Goal: Task Accomplishment & Management: Complete application form

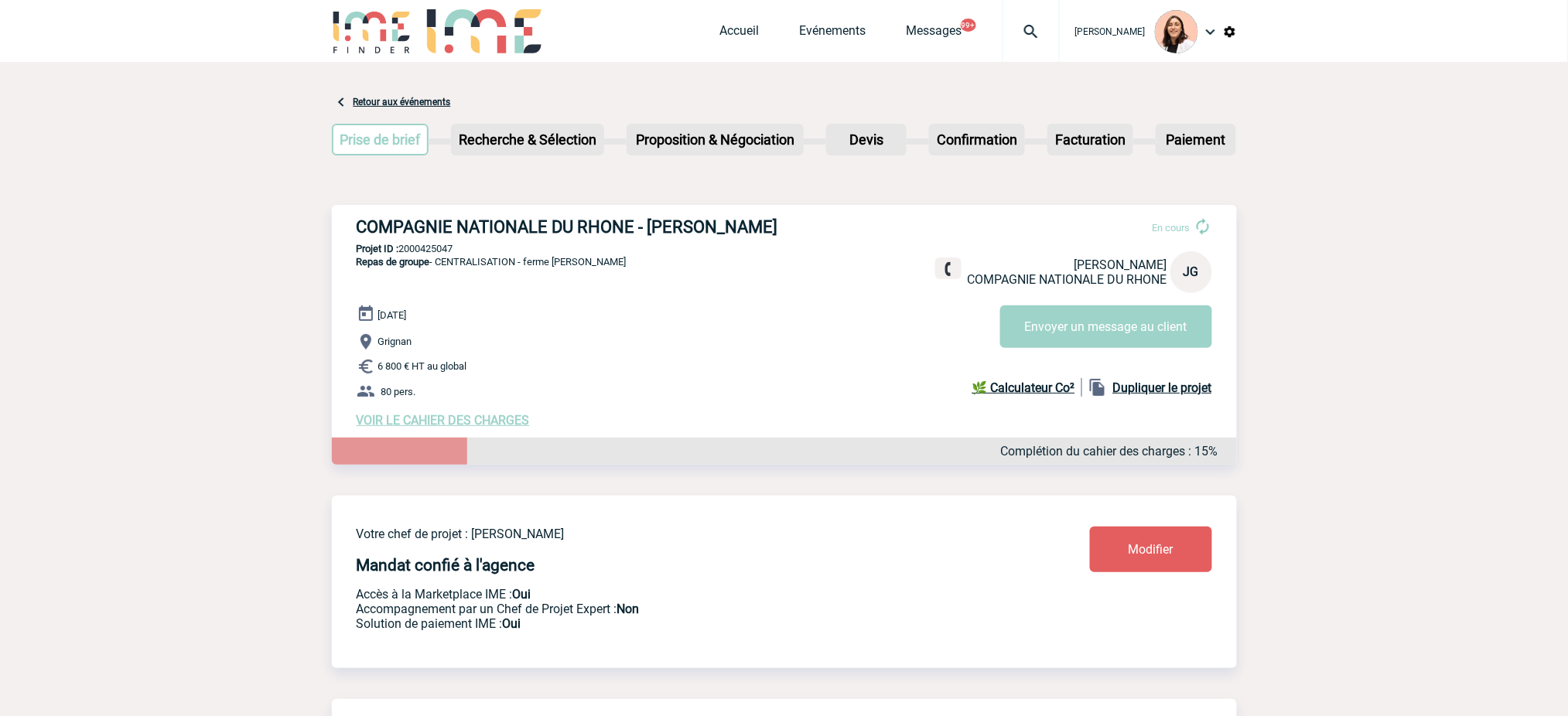
drag, startPoint x: 205, startPoint y: 352, endPoint x: 301, endPoint y: 531, distance: 203.1
click at [1028, 23] on img at bounding box center [1031, 31] width 55 height 19
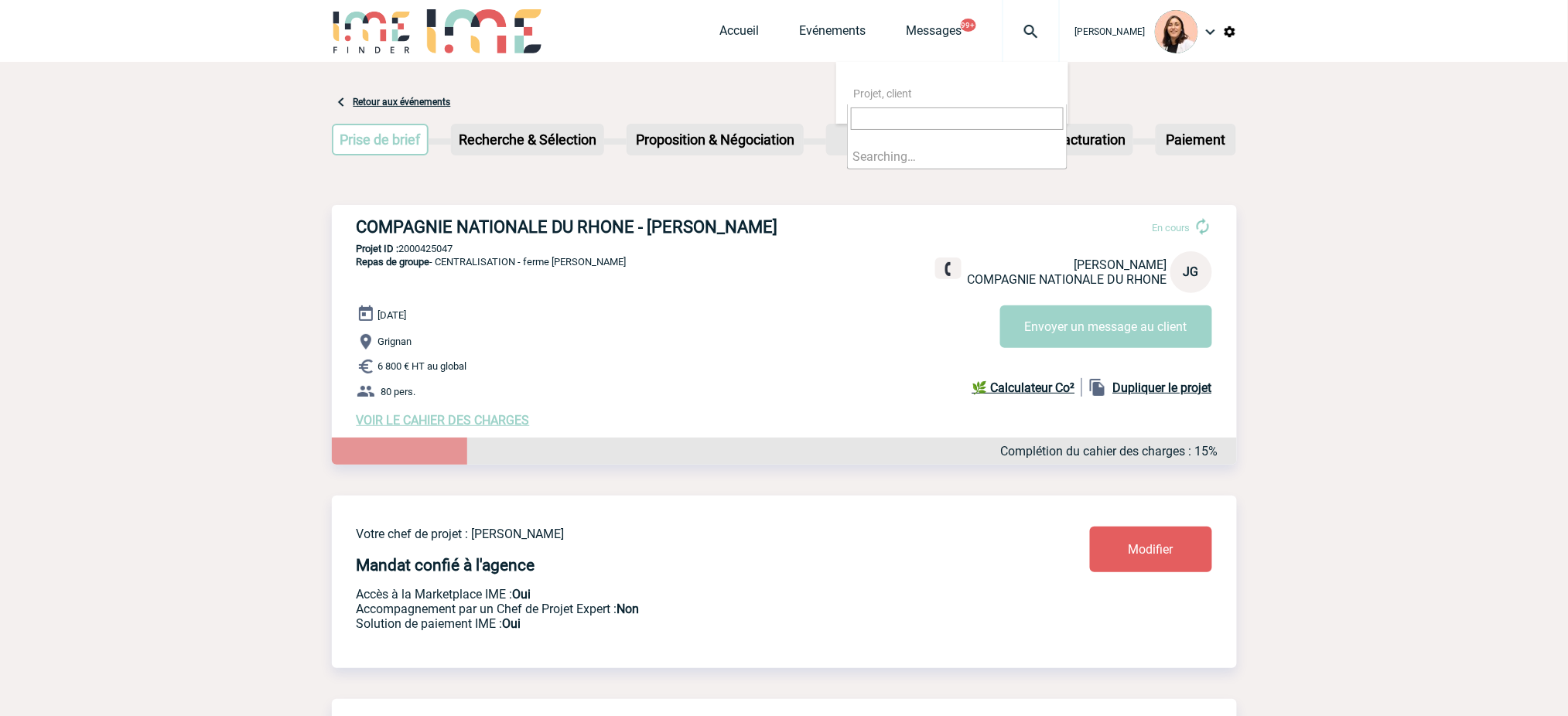
click at [999, 120] on input "search" at bounding box center [957, 118] width 213 height 22
type input "2000424409"
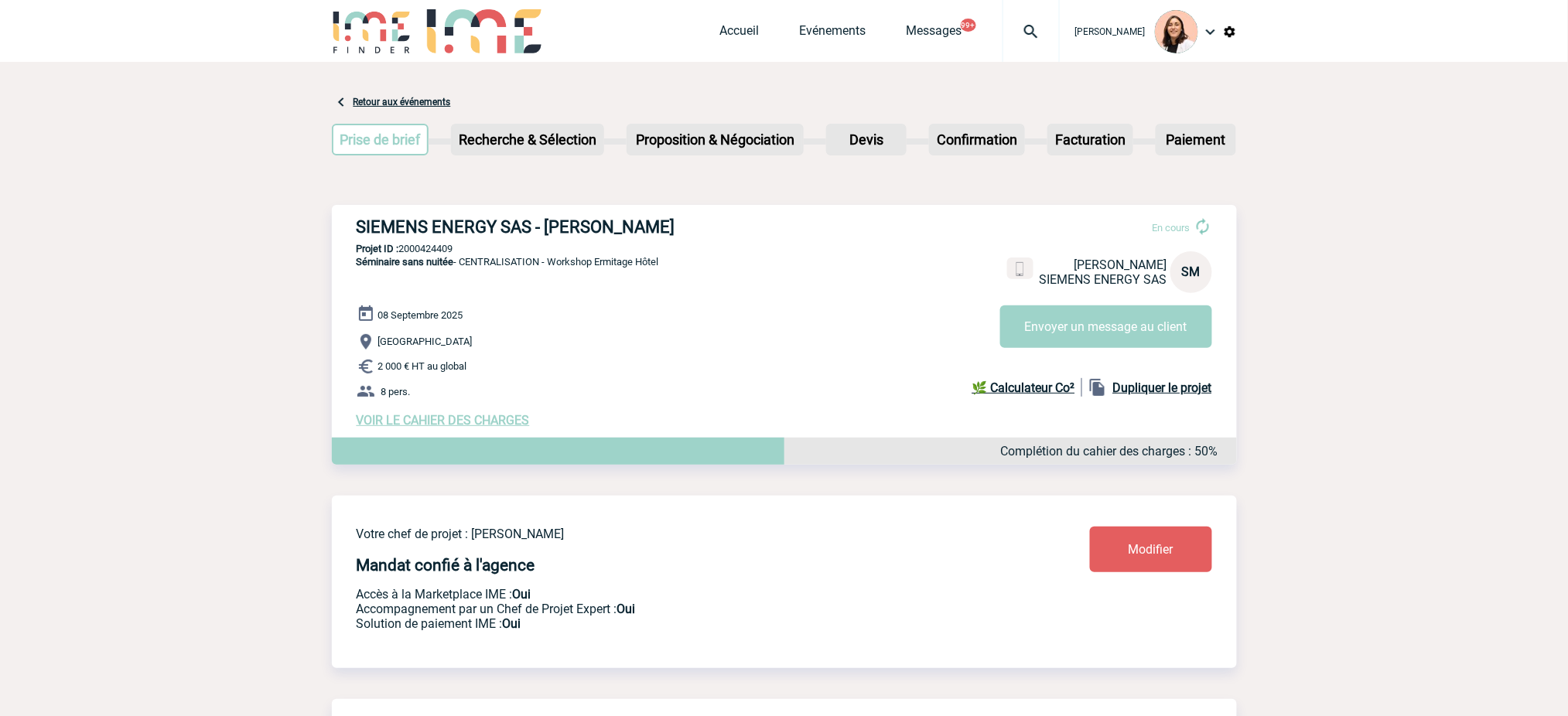
click at [1031, 16] on div at bounding box center [1031, 30] width 57 height 62
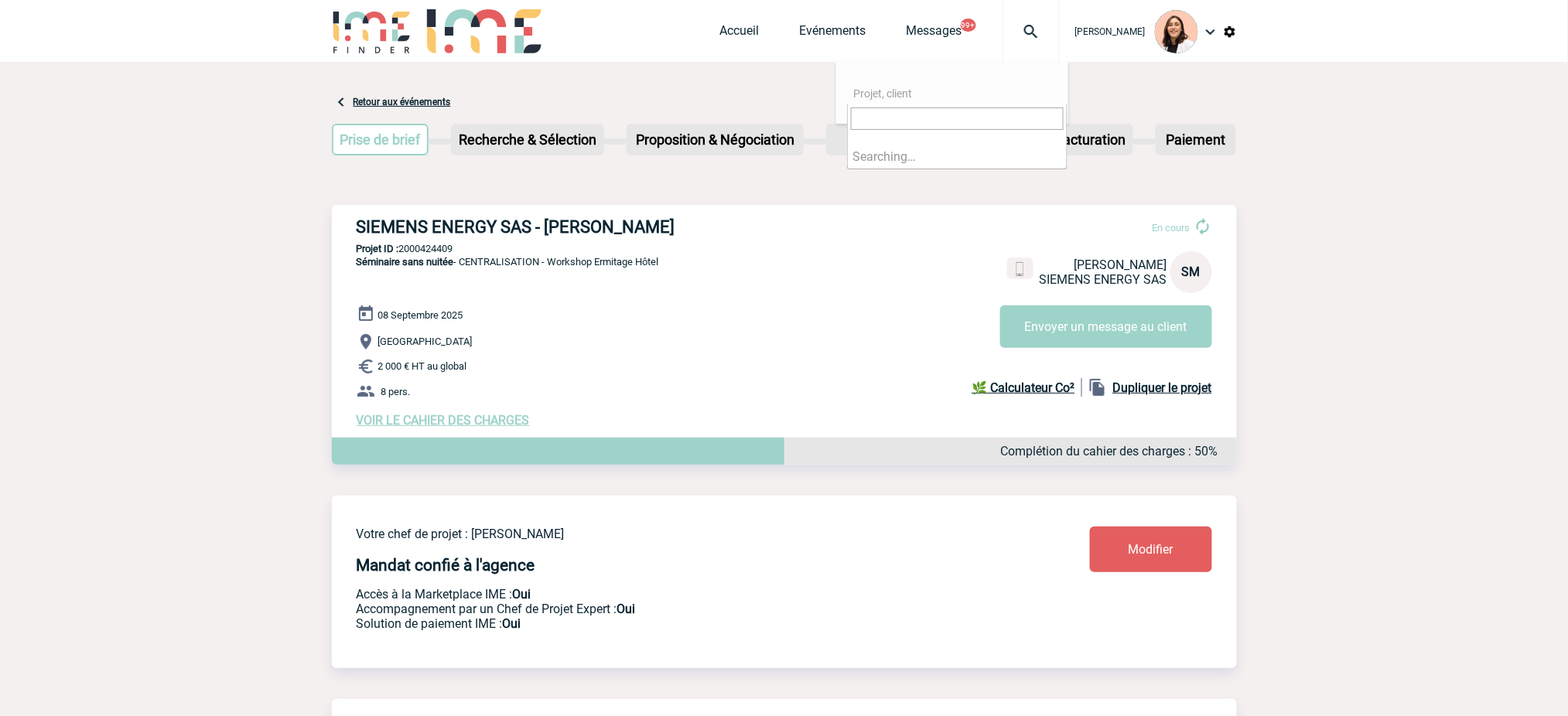
click at [1034, 105] on span at bounding box center [957, 124] width 219 height 40
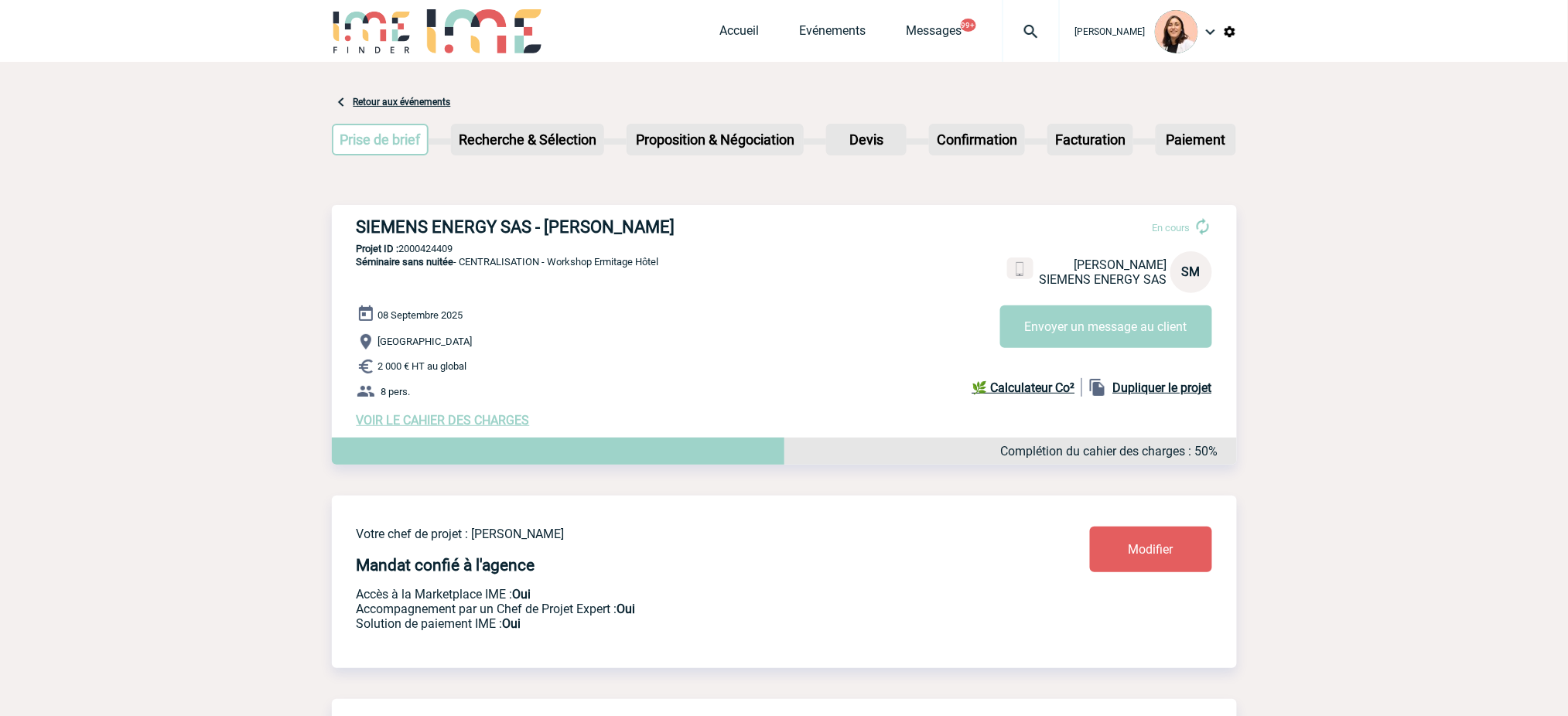
click at [1047, 25] on img at bounding box center [1031, 31] width 55 height 19
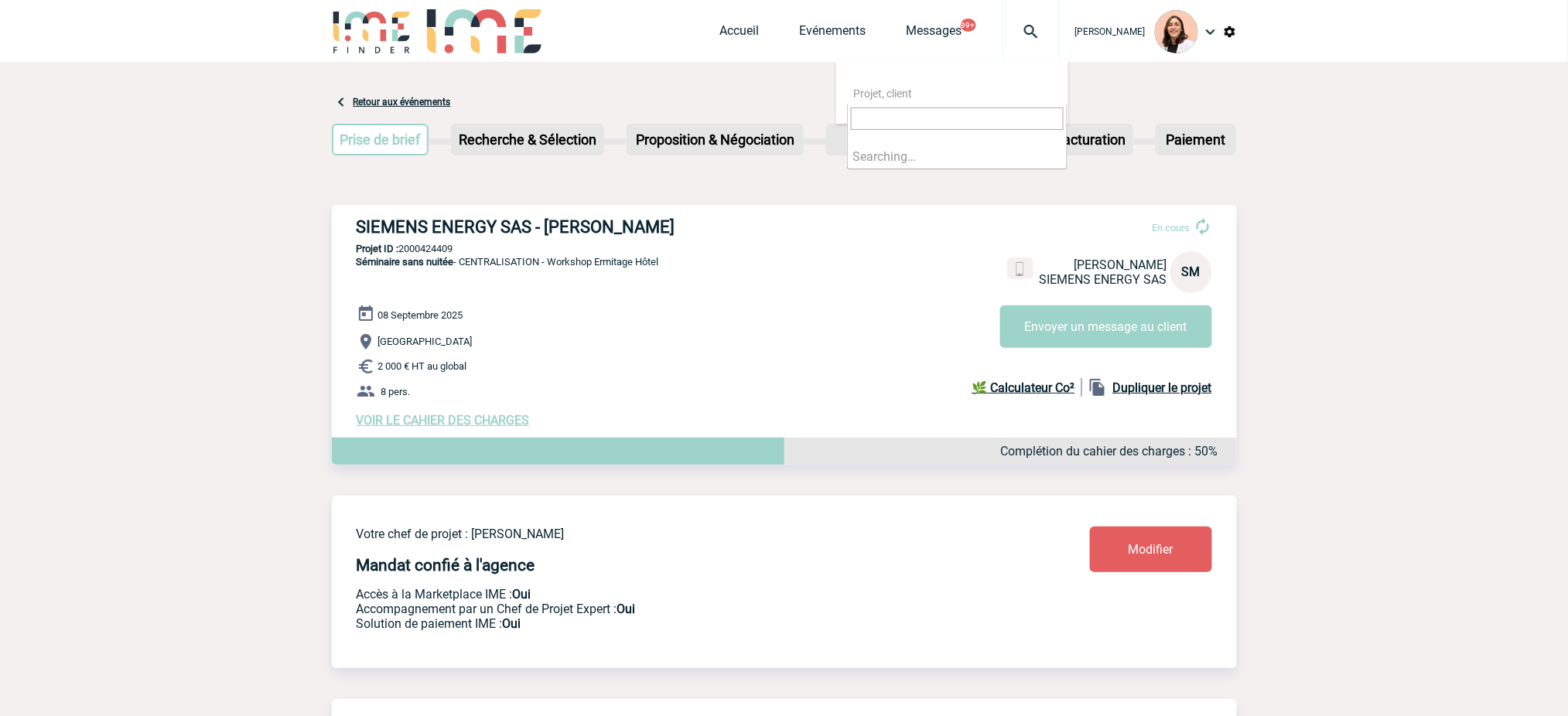
click at [1008, 112] on input "search" at bounding box center [957, 118] width 213 height 22
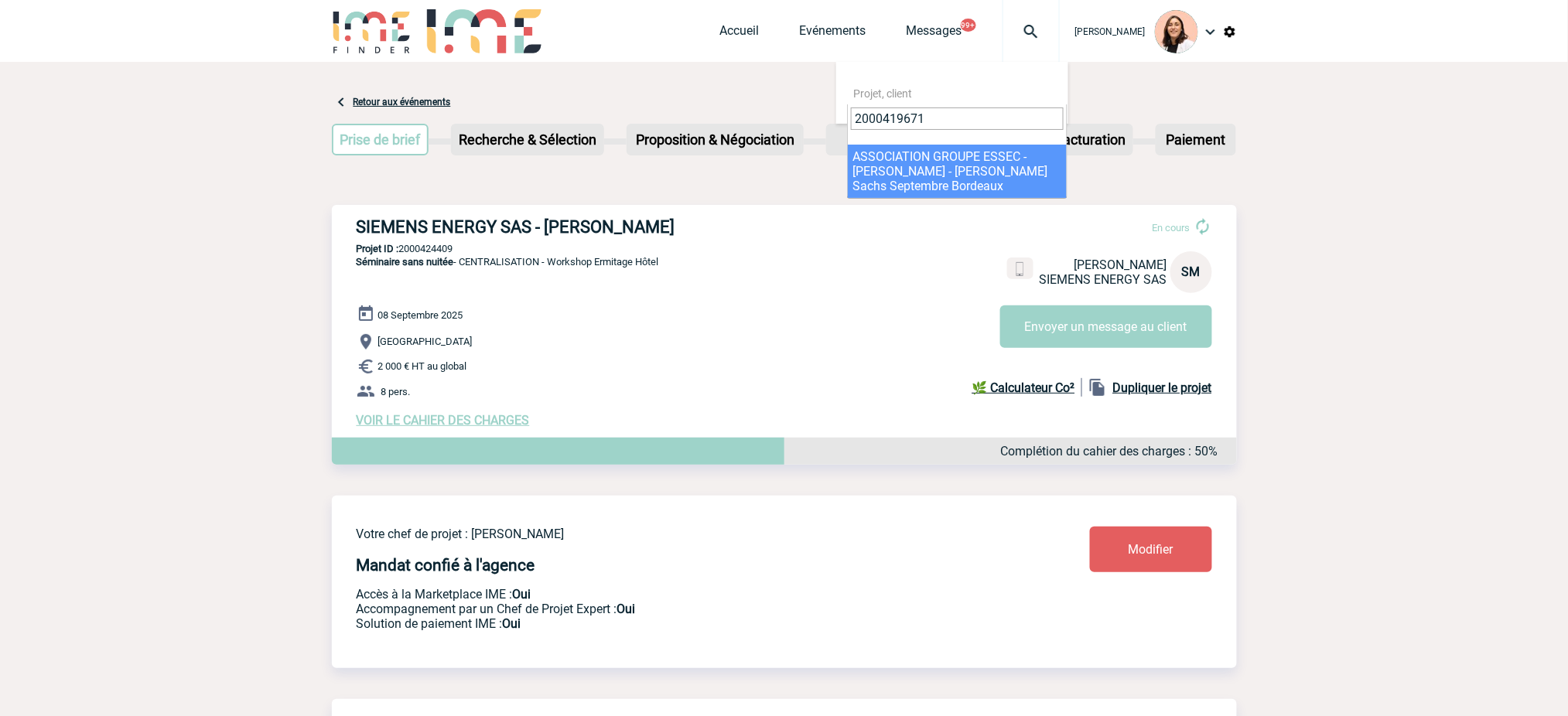
type input "2000419671"
select select "19172"
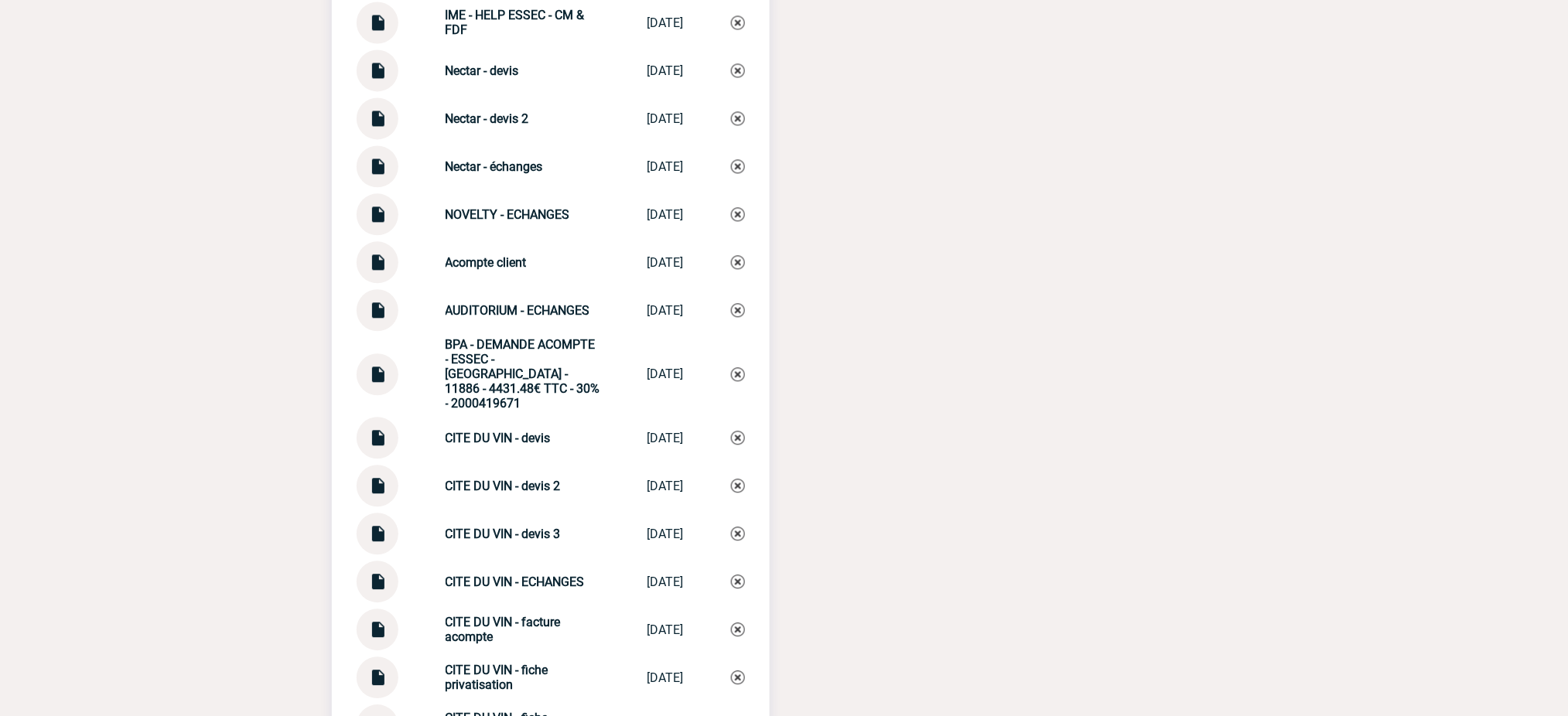
scroll to position [2953, 0]
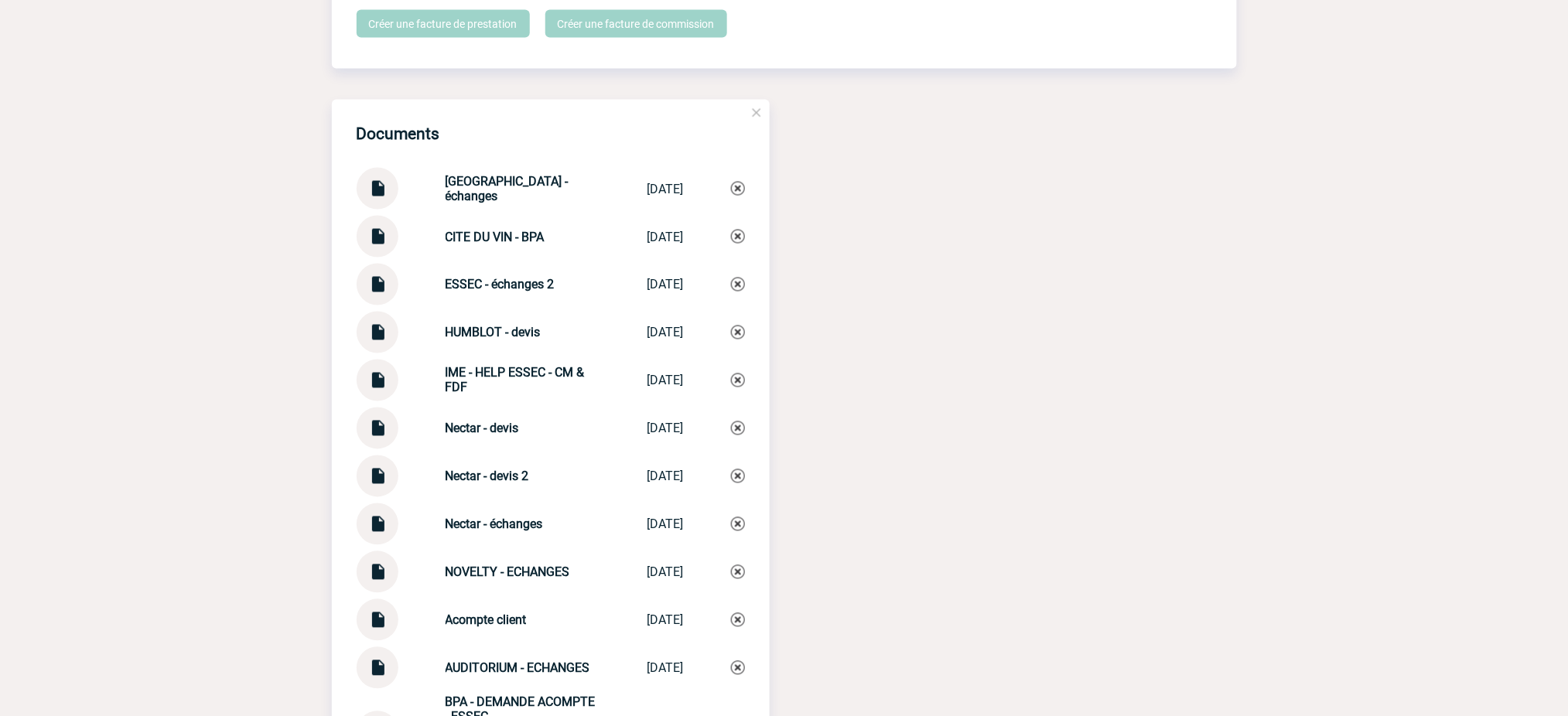
click at [375, 288] on img at bounding box center [377, 279] width 20 height 30
click at [380, 279] on img at bounding box center [377, 279] width 20 height 30
click at [485, 325] on strong "HUMBLOT - devis" at bounding box center [493, 333] width 95 height 14
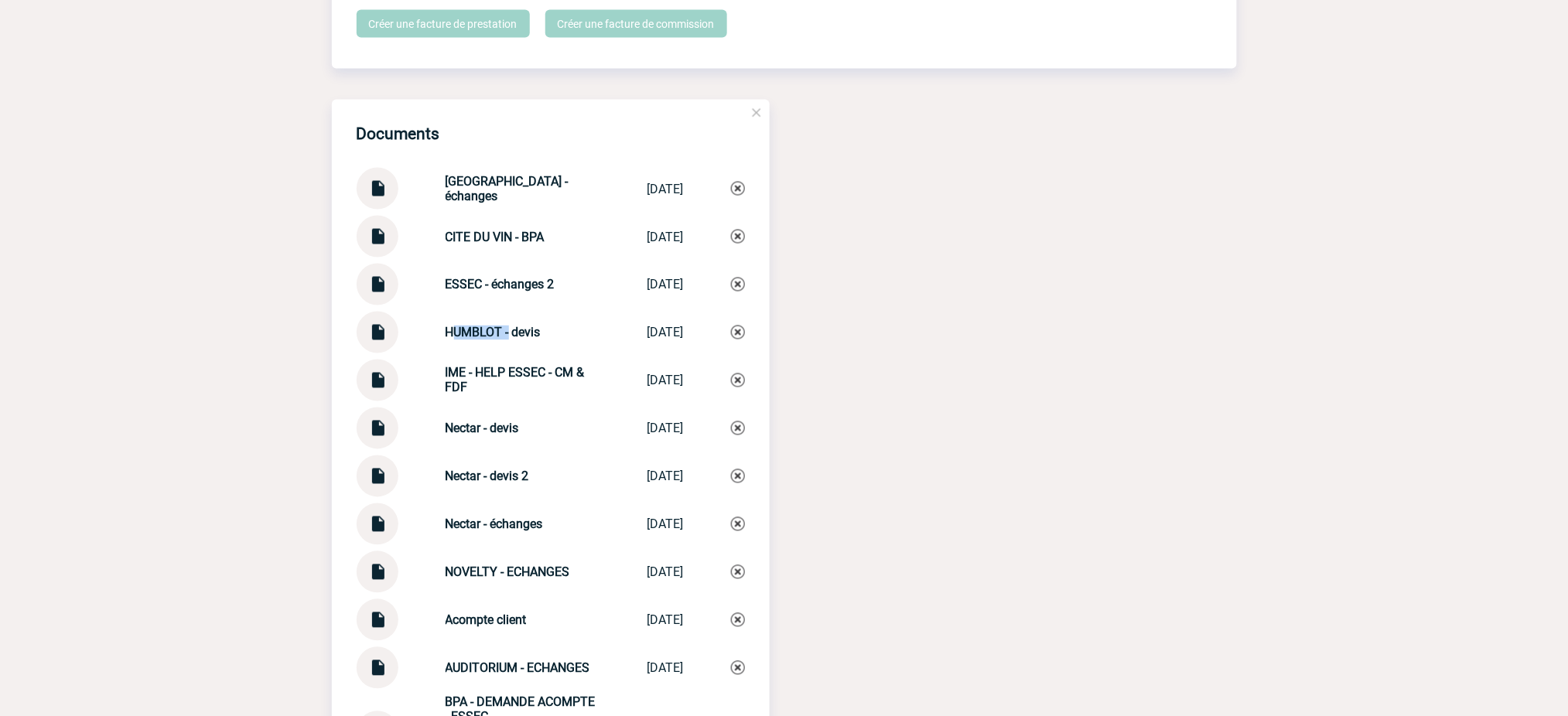
copy strong "HUMBLOT"
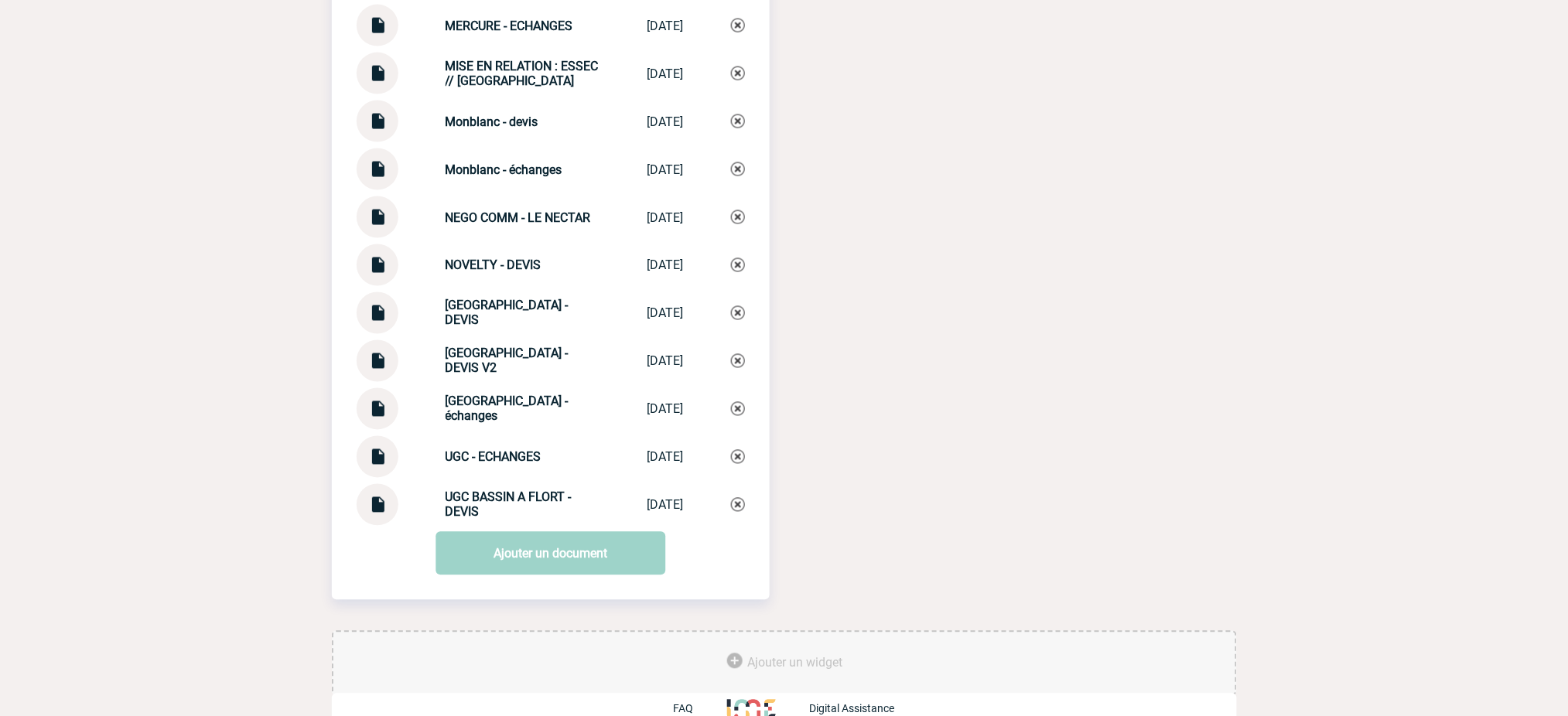
scroll to position [5117, 0]
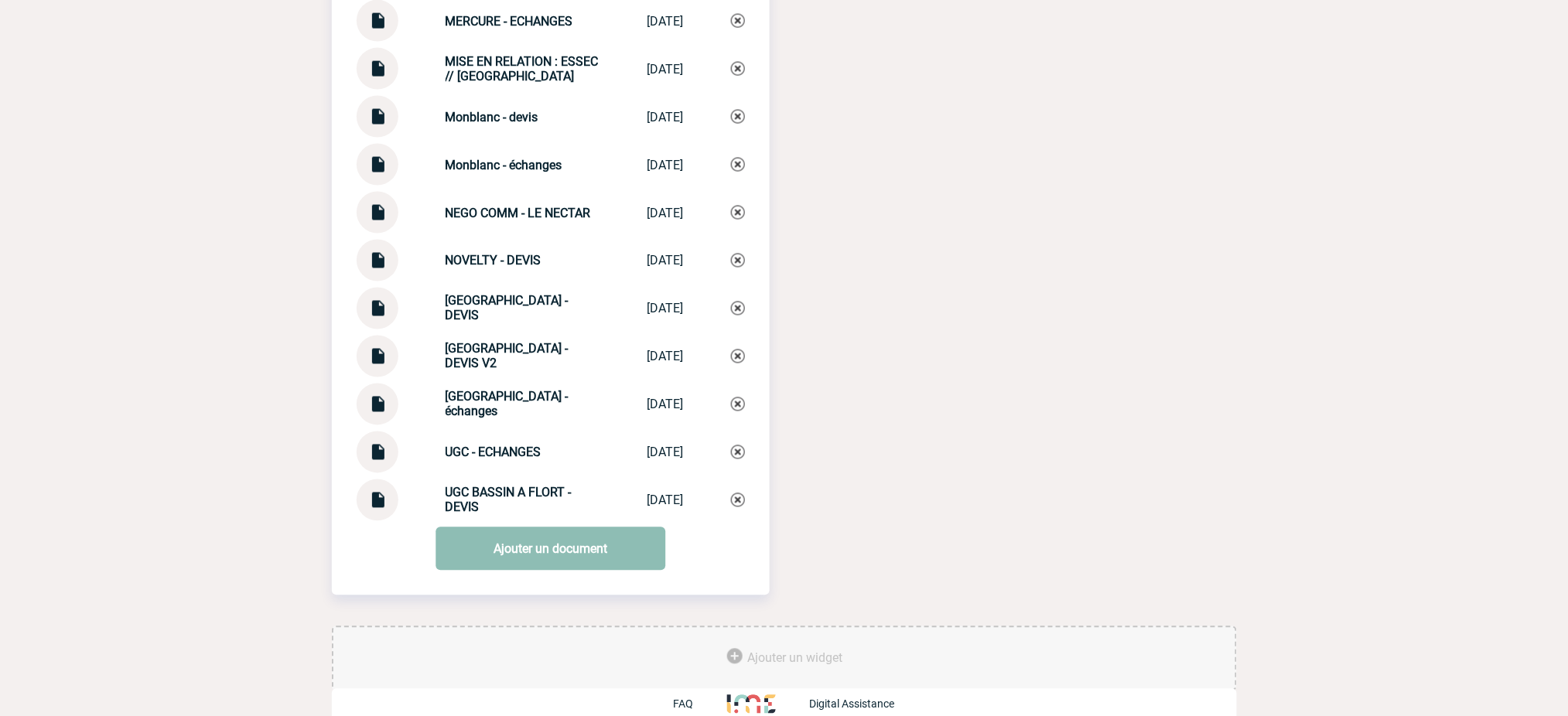
click at [538, 543] on link "Ajouter un document" at bounding box center [550, 549] width 230 height 43
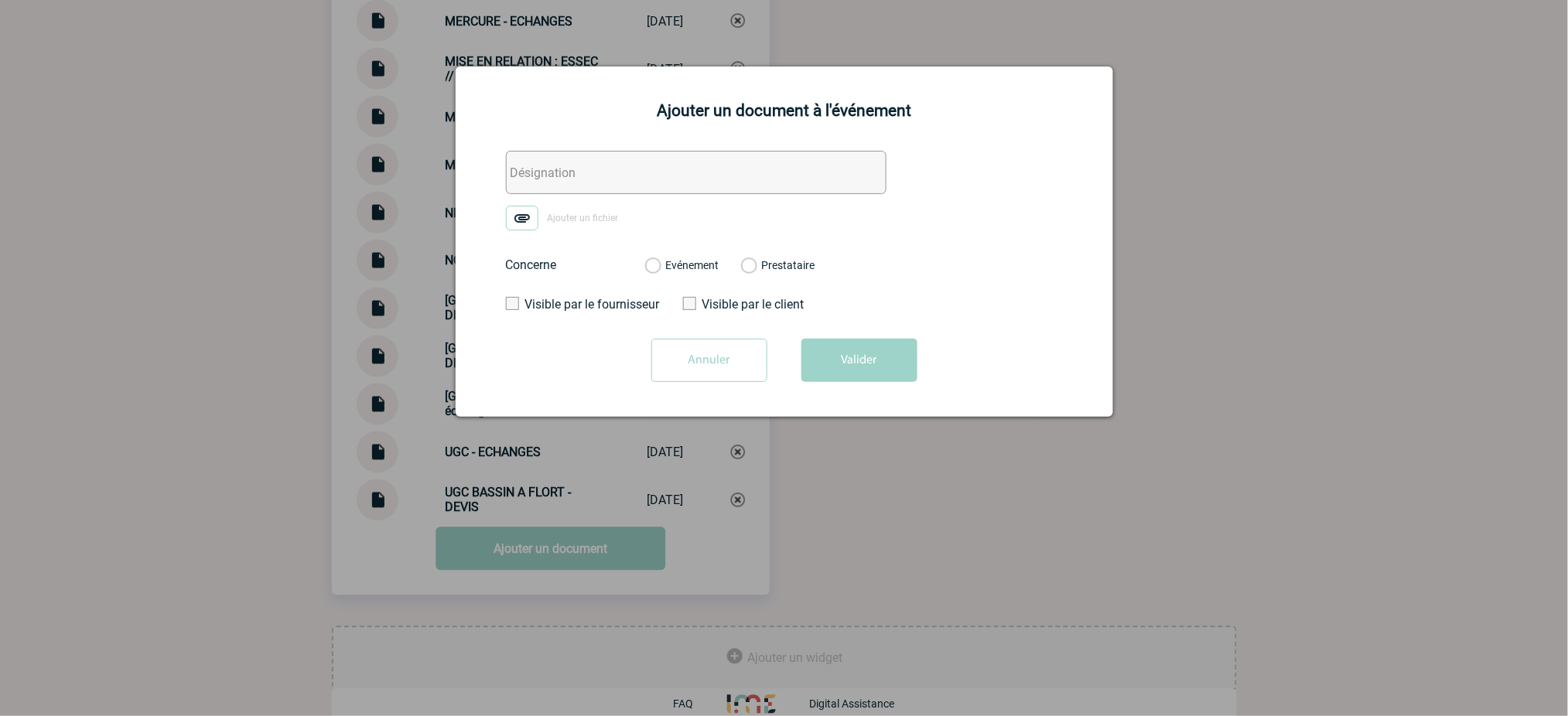
click at [657, 168] on input "text" at bounding box center [697, 173] width 381 height 43
paste input "HUMBLOT"
type input "HUMBLOT - échanges"
click at [523, 219] on img at bounding box center [522, 218] width 32 height 25
click at [0, 0] on input "Ajouter un fichier" at bounding box center [0, 0] width 0 height 0
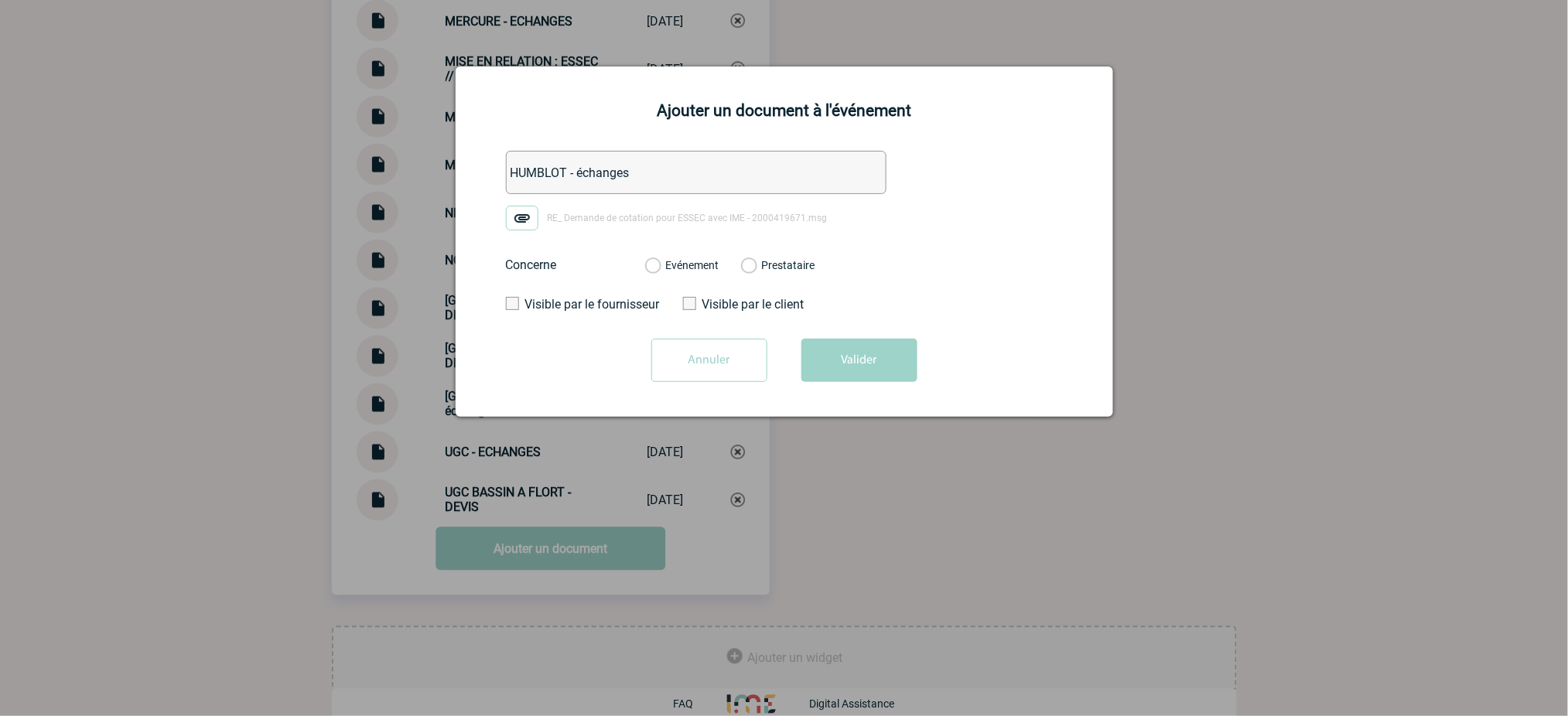
drag, startPoint x: 684, startPoint y: 268, endPoint x: 700, endPoint y: 272, distance: 16.5
click at [660, 268] on label "Evénement" at bounding box center [652, 266] width 14 height 14
click at [0, 0] on input "Evénement" at bounding box center [0, 0] width 0 height 0
click at [874, 367] on button "Valider" at bounding box center [860, 360] width 116 height 43
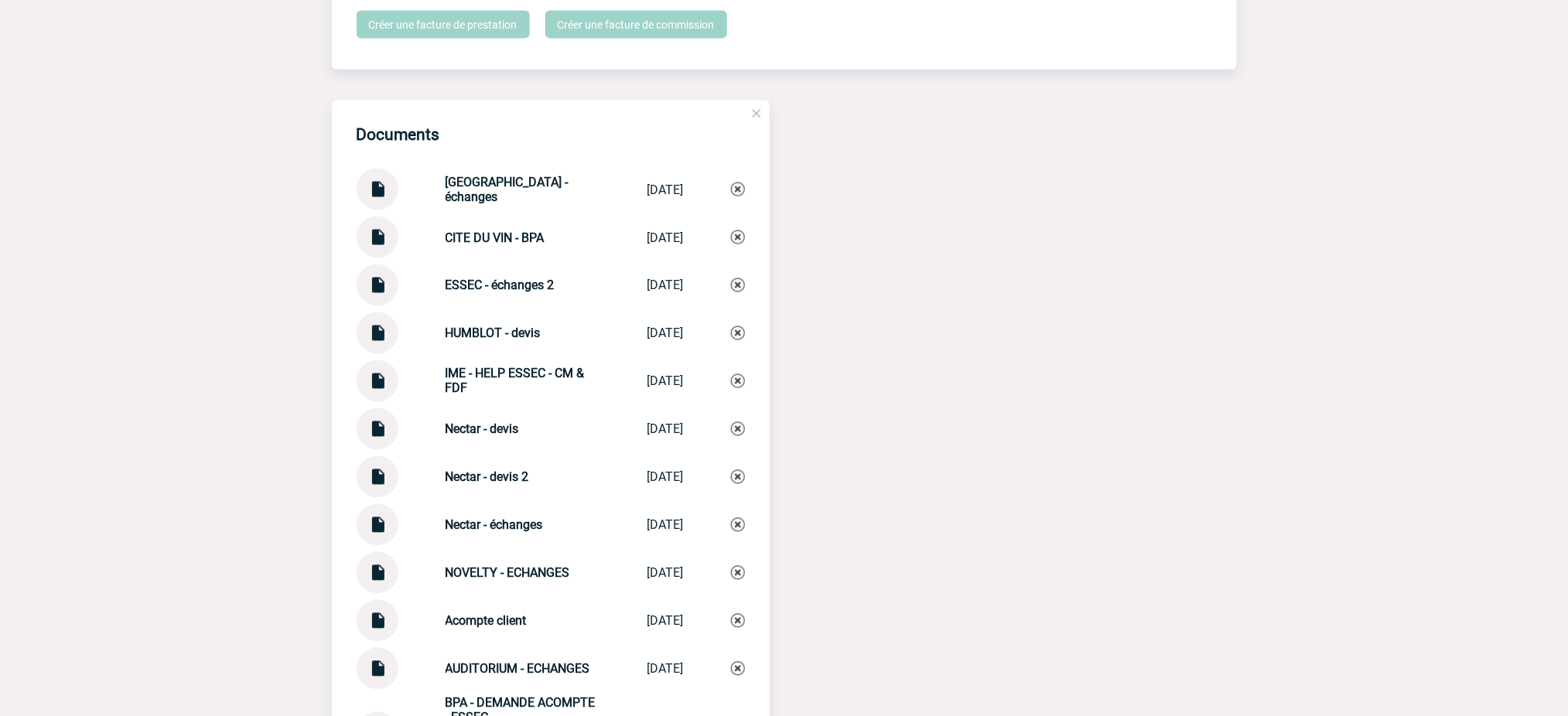
scroll to position [2898, 0]
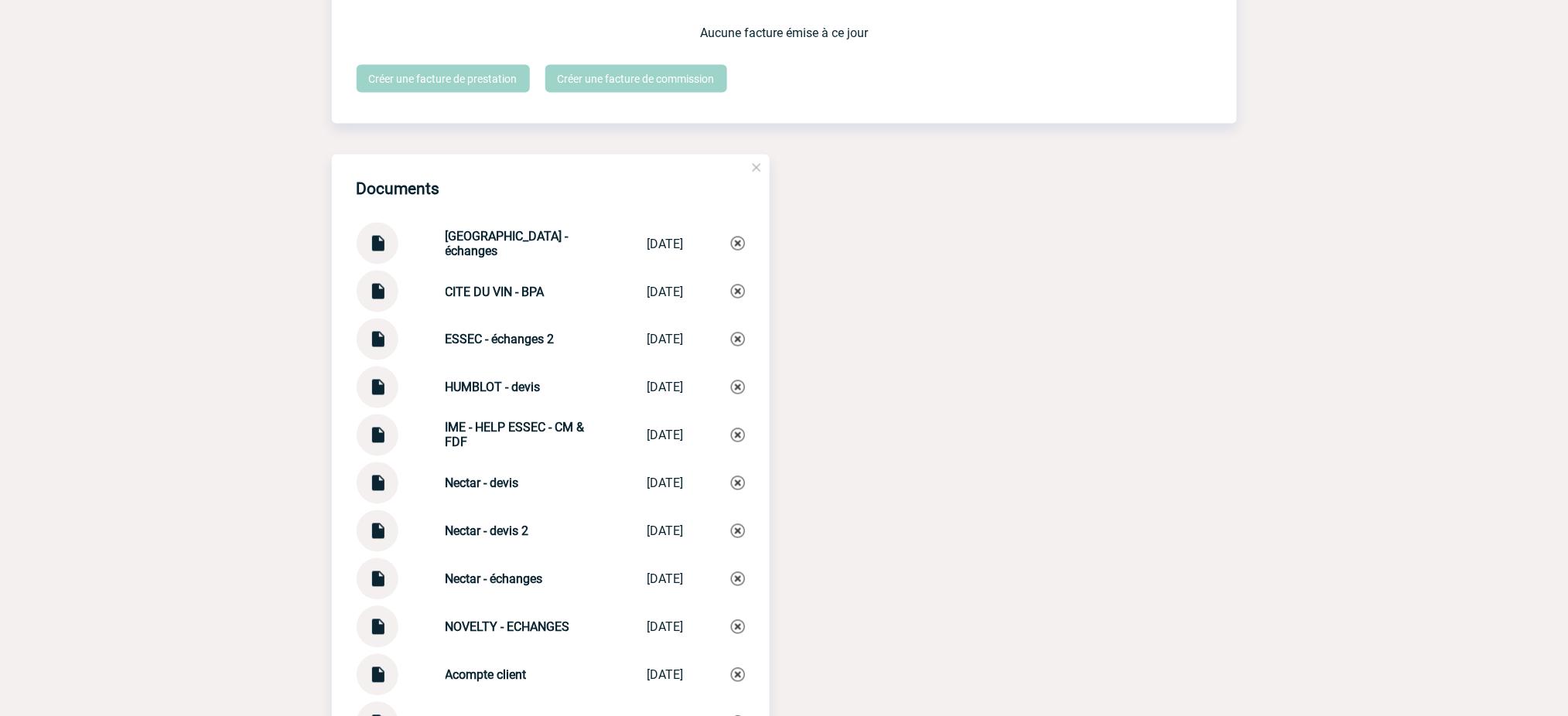
click at [379, 288] on img at bounding box center [377, 286] width 20 height 30
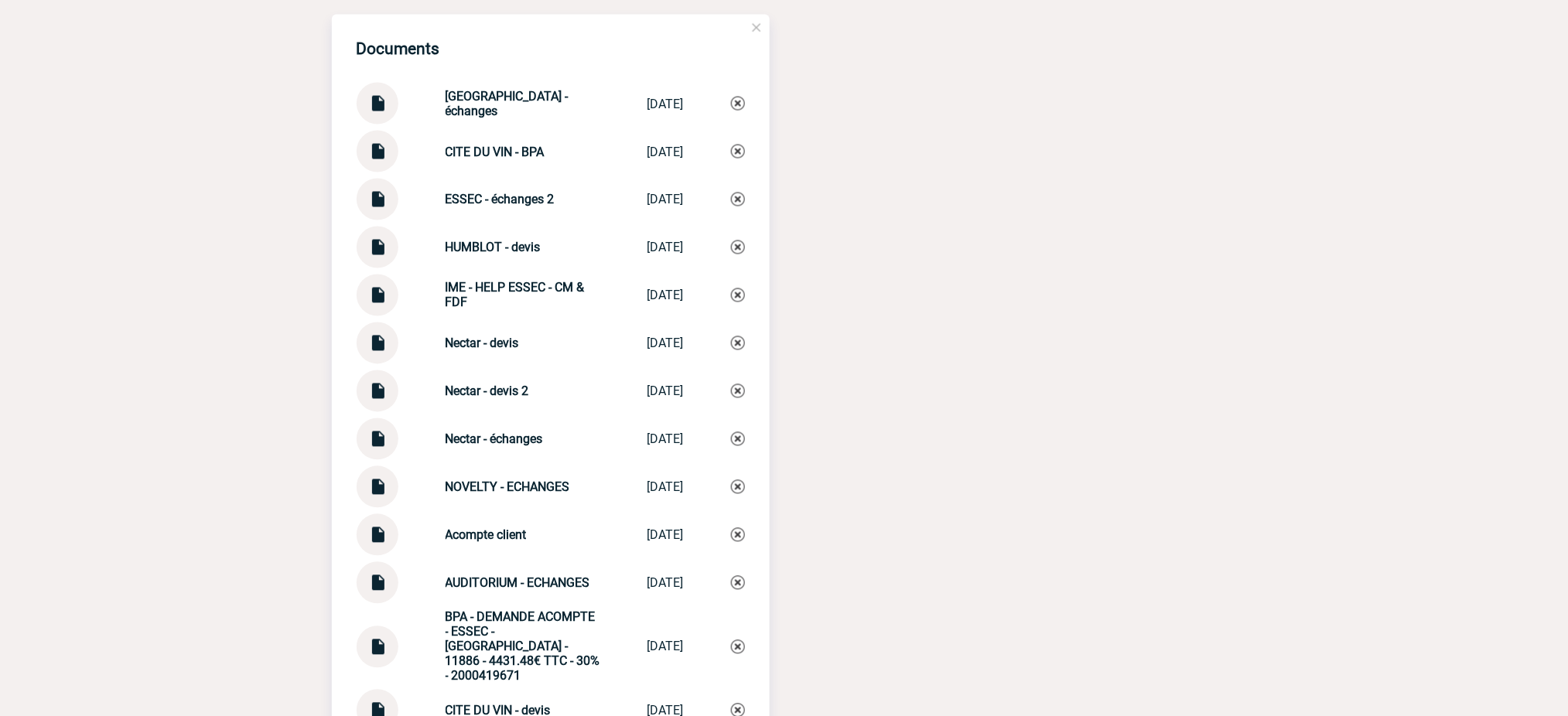
scroll to position [3001, 0]
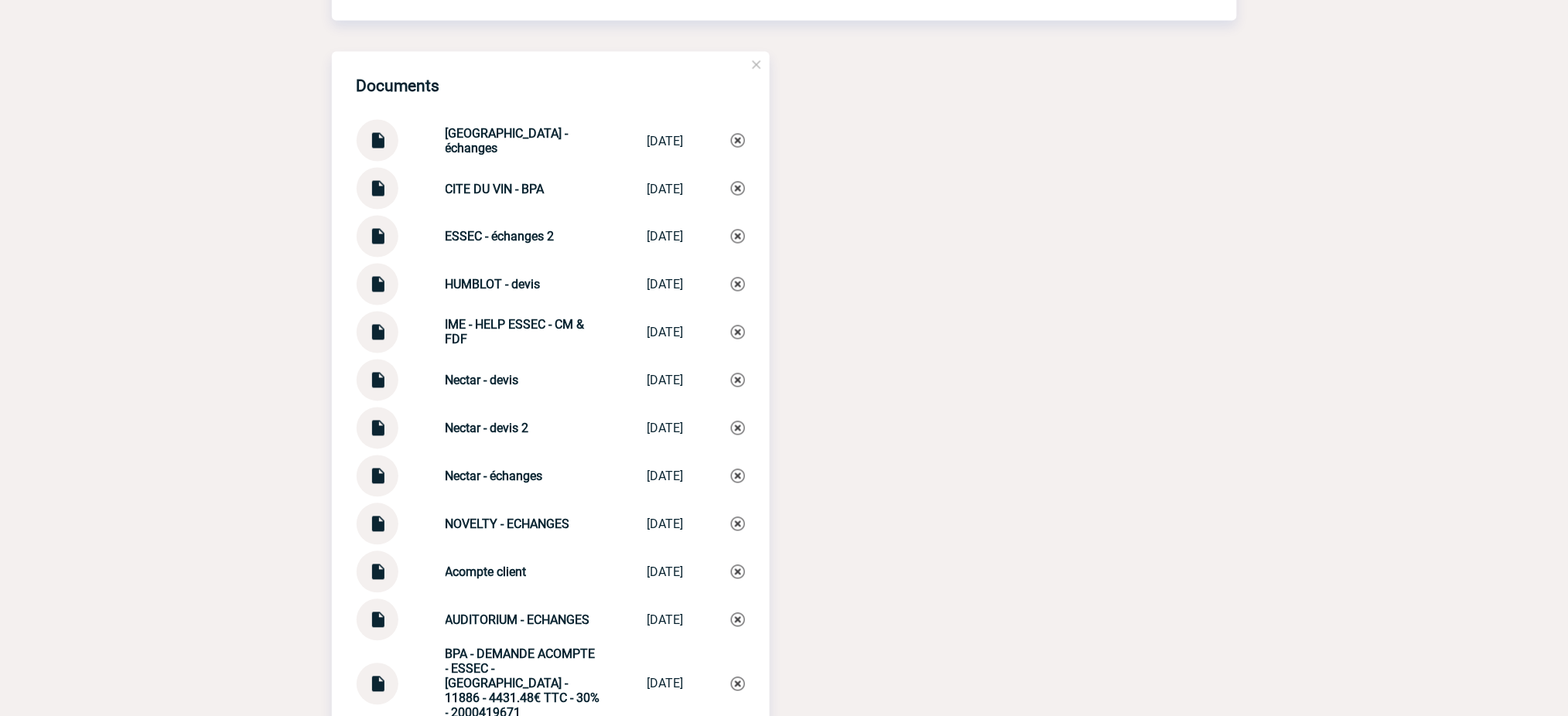
click at [378, 185] on img at bounding box center [377, 183] width 20 height 30
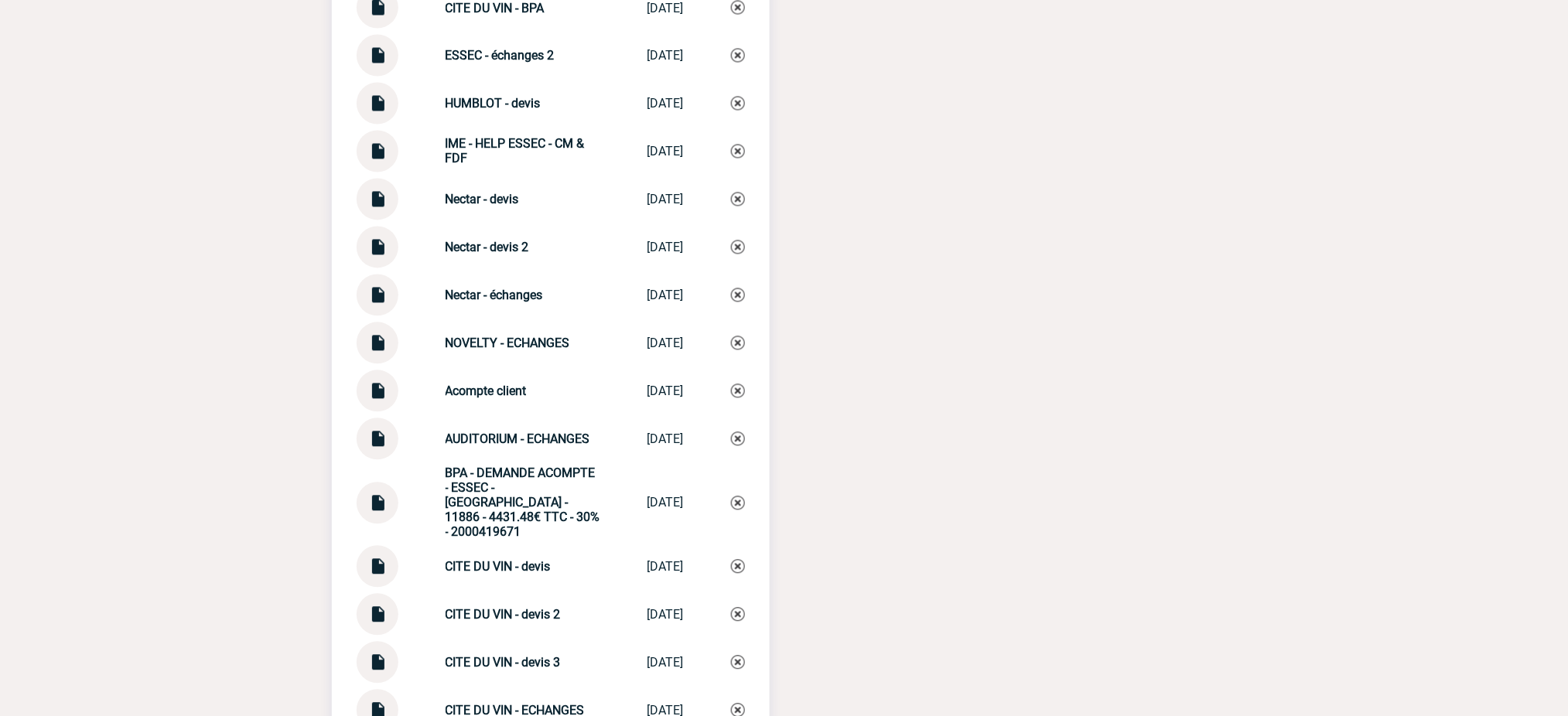
scroll to position [2898, 0]
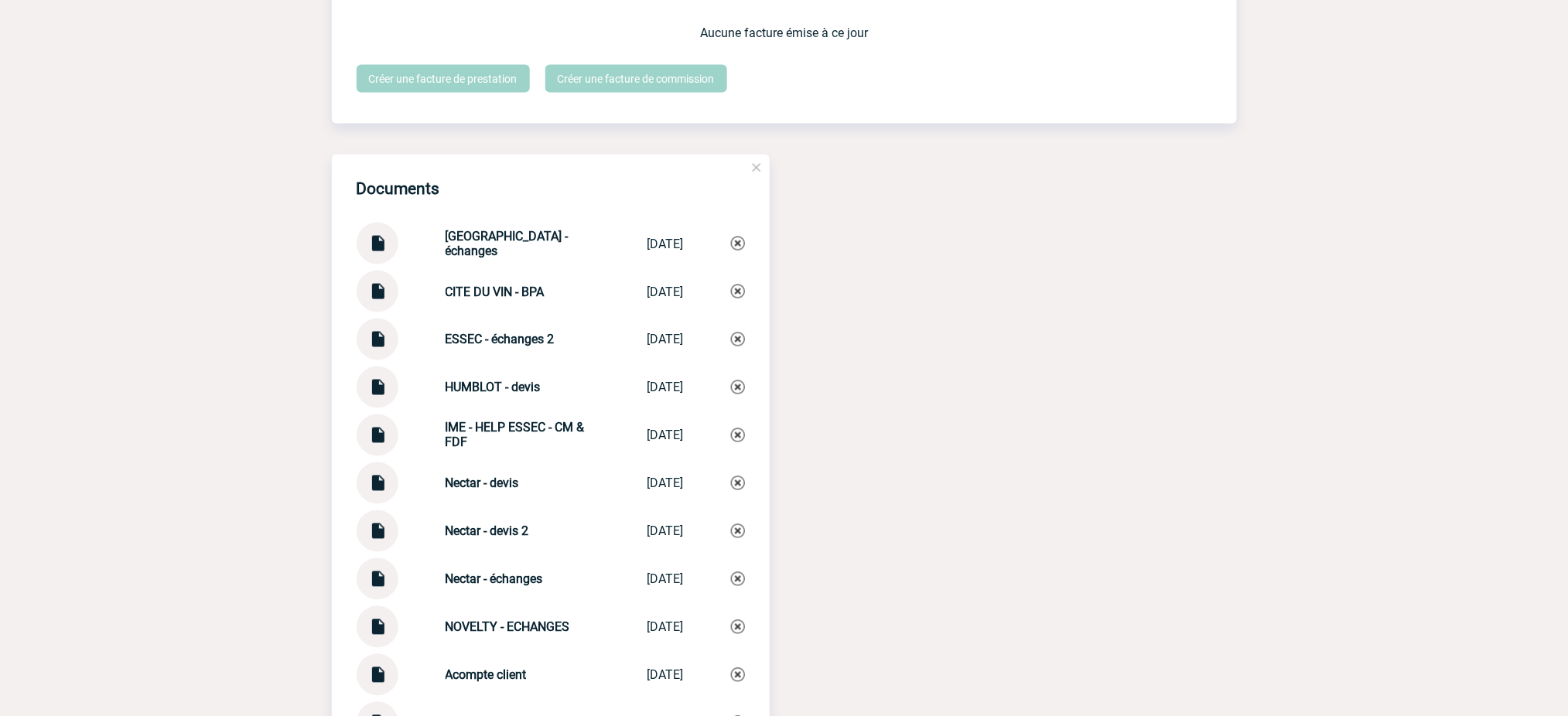
drag, startPoint x: 553, startPoint y: 288, endPoint x: 529, endPoint y: 288, distance: 24.0
click at [529, 288] on div "CITE DU VIN - BPA" at bounding box center [522, 291] width 155 height 14
drag, startPoint x: 505, startPoint y: 282, endPoint x: 575, endPoint y: 289, distance: 70.3
click at [575, 289] on div "CITE DU VIN - BPA" at bounding box center [522, 291] width 155 height 14
copy strong "- BPA"
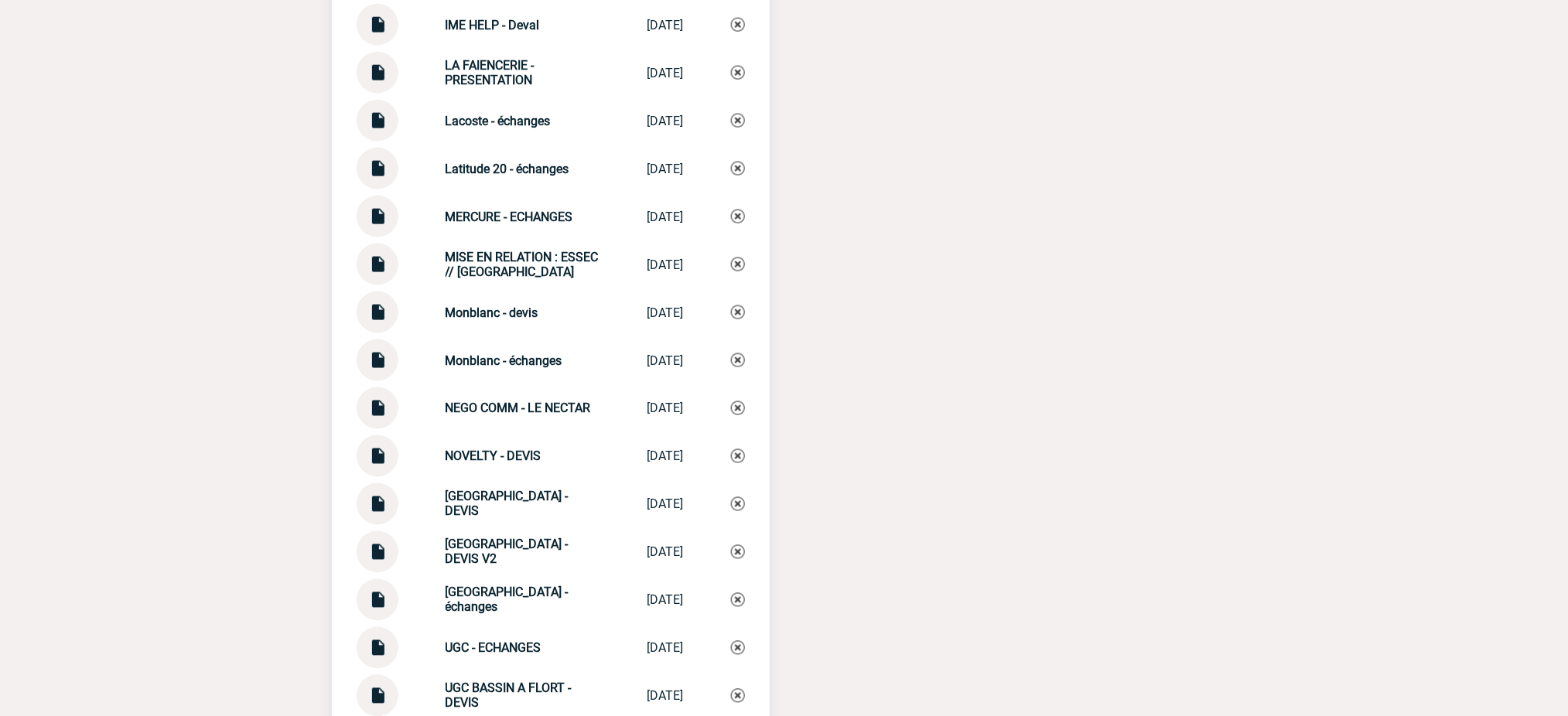
scroll to position [5166, 0]
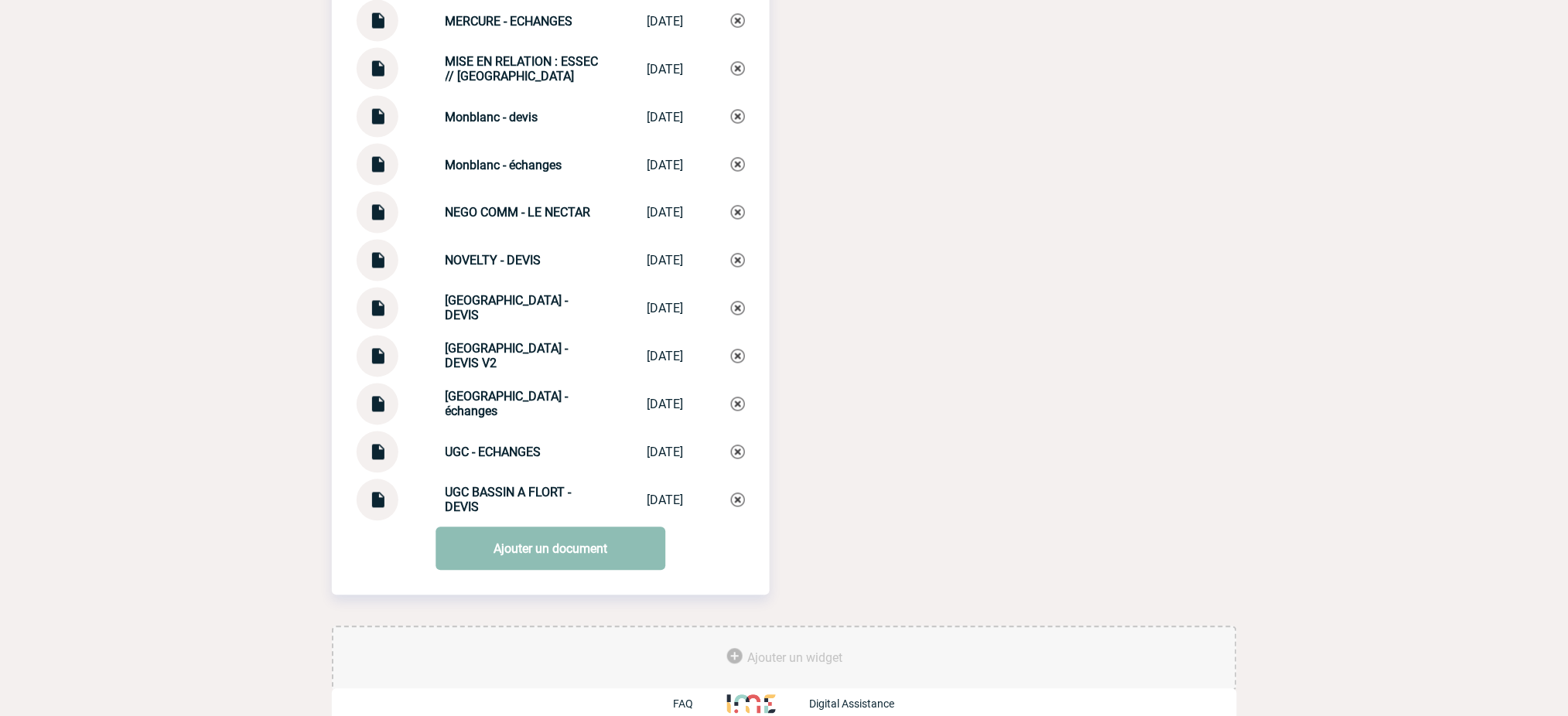
click at [572, 543] on link "Ajouter un document" at bounding box center [550, 549] width 230 height 43
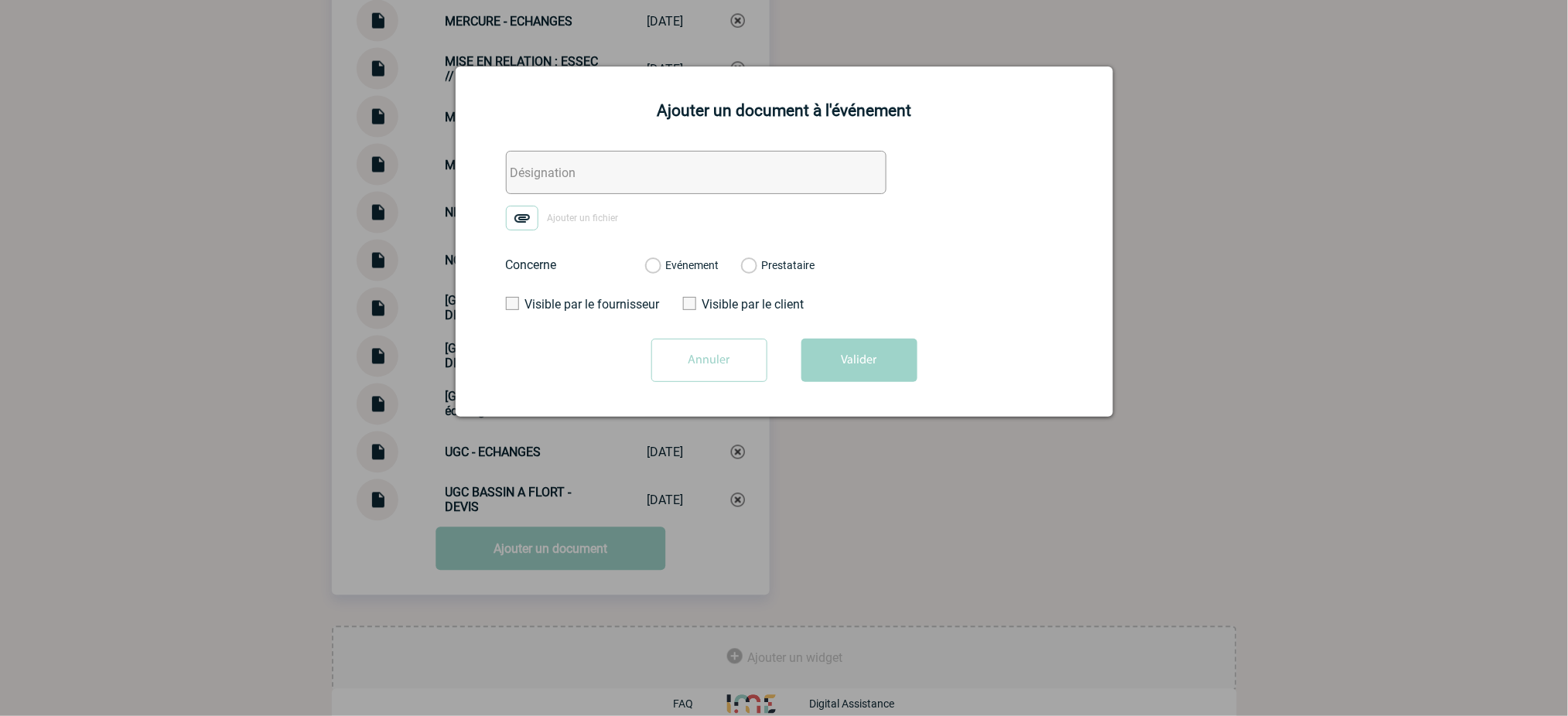
click at [733, 168] on input "text" at bounding box center [697, 173] width 381 height 43
paste input "- BPA"
click at [506, 169] on input "- BPA" at bounding box center [697, 173] width 381 height 43
type input "HUMBLOT - BPA"
click at [534, 214] on img at bounding box center [522, 218] width 32 height 25
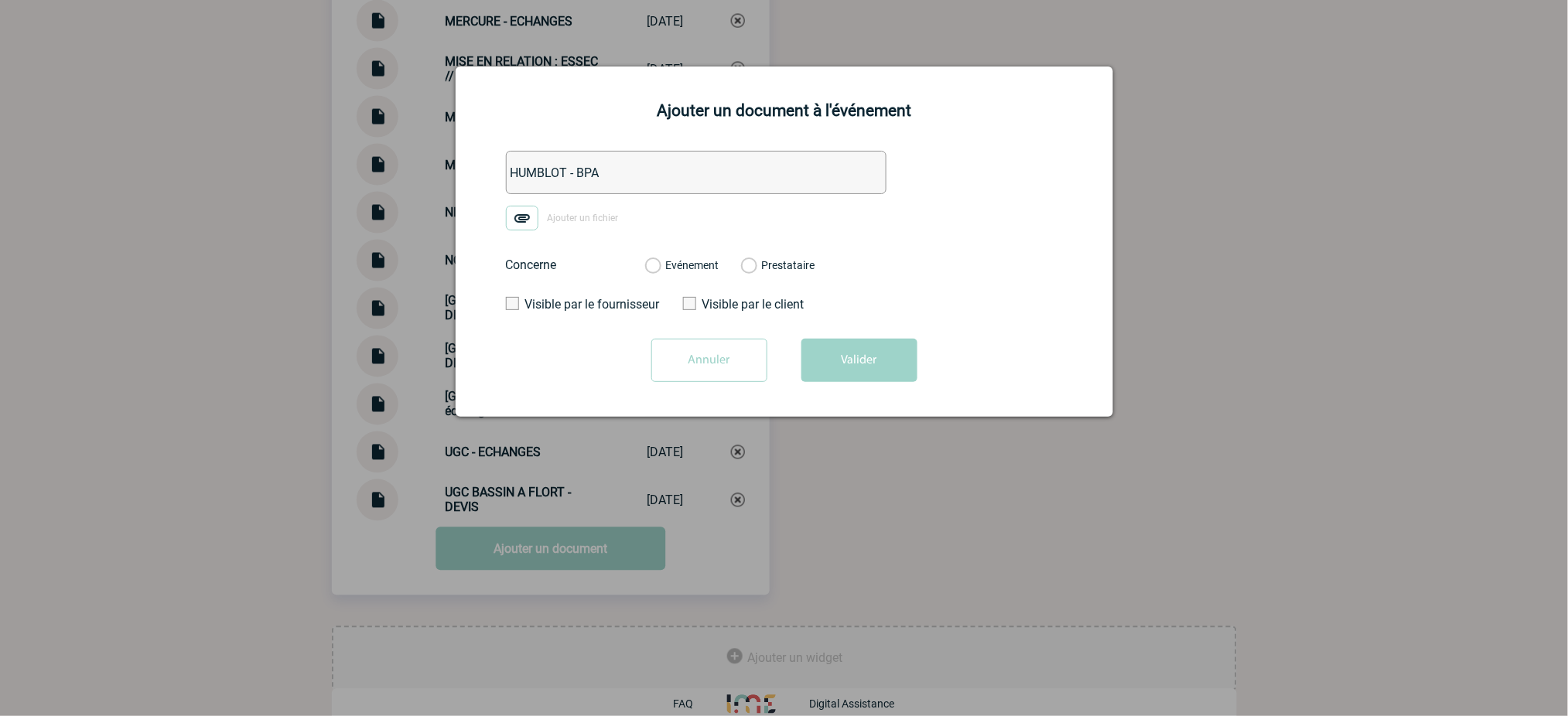
click at [0, 0] on input "Ajouter un fichier" at bounding box center [0, 0] width 0 height 0
click at [660, 271] on label "Evénement" at bounding box center [652, 266] width 14 height 14
click at [0, 0] on input "Evénement" at bounding box center [0, 0] width 0 height 0
click at [839, 350] on button "Valider" at bounding box center [860, 360] width 116 height 43
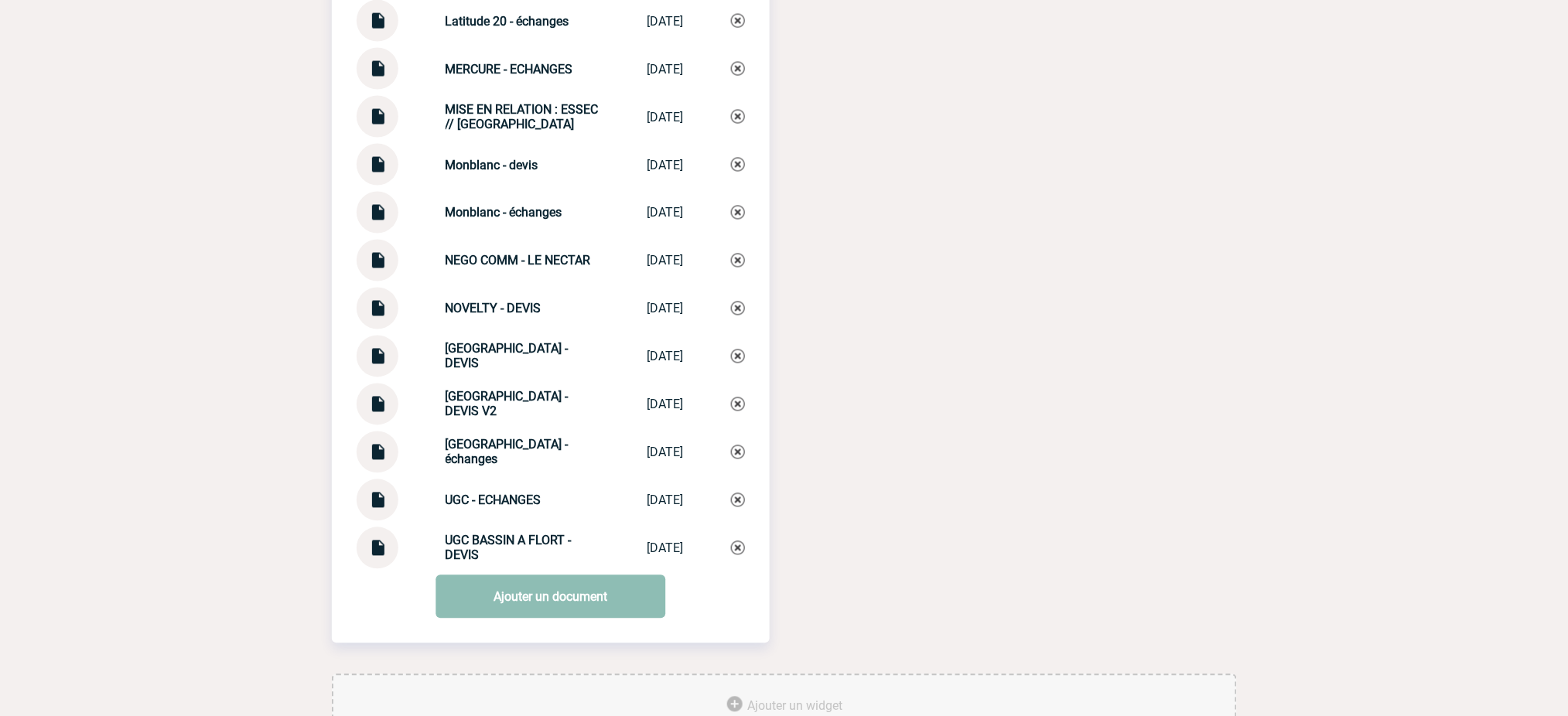
click at [564, 579] on link "Ajouter un document" at bounding box center [550, 596] width 230 height 43
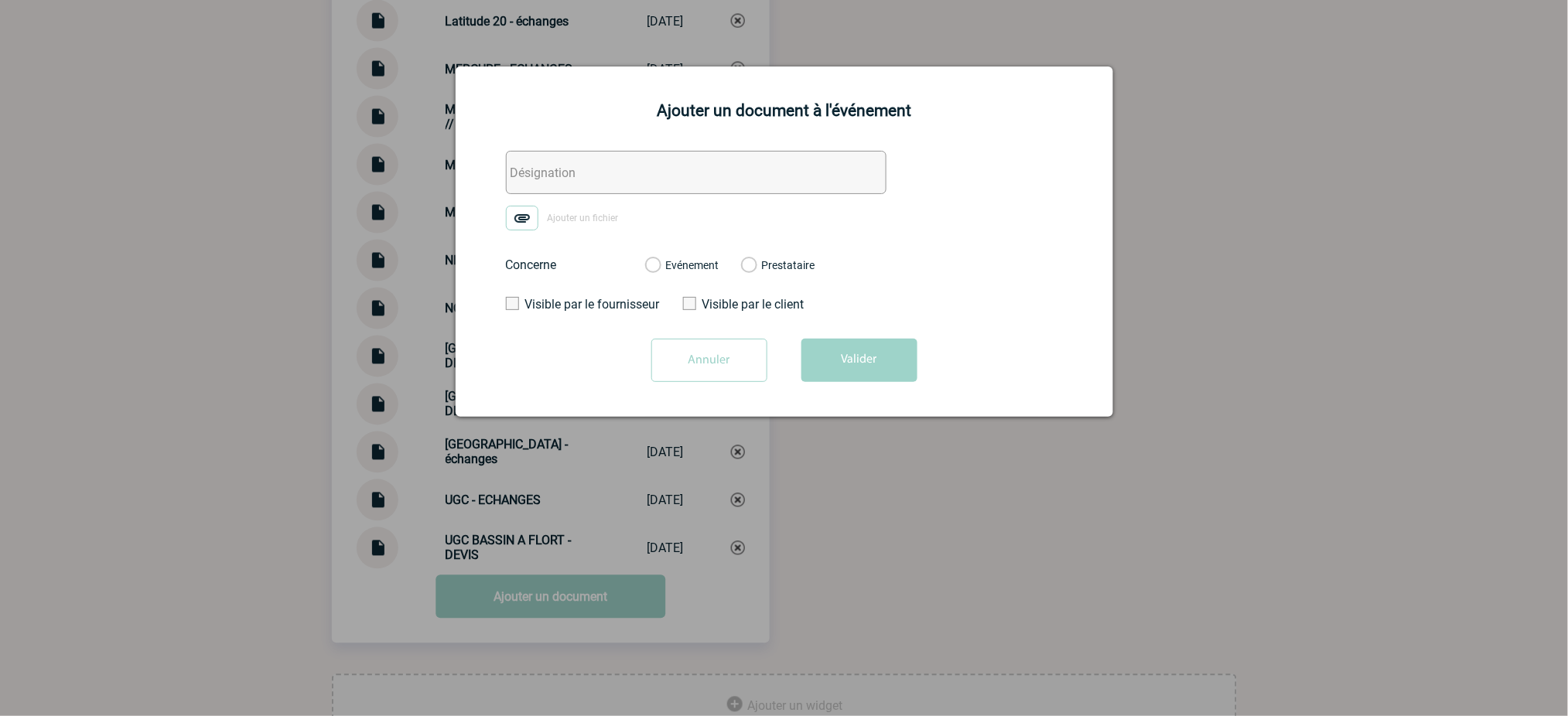
drag, startPoint x: 678, startPoint y: 169, endPoint x: 564, endPoint y: 217, distance: 123.7
click at [678, 169] on input "text" at bounding box center [697, 173] width 381 height 43
paste input "MISE EN RELATION : ESSEC // Humblot"
type input "MISE EN RELATION : ESSEC // Humblot"
click at [523, 218] on img at bounding box center [522, 218] width 32 height 25
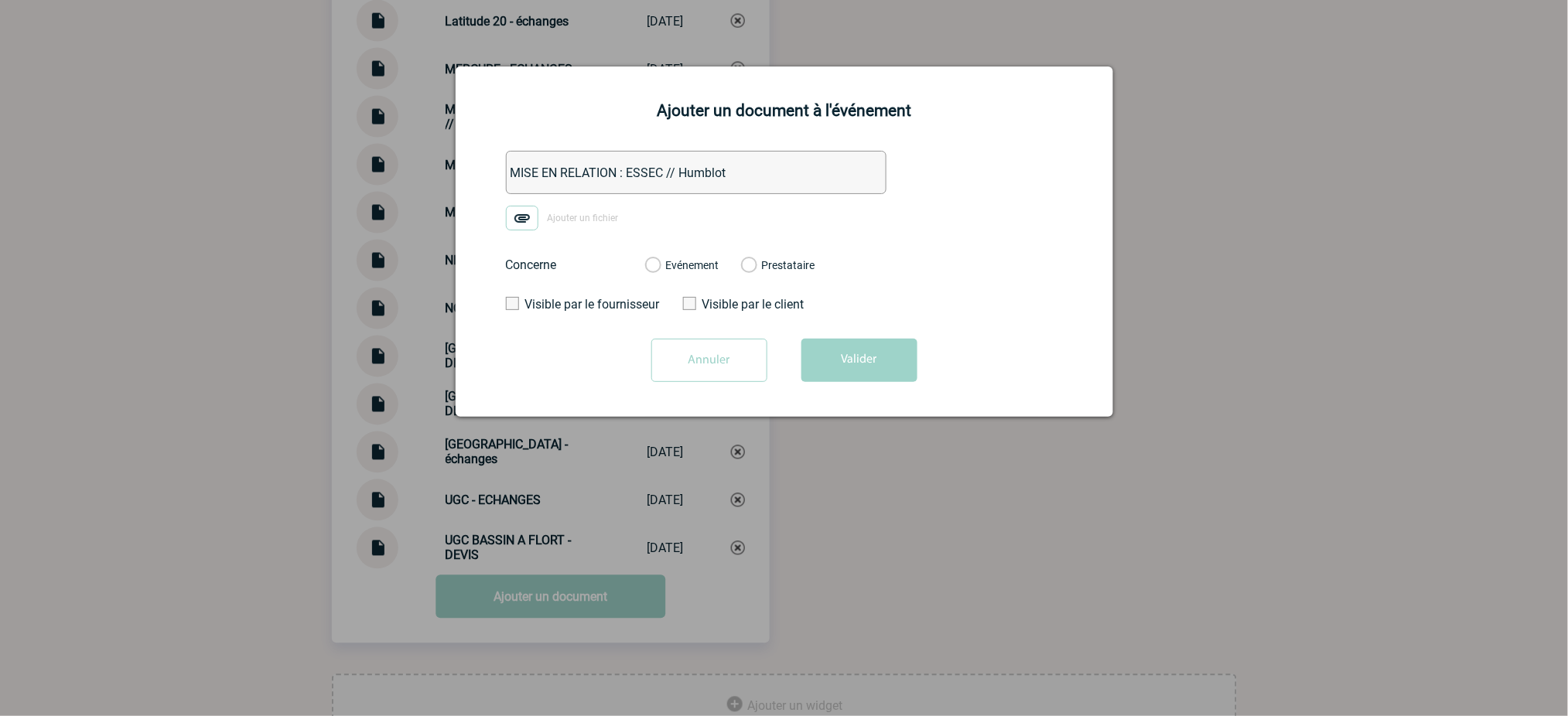
click at [0, 0] on input "Ajouter un fichier" at bounding box center [0, 0] width 0 height 0
click at [660, 266] on label "Evénement" at bounding box center [652, 266] width 14 height 14
click at [0, 0] on input "Evénement" at bounding box center [0, 0] width 0 height 0
click at [835, 341] on button "Valider" at bounding box center [860, 360] width 116 height 43
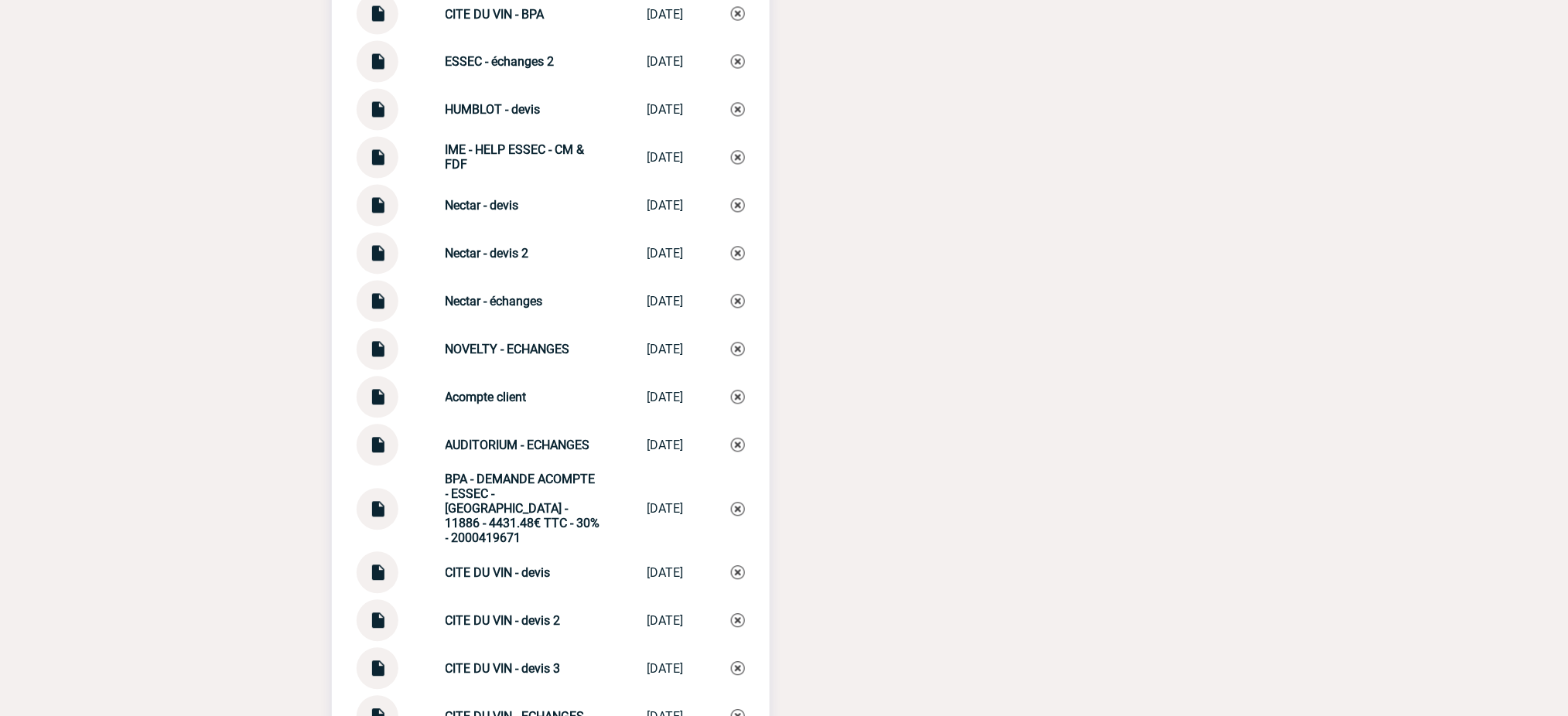
scroll to position [2898, 0]
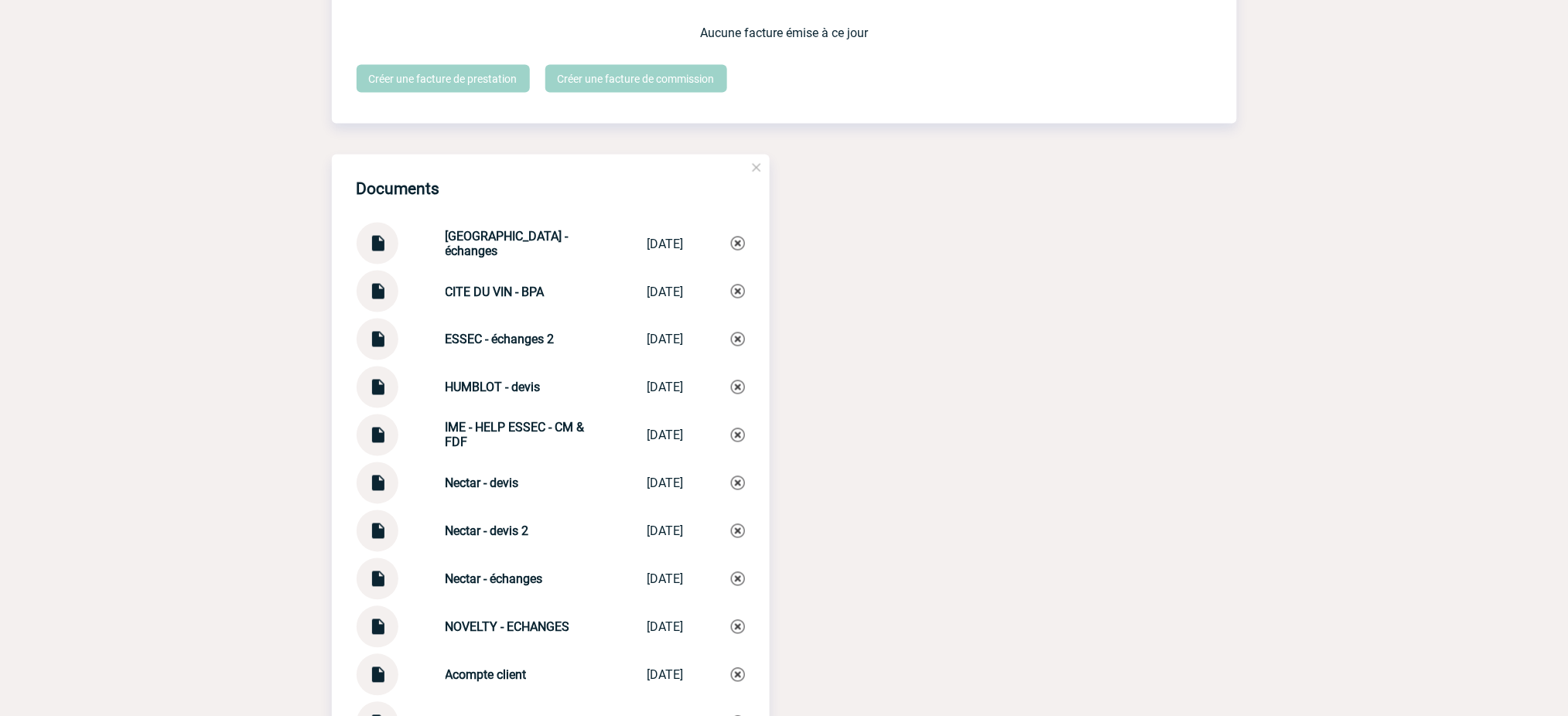
drag, startPoint x: 575, startPoint y: 347, endPoint x: 507, endPoint y: 323, distance: 72.1
click at [399, 334] on div "ESSEC - échanges 2 ESSEC - échan... 08/08/2025" at bounding box center [551, 339] width 388 height 42
copy div "ESSEC - échanges 2"
click at [734, 334] on img at bounding box center [738, 340] width 14 height 14
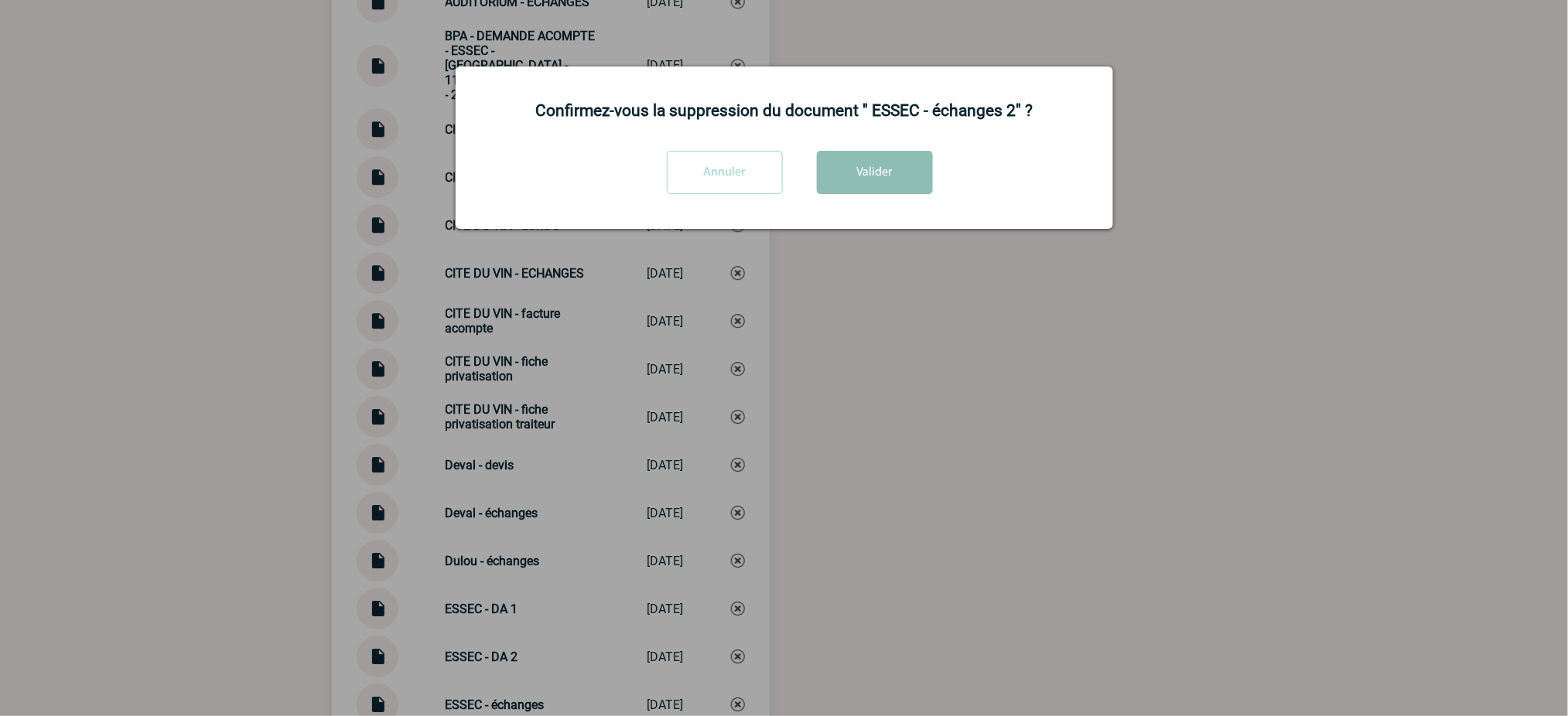
click at [886, 178] on button "Valider" at bounding box center [875, 173] width 116 height 43
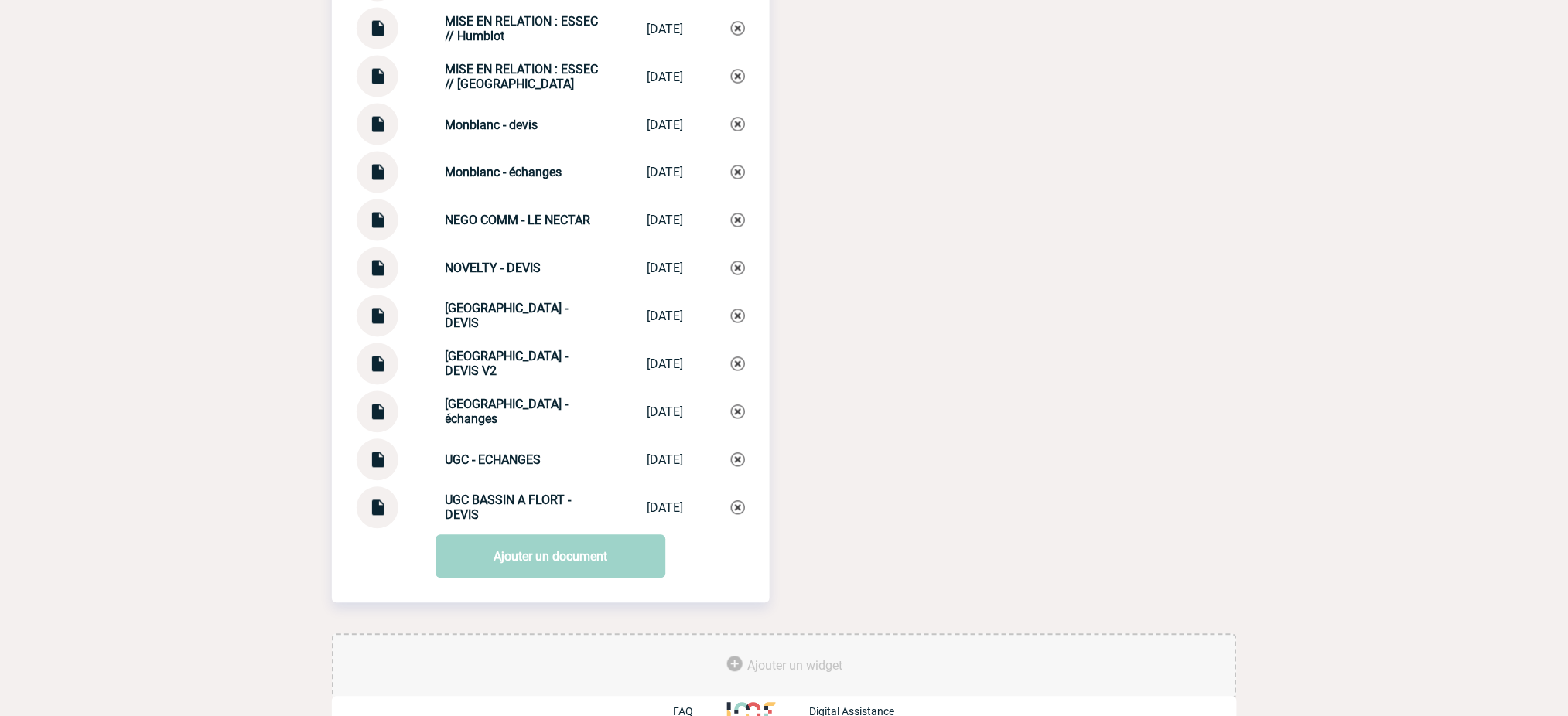
scroll to position [5214, 0]
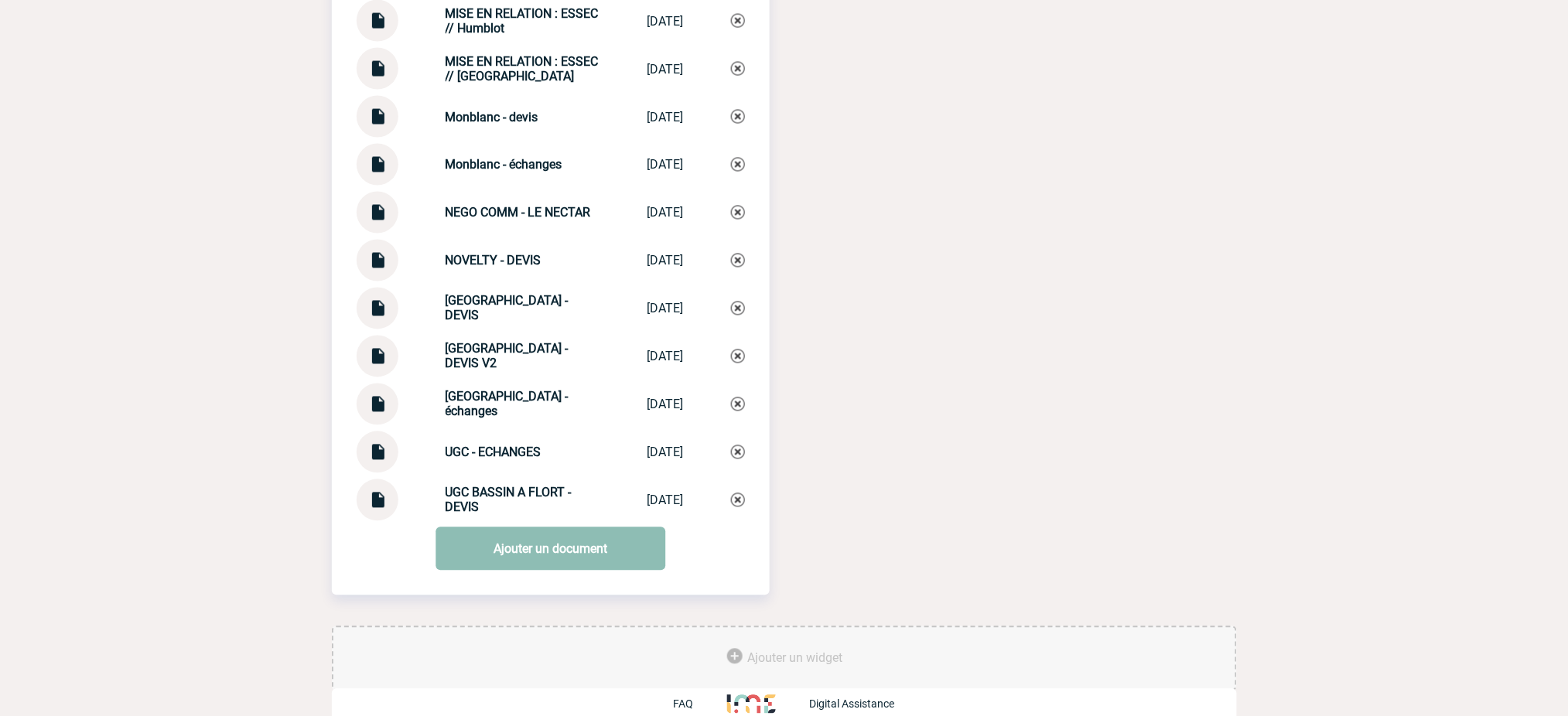
click at [588, 532] on link "Ajouter un document" at bounding box center [550, 549] width 230 height 43
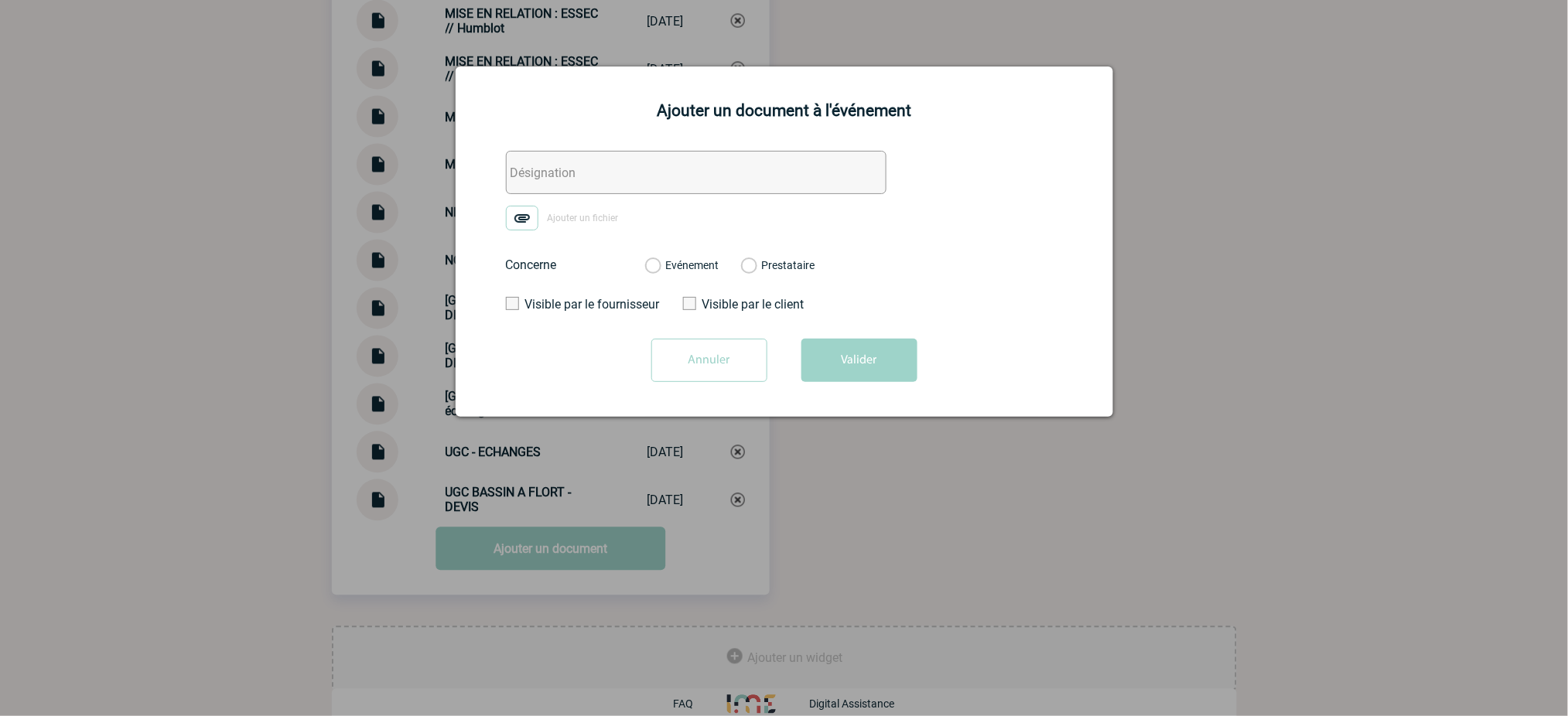
click at [691, 147] on div "Ajouter un document à l'événement Ajouter un fichier Concerne Evénement Prestat…" at bounding box center [784, 241] width 657 height 350
click at [682, 171] on input "text" at bounding box center [697, 173] width 381 height 43
paste input "ESSEC - échanges 2"
type input "ESSEC - échanges 2"
click at [521, 211] on img at bounding box center [522, 218] width 32 height 25
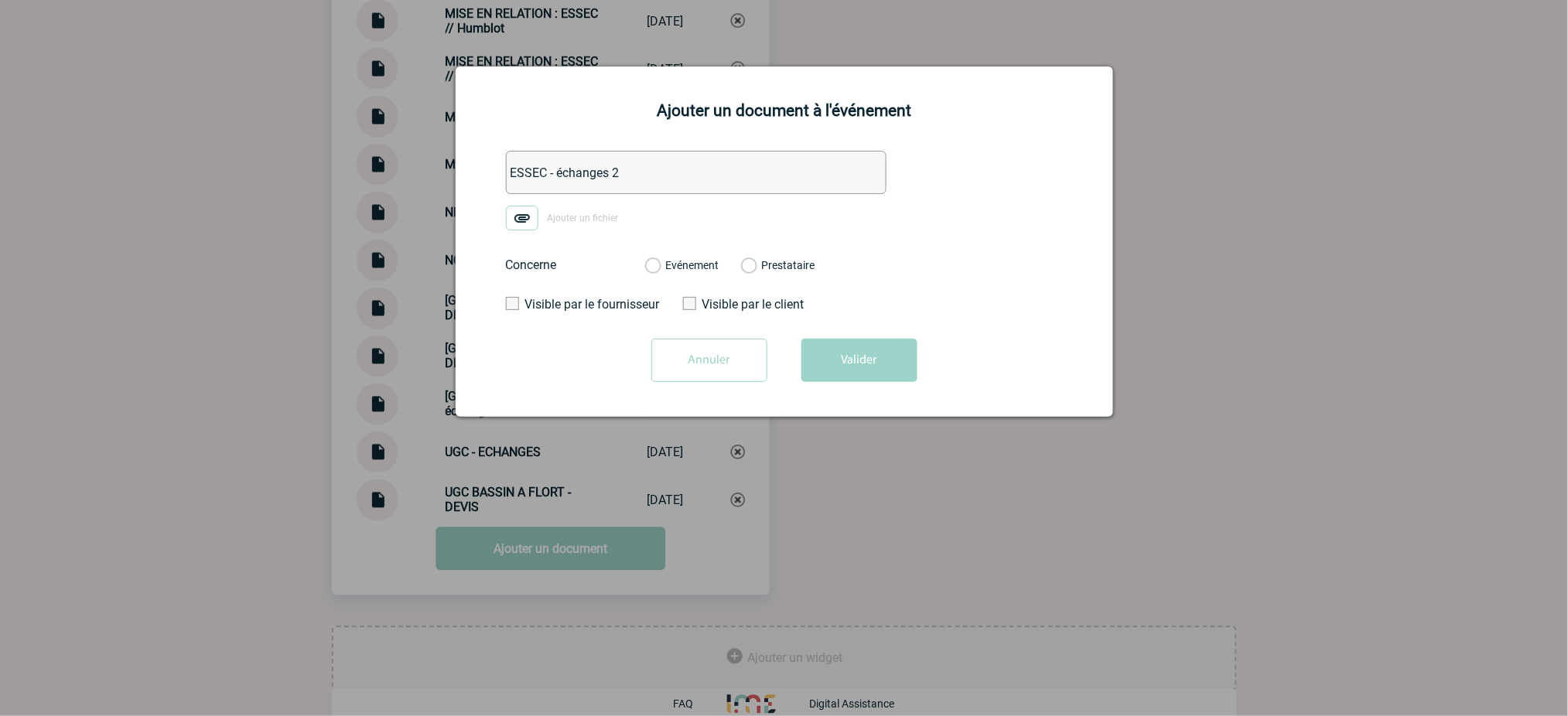
click at [0, 0] on input "Ajouter un fichier" at bounding box center [0, 0] width 0 height 0
click at [660, 265] on label "Evénement" at bounding box center [652, 266] width 14 height 14
click at [0, 0] on input "Evénement" at bounding box center [0, 0] width 0 height 0
click at [899, 396] on div "Ajouter un document à l'événement ESSEC - échanges 2 ANNULE ET REMPLACE _ Votre…" at bounding box center [784, 241] width 657 height 350
click at [857, 371] on button "Valider" at bounding box center [860, 360] width 116 height 43
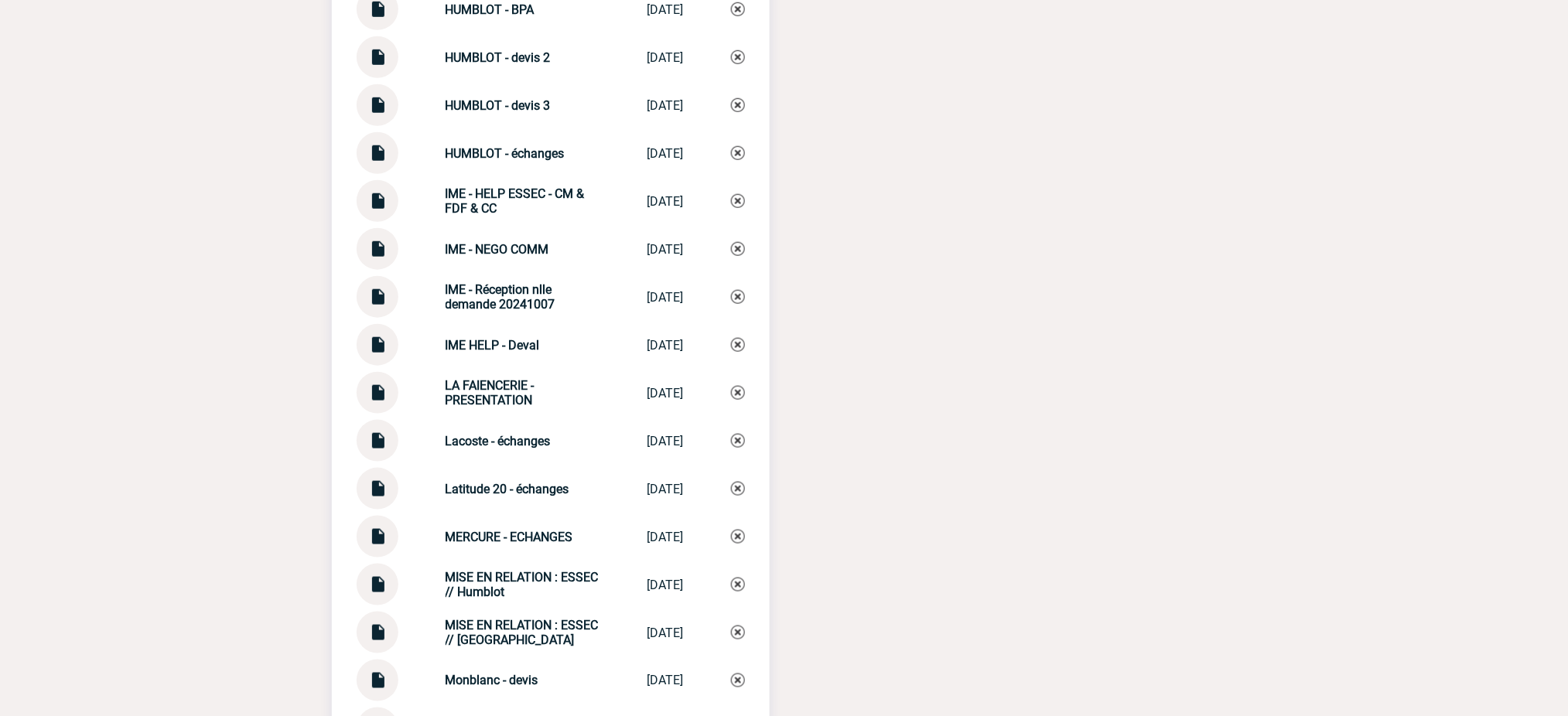
scroll to position [4080, 0]
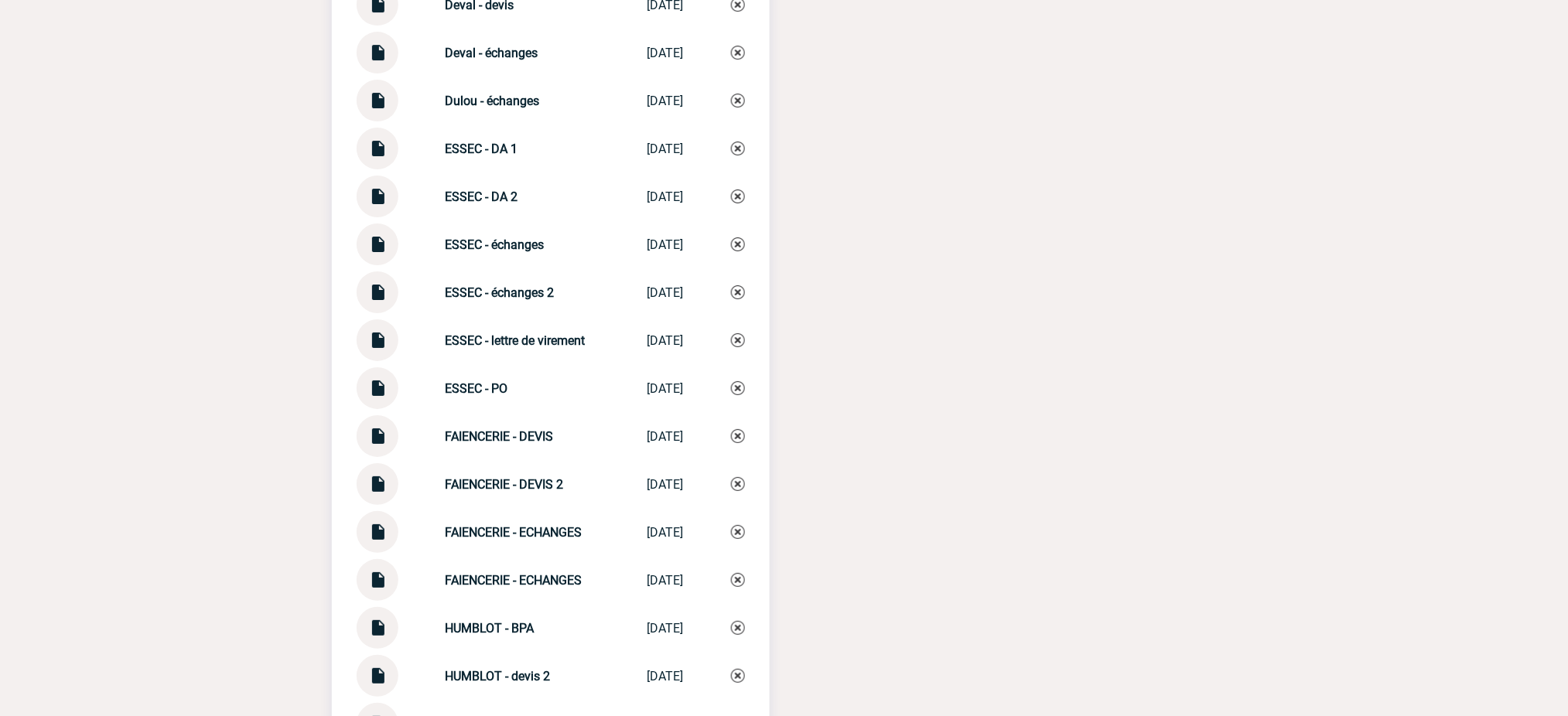
click at [463, 607] on div "HUMBLOT - BPA HUMBLOT - BPA 08/09/2025" at bounding box center [551, 628] width 388 height 42
click at [466, 620] on strong "HUMBLOT - BPA" at bounding box center [489, 628] width 89 height 14
copy strong "HUMBLOT"
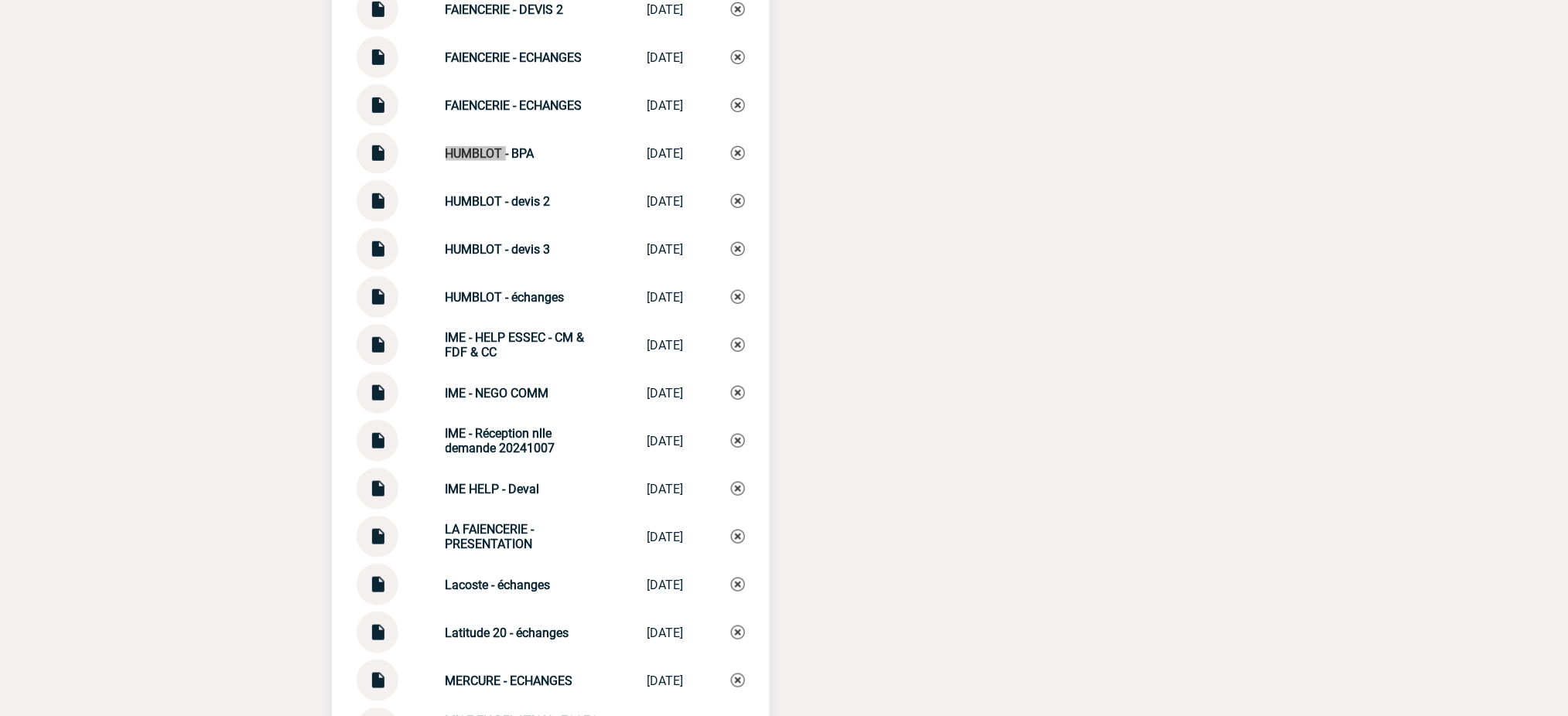
scroll to position [4595, 0]
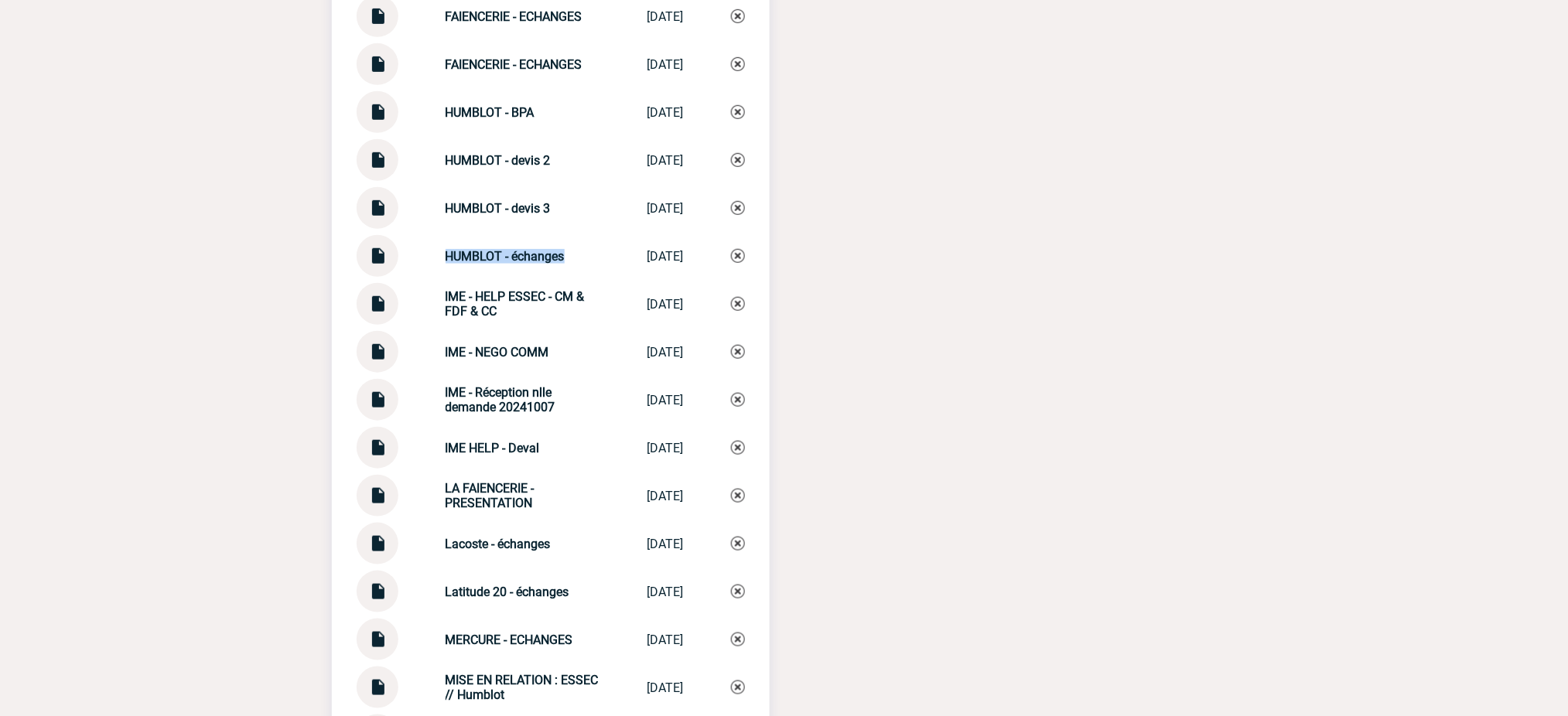
drag, startPoint x: 397, startPoint y: 231, endPoint x: 434, endPoint y: 242, distance: 38.6
click at [434, 242] on div "HUMBLOT - échanges HUMBLOT - écha... 08/09/2025" at bounding box center [551, 256] width 388 height 42
copy strong "HUMBLOT - échanges"
click at [731, 248] on img at bounding box center [738, 256] width 14 height 14
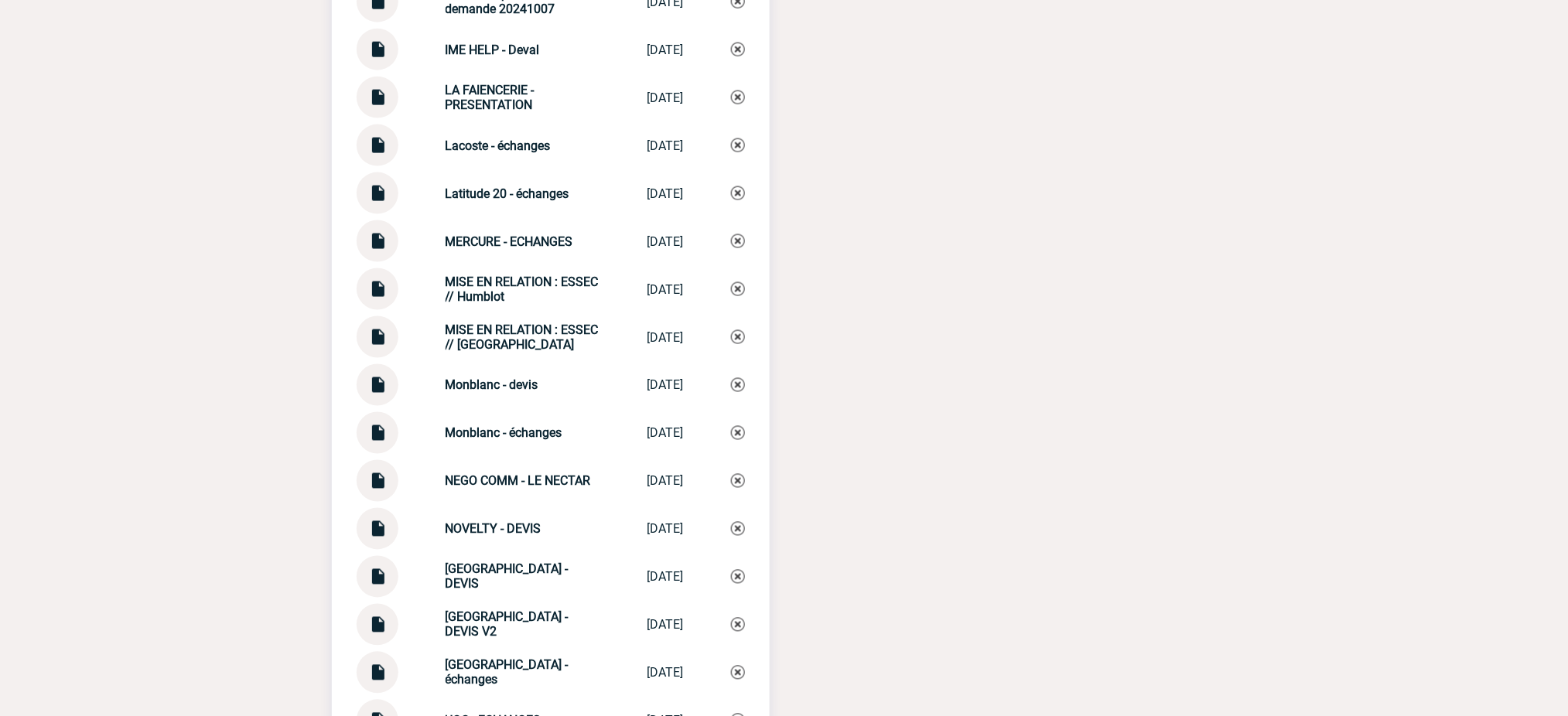
scroll to position [5214, 0]
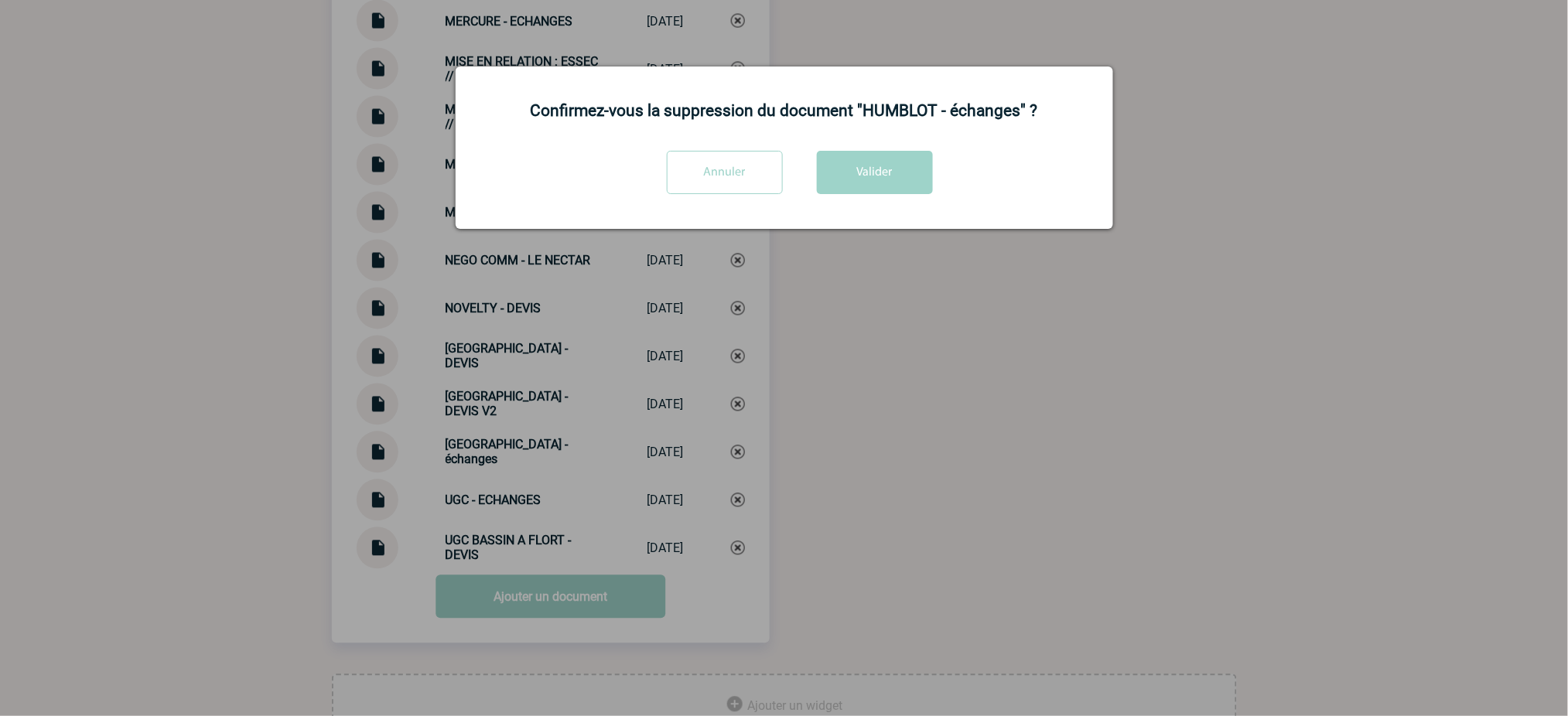
click at [903, 146] on div "Confirmez-vous la suppression du document "HUMBLOT - échanges" ? Annuler Valider" at bounding box center [784, 147] width 657 height 163
click at [893, 202] on div "Annuler Valider" at bounding box center [784, 178] width 619 height 55
click at [890, 172] on button "Valider" at bounding box center [875, 173] width 116 height 43
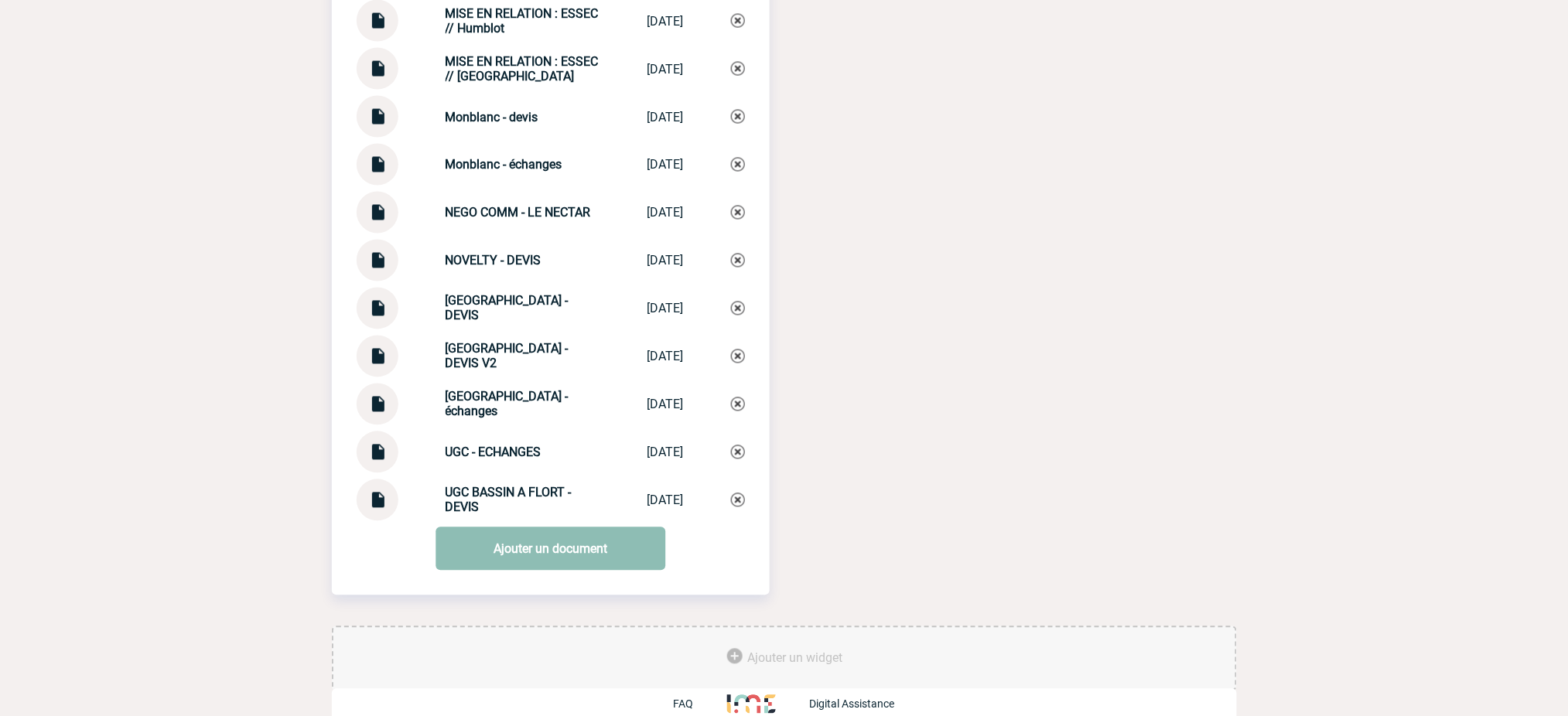
click at [568, 527] on link "Ajouter un document" at bounding box center [550, 549] width 230 height 43
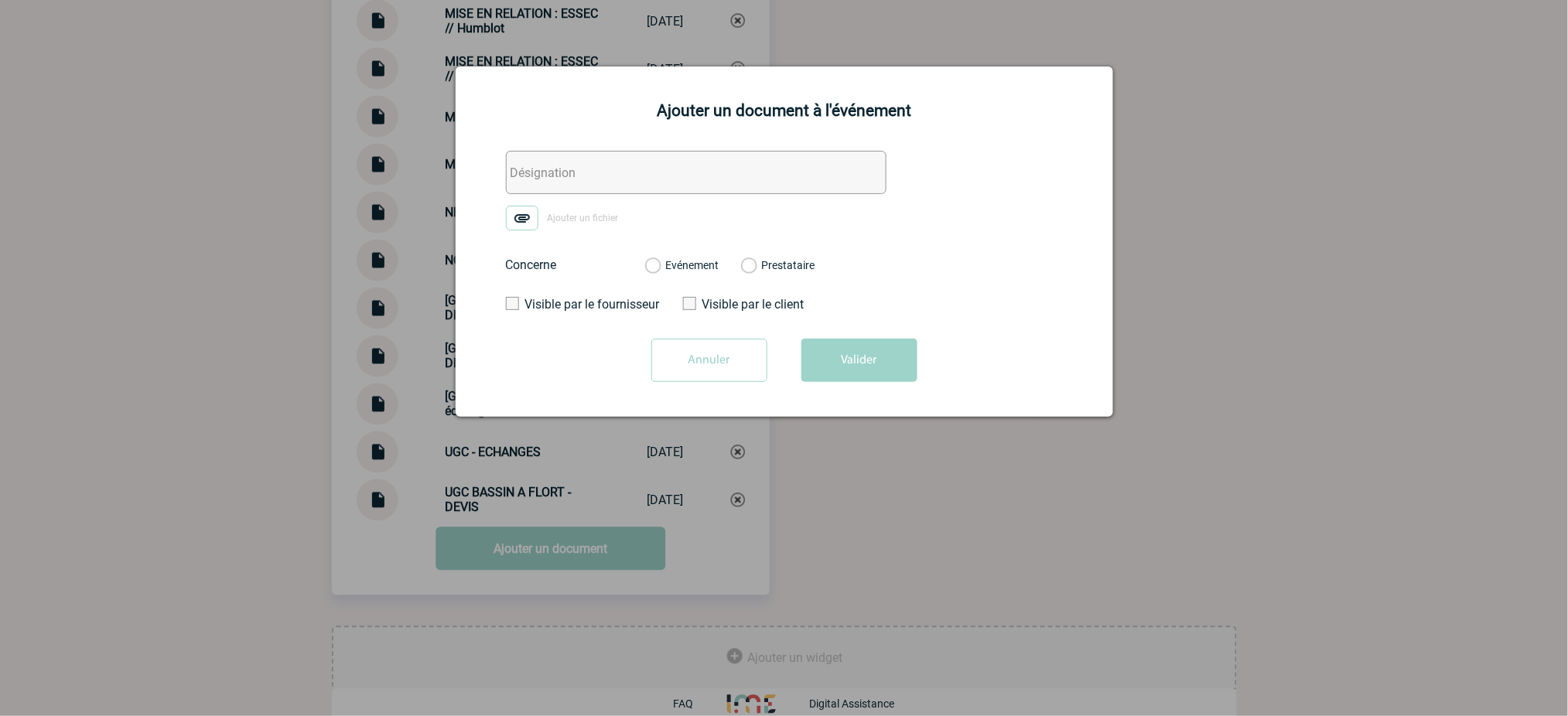
drag, startPoint x: 633, startPoint y: 191, endPoint x: 585, endPoint y: 184, distance: 48.5
click at [633, 191] on input "text" at bounding box center [697, 173] width 381 height 43
paste input "HUMBLOT - échanges"
type input "HUMBLOT - échanges"
click at [528, 208] on img at bounding box center [522, 218] width 32 height 25
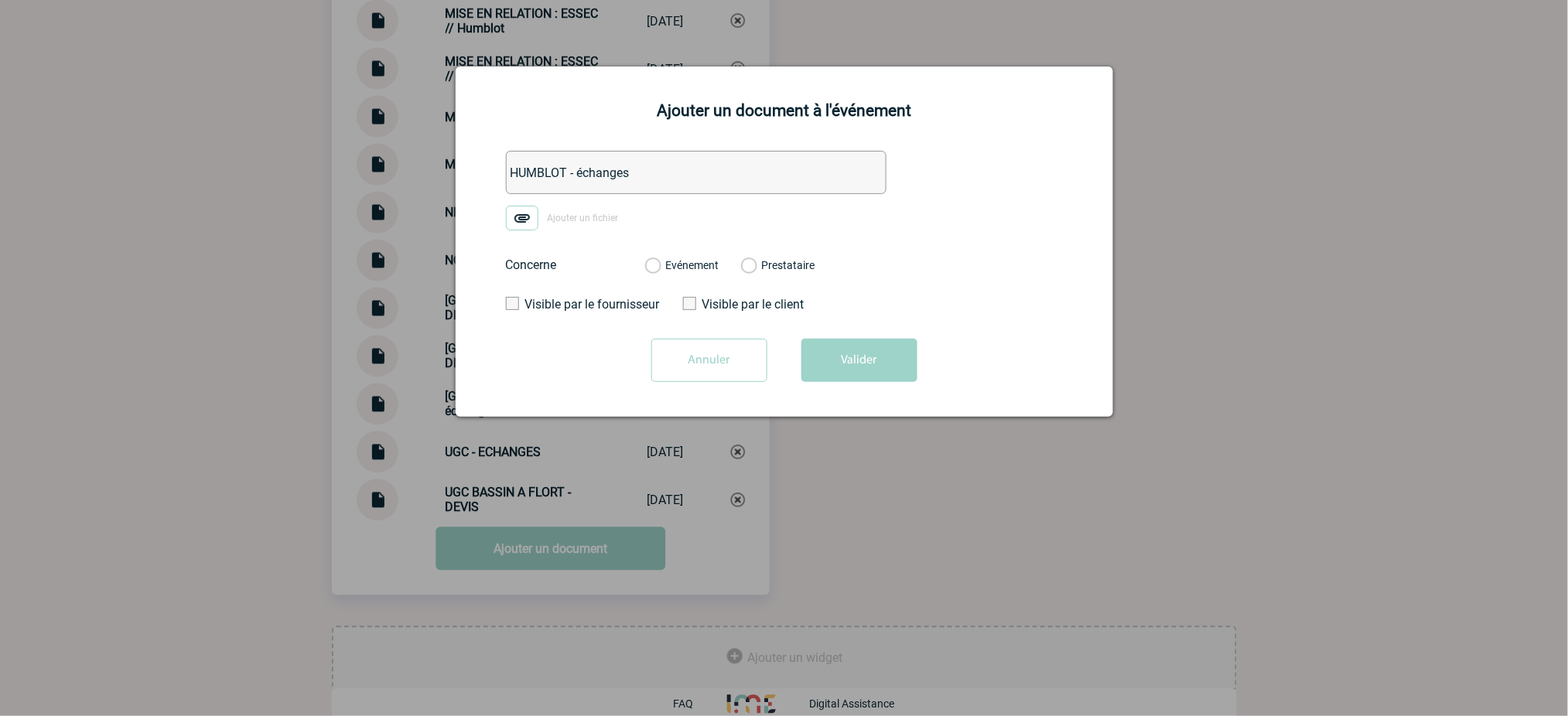
click at [0, 0] on input "Ajouter un fichier" at bounding box center [0, 0] width 0 height 0
click at [660, 261] on label "Evénement" at bounding box center [652, 266] width 14 height 14
click at [0, 0] on input "Evénement" at bounding box center [0, 0] width 0 height 0
drag, startPoint x: 868, startPoint y: 362, endPoint x: 1199, endPoint y: 327, distance: 332.8
click at [869, 363] on button "Valider" at bounding box center [860, 360] width 116 height 43
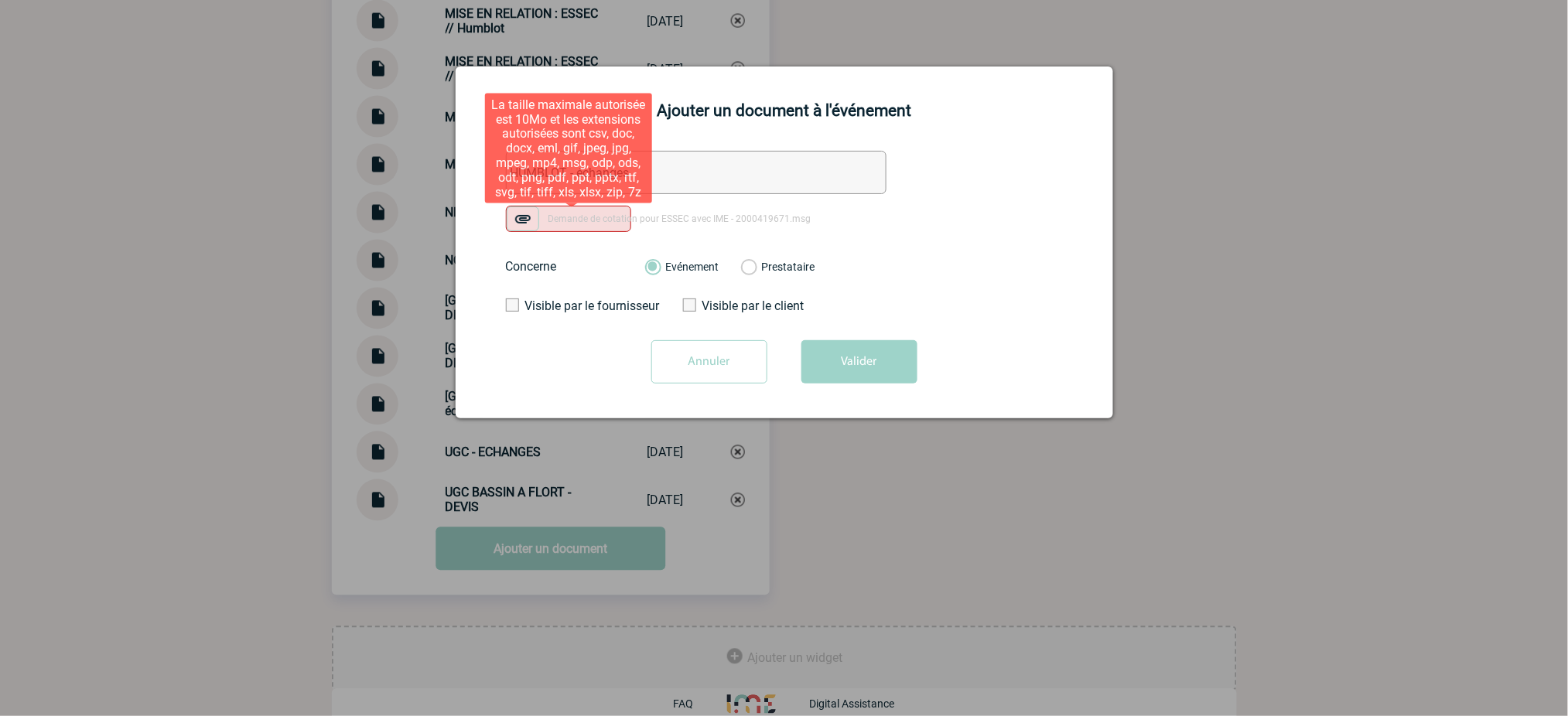
click at [523, 226] on img at bounding box center [522, 219] width 32 height 25
click at [0, 0] on input "Demande de cotation pour ESSEC avec IME - 2000419671.msg" at bounding box center [0, 0] width 0 height 0
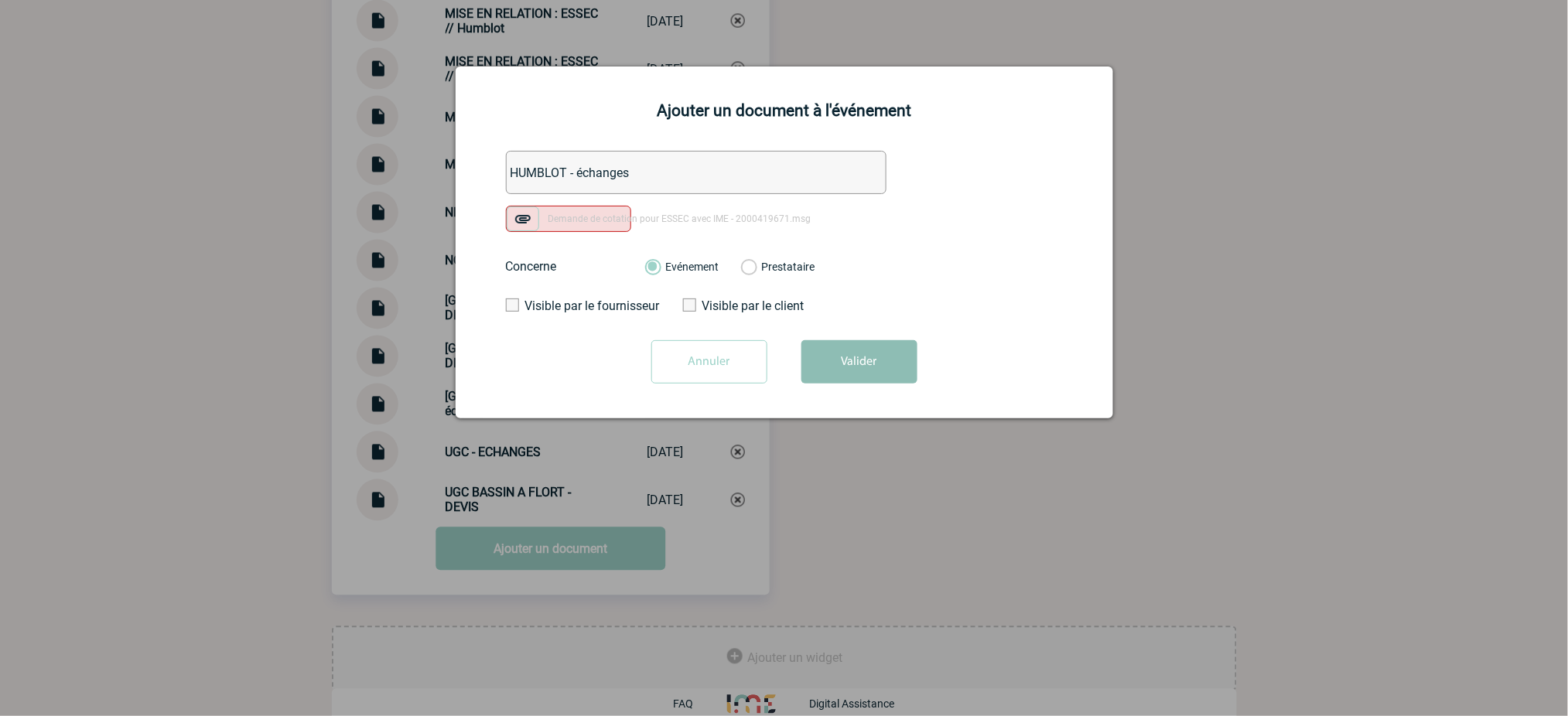
click at [856, 366] on button "Valider" at bounding box center [860, 362] width 116 height 43
click at [707, 366] on input "Annuler" at bounding box center [709, 362] width 116 height 43
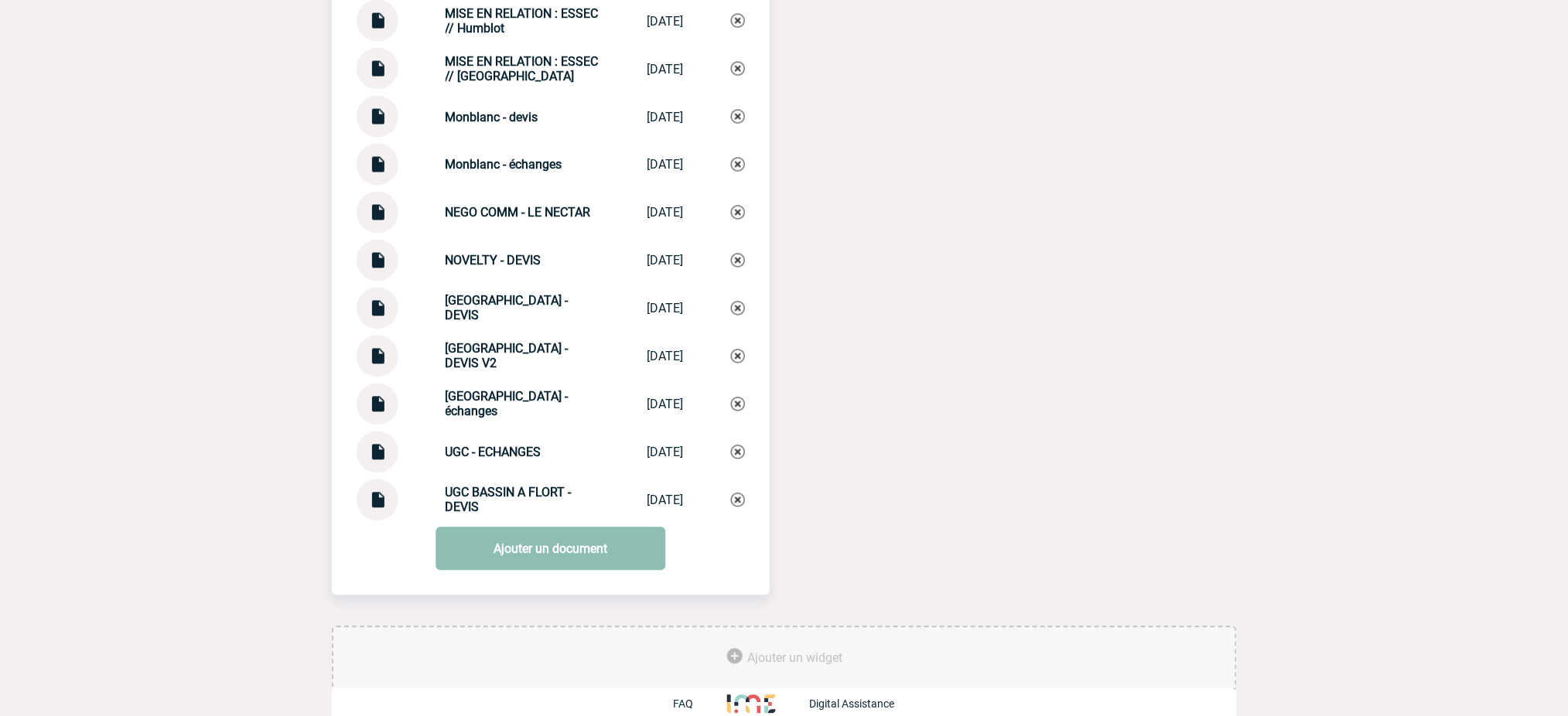
click at [596, 535] on link "Ajouter un document" at bounding box center [550, 549] width 230 height 43
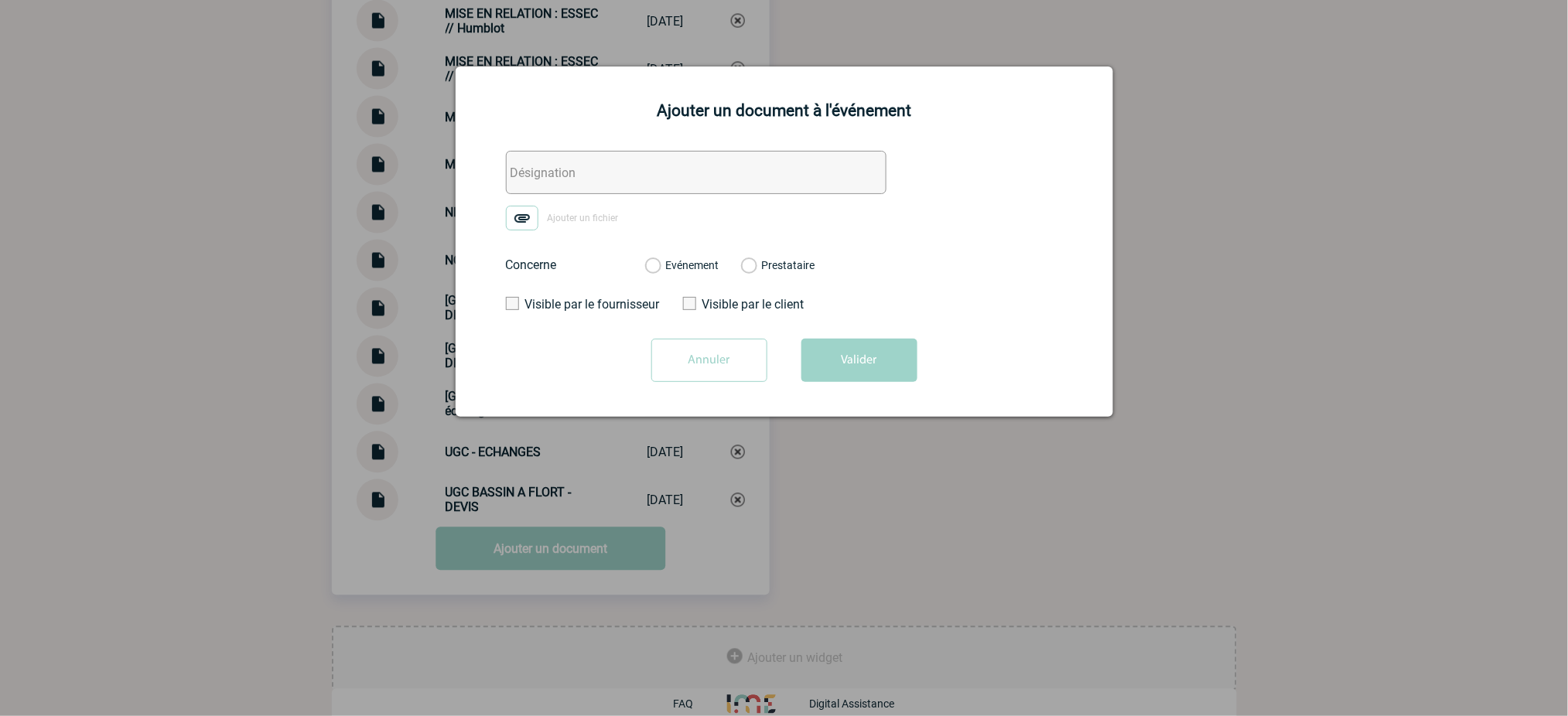
click at [649, 177] on input "text" at bounding box center [697, 173] width 381 height 43
paste input "HUMBLOT - échanges"
type input "HUMBLOT - échanges"
click at [513, 211] on img at bounding box center [522, 218] width 32 height 25
click at [0, 0] on input "Ajouter un fichier" at bounding box center [0, 0] width 0 height 0
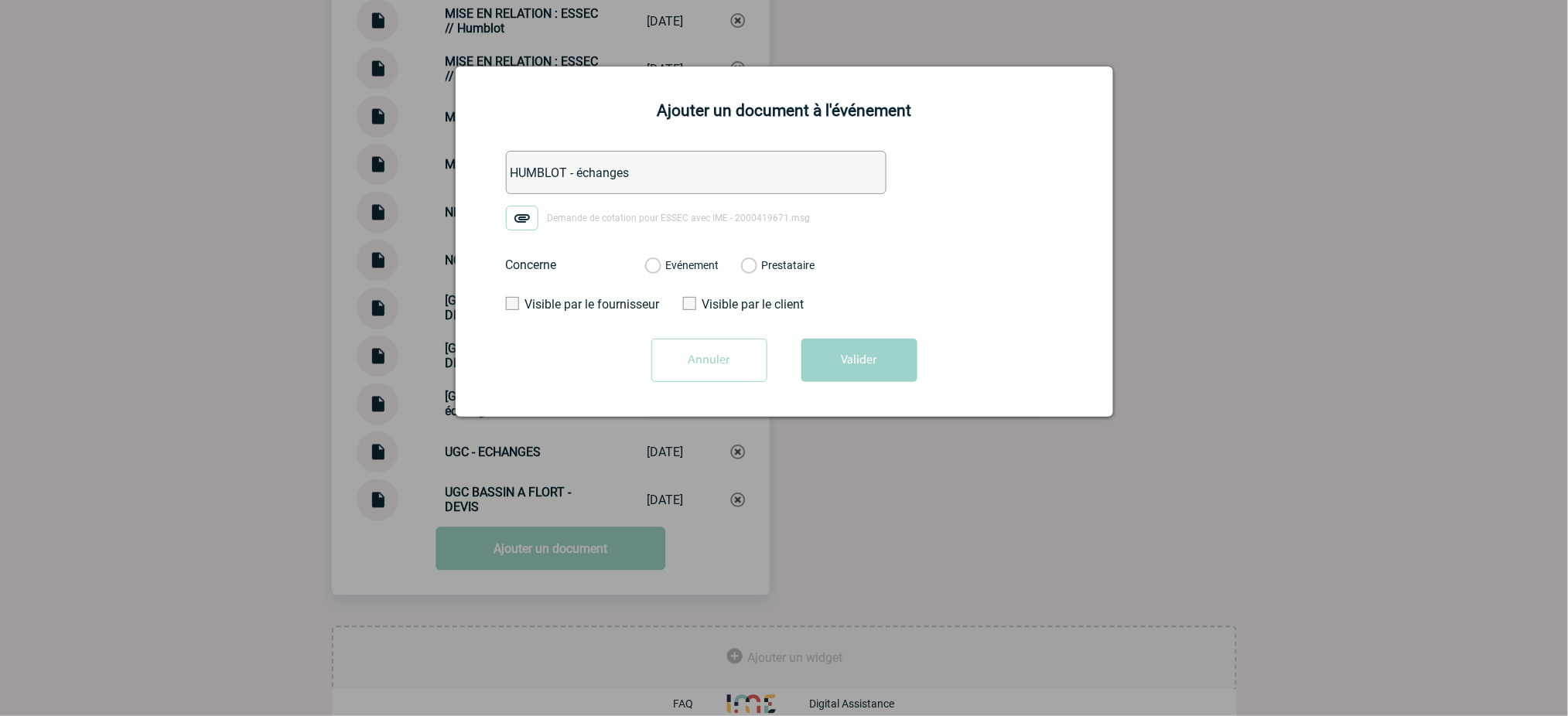
click at [723, 265] on div "Evénement Prestataire 2100067280 - UGC Ciné Cité - Bassins à Flot Bordeaux 2100…" at bounding box center [730, 265] width 195 height 40
click at [686, 257] on div "Evénement Prestataire 2100067280 - UGC Ciné Cité - Bassins à Flot Bordeaux 2100…" at bounding box center [730, 265] width 195 height 40
click at [660, 265] on label "Evénement" at bounding box center [652, 266] width 14 height 14
click at [0, 0] on input "Evénement" at bounding box center [0, 0] width 0 height 0
click at [902, 366] on button "Valider" at bounding box center [860, 360] width 116 height 43
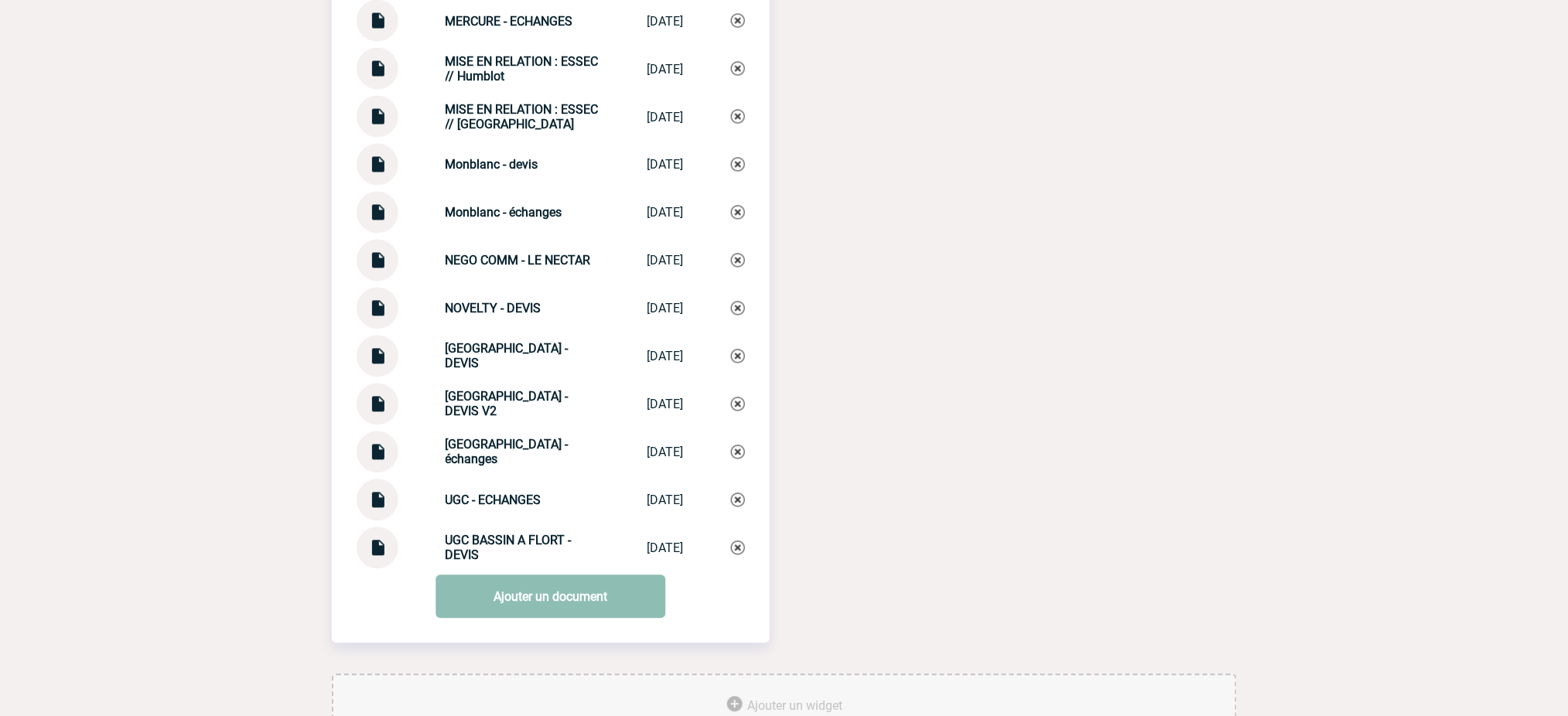
click at [513, 581] on link "Ajouter un document" at bounding box center [550, 596] width 230 height 43
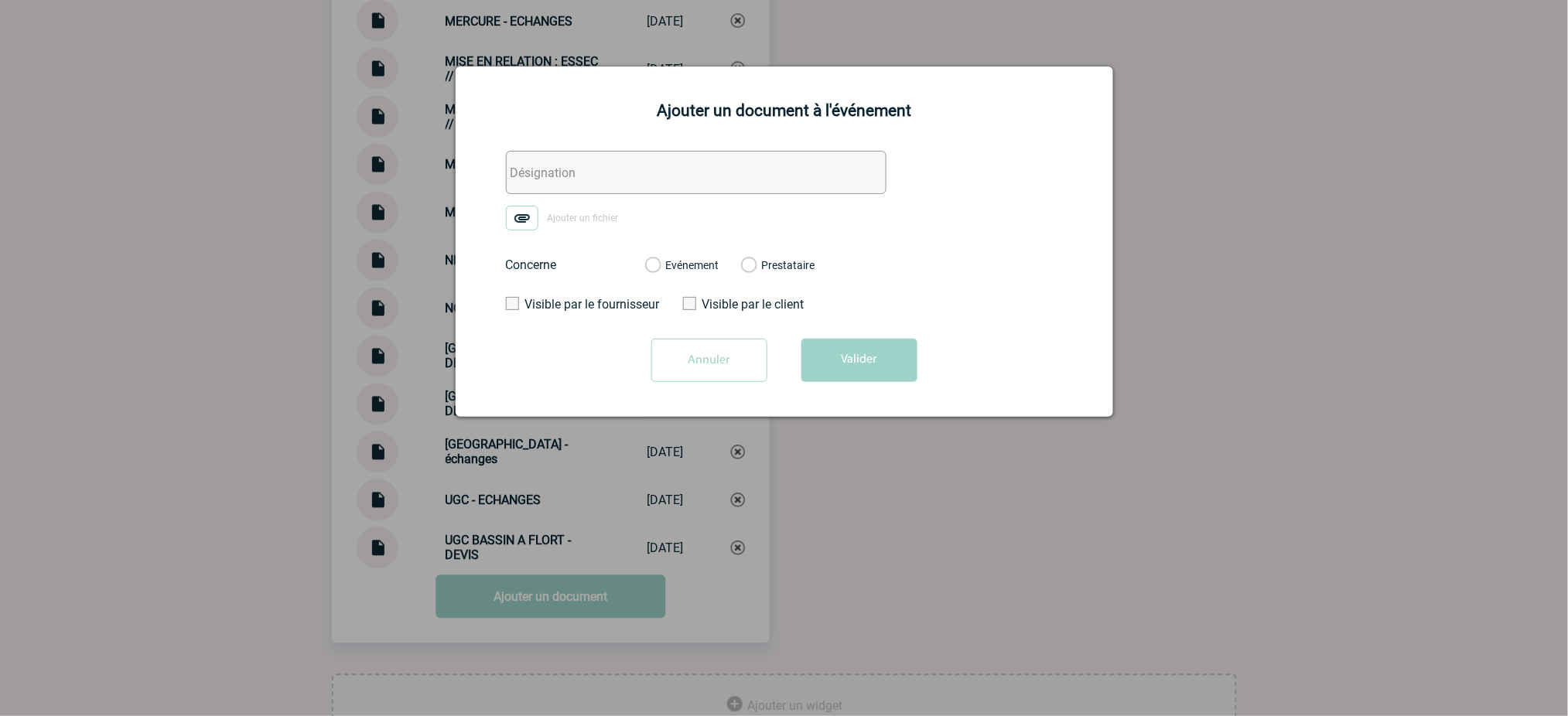
drag, startPoint x: 649, startPoint y: 165, endPoint x: 582, endPoint y: 181, distance: 68.9
click at [649, 165] on input "text" at bounding box center [697, 173] width 381 height 43
paste input "MISE EN RELATION : ESSEC // Humblot // CITE DU VIN"
type input "MISE EN RELATION : ESSEC // Humblot // CITE DU VIN"
click at [528, 217] on img at bounding box center [522, 218] width 32 height 25
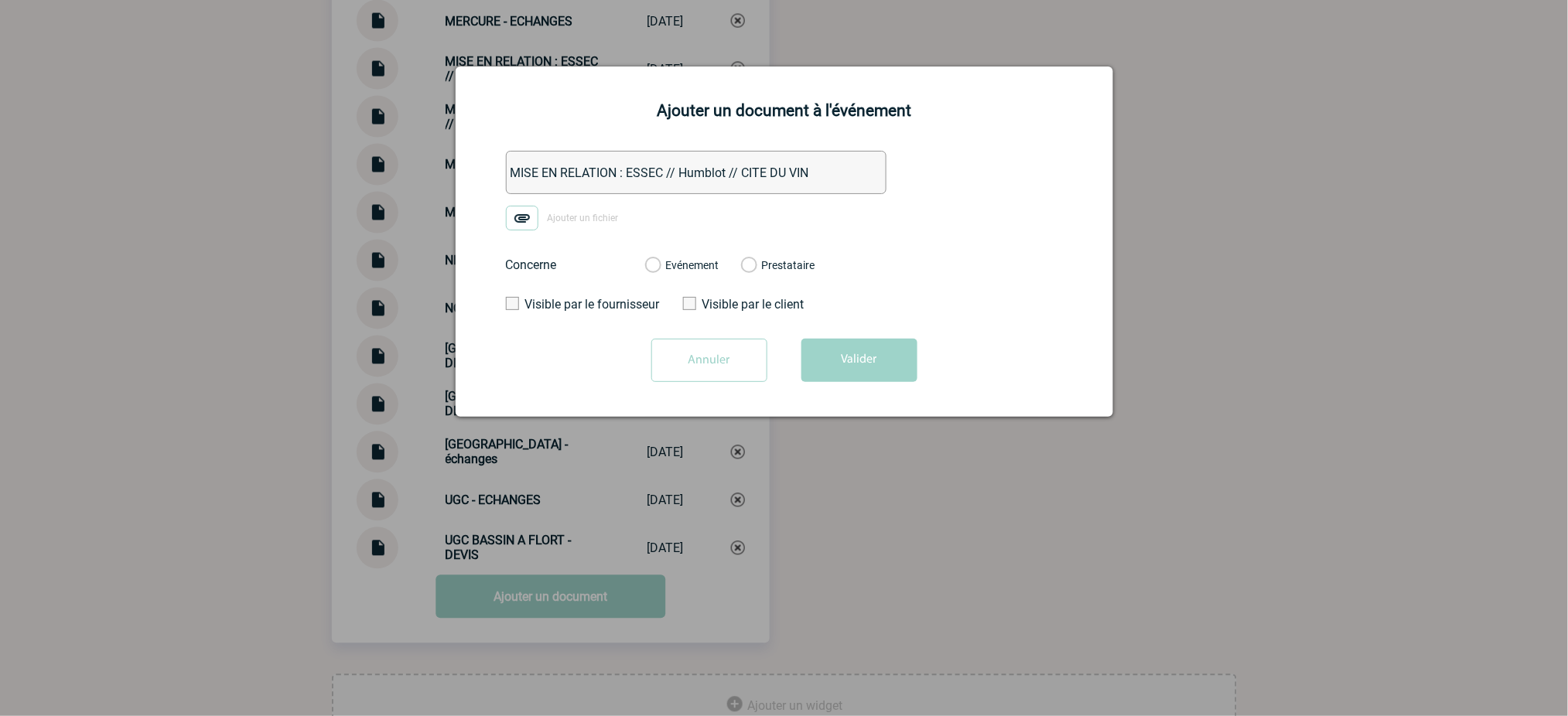
click at [0, 0] on input "Ajouter un fichier" at bounding box center [0, 0] width 0 height 0
click at [660, 267] on label "Evénement" at bounding box center [652, 266] width 14 height 14
click at [0, 0] on input "Evénement" at bounding box center [0, 0] width 0 height 0
click at [854, 342] on button "Valider" at bounding box center [860, 360] width 116 height 43
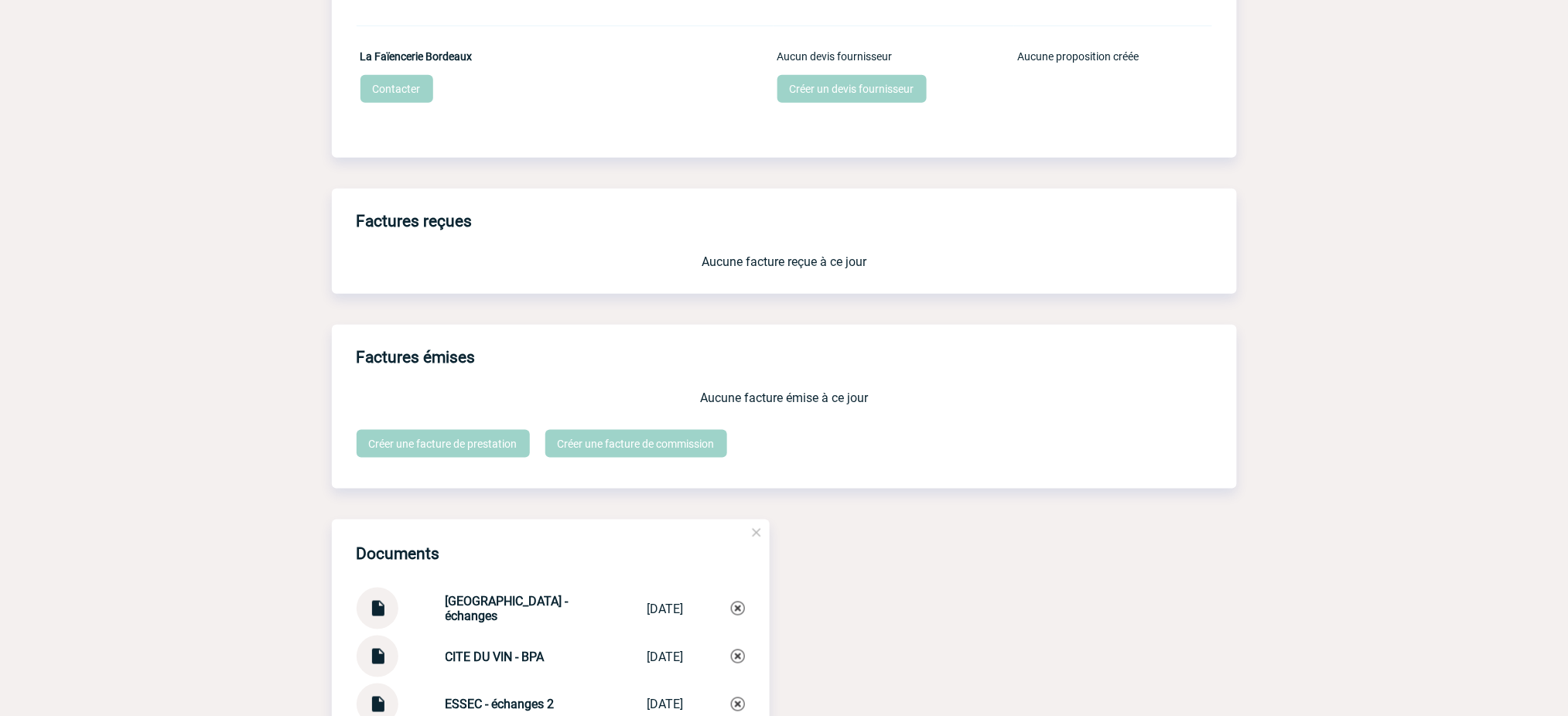
scroll to position [3049, 0]
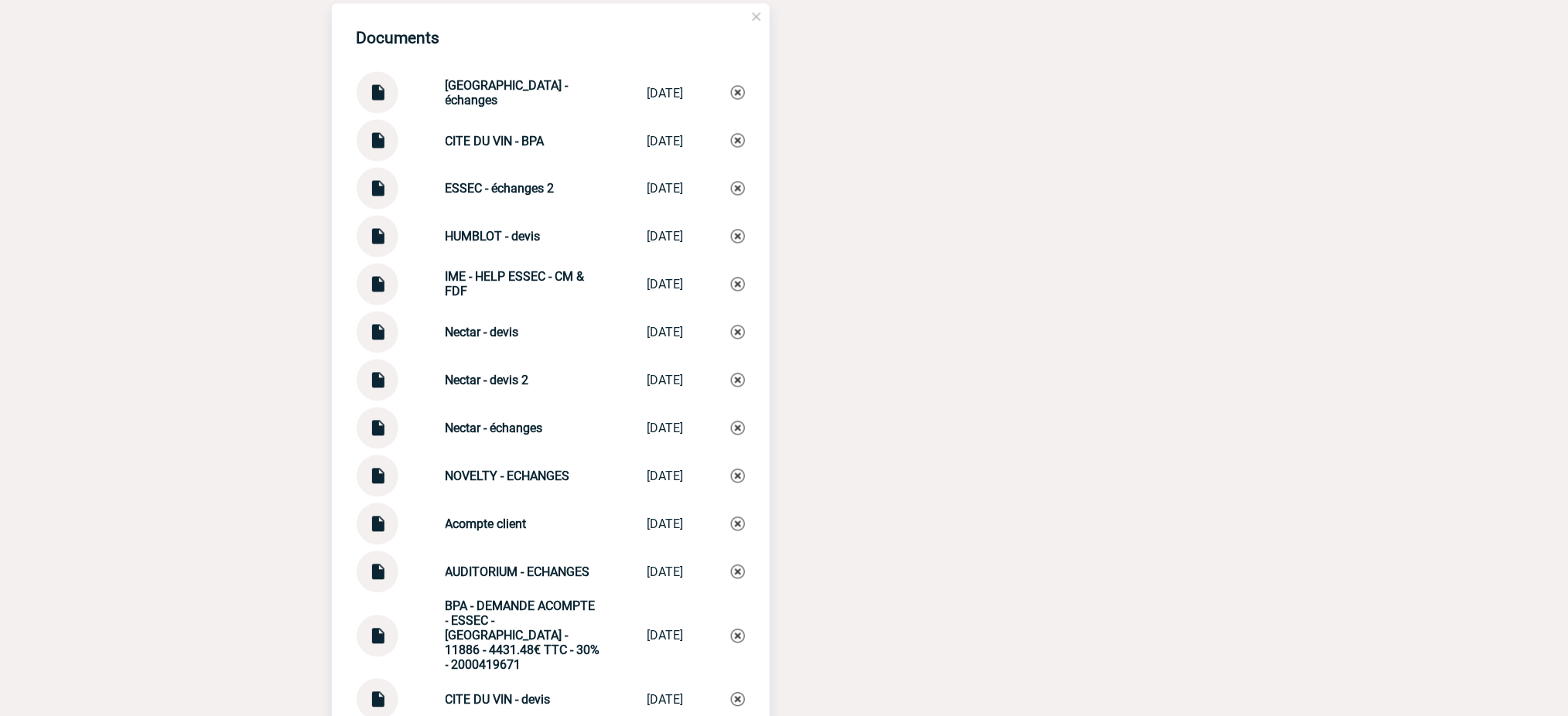
drag, startPoint x: 570, startPoint y: 201, endPoint x: 429, endPoint y: 184, distance: 142.0
click at [429, 184] on div "ESSEC - échanges 2 ESSEC - échan... 08/09/2025" at bounding box center [551, 189] width 388 height 42
copy strong "ESSEC - échanges 2"
click at [733, 186] on img at bounding box center [738, 189] width 14 height 14
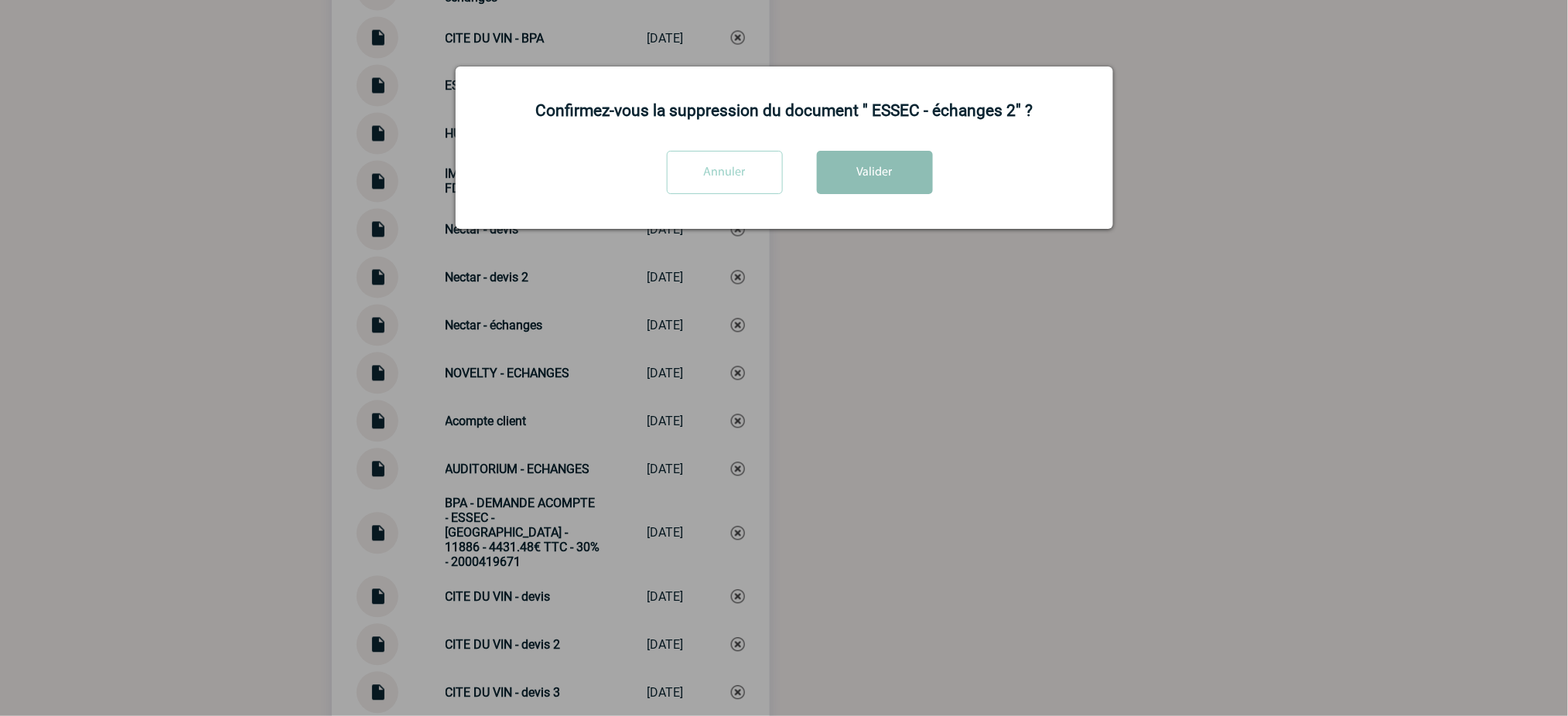
click at [850, 174] on button "Valider" at bounding box center [875, 173] width 116 height 43
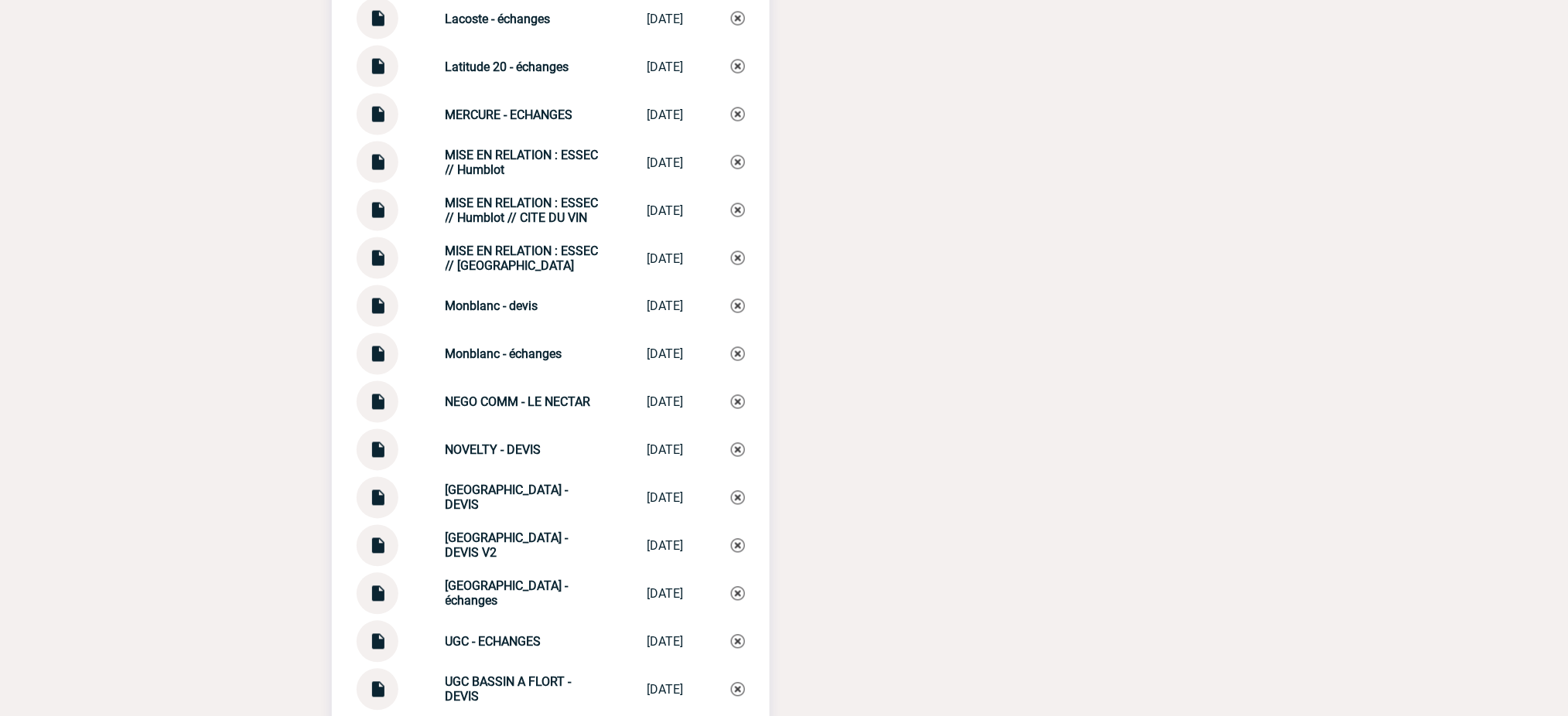
scroll to position [5261, 0]
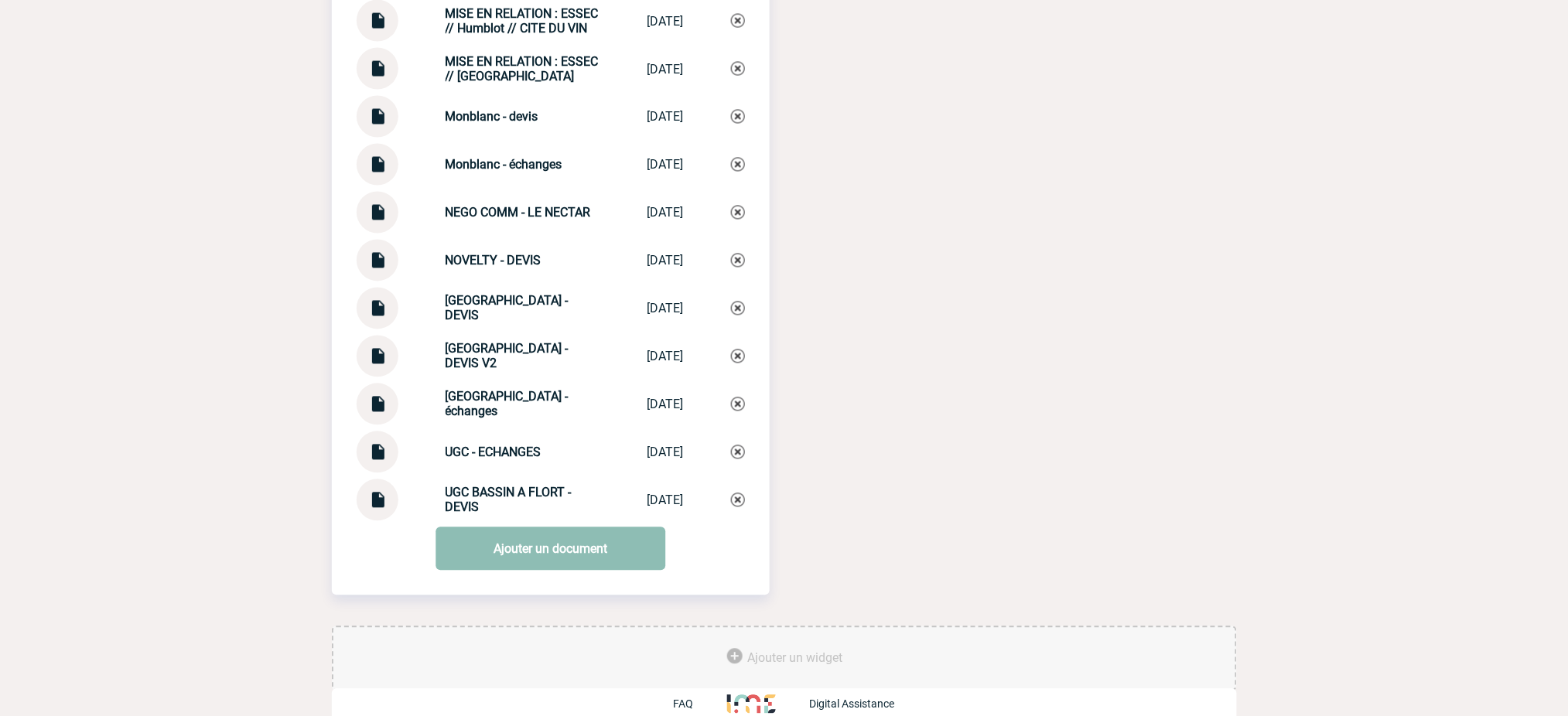
click at [539, 540] on link "Ajouter un document" at bounding box center [550, 549] width 230 height 43
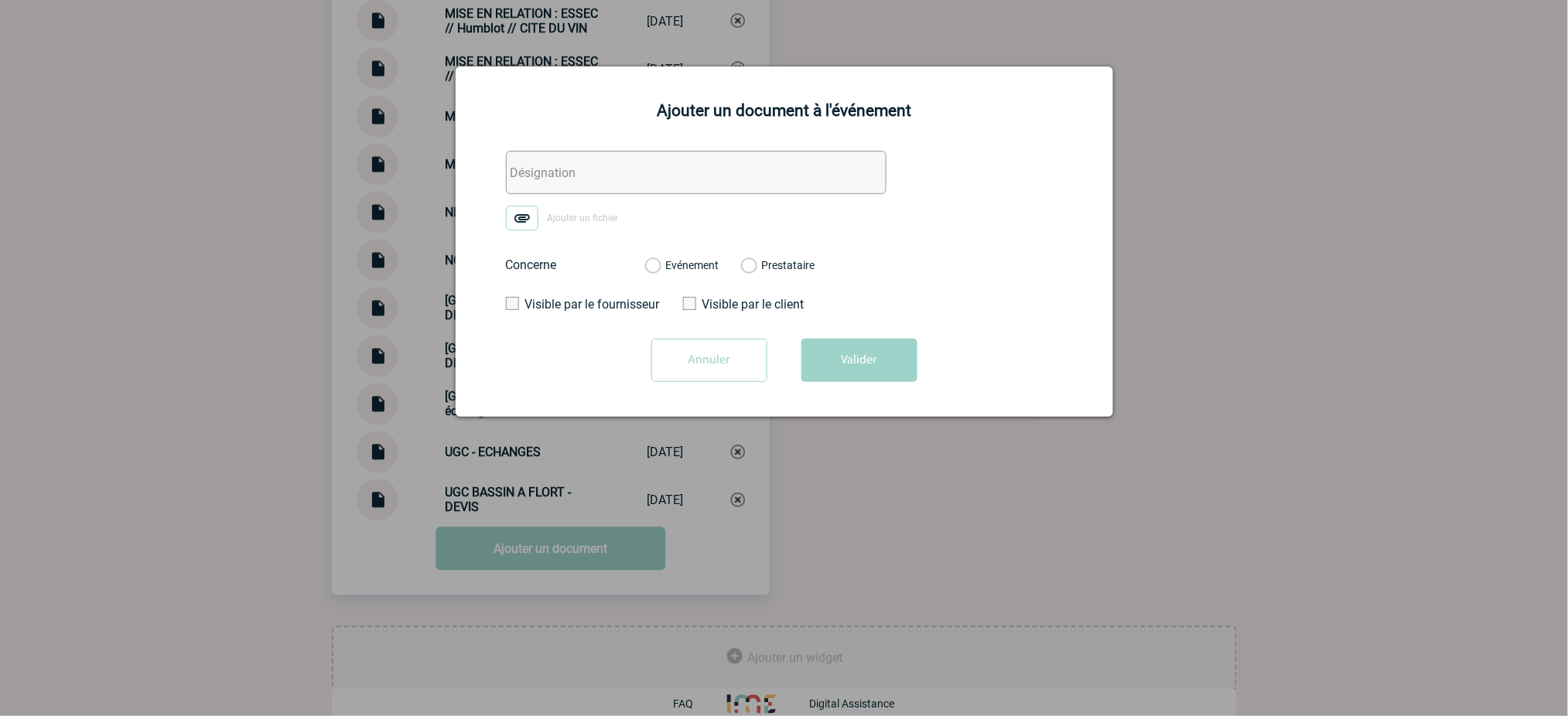
click at [769, 182] on input "text" at bounding box center [697, 173] width 381 height 43
paste input "ESSEC - échanges 2"
type input "ESSEC - échanges 2"
click at [523, 223] on img at bounding box center [522, 218] width 32 height 25
click at [0, 0] on input "Ajouter un fichier" at bounding box center [0, 0] width 0 height 0
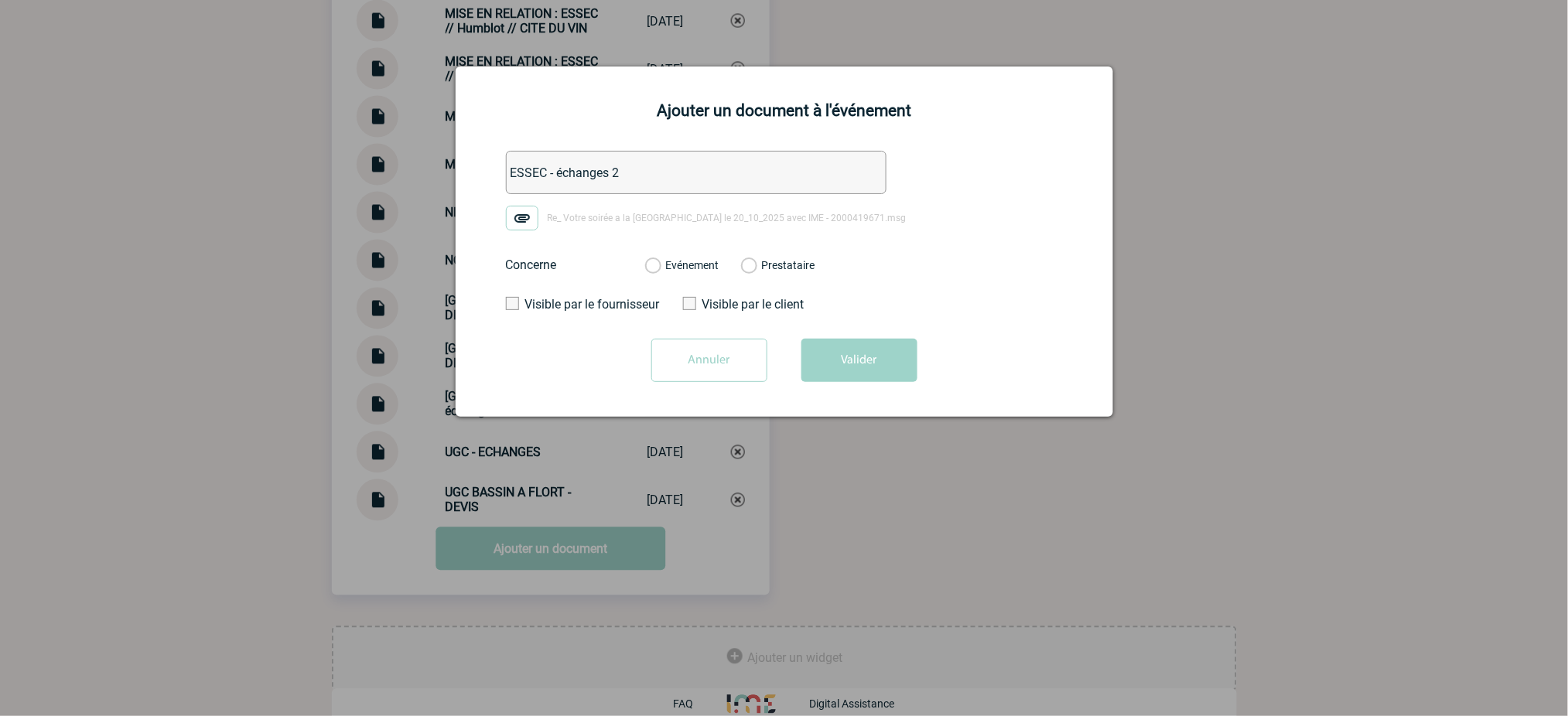
click at [660, 264] on label "Evénement" at bounding box center [652, 266] width 14 height 14
click at [0, 0] on input "Evénement" at bounding box center [0, 0] width 0 height 0
drag, startPoint x: 867, startPoint y: 375, endPoint x: 1525, endPoint y: 233, distance: 673.1
click at [867, 375] on button "Valider" at bounding box center [860, 360] width 116 height 43
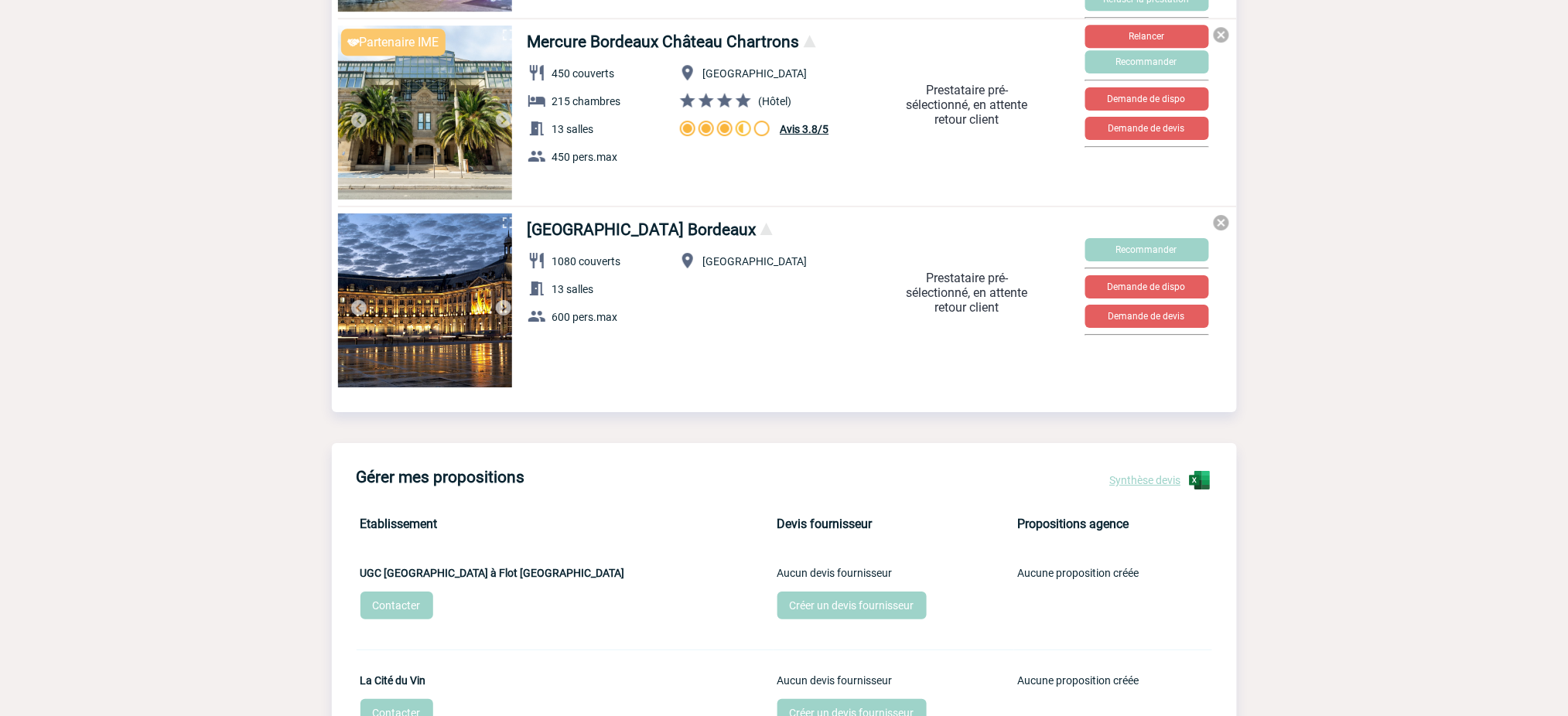
scroll to position [1551, 0]
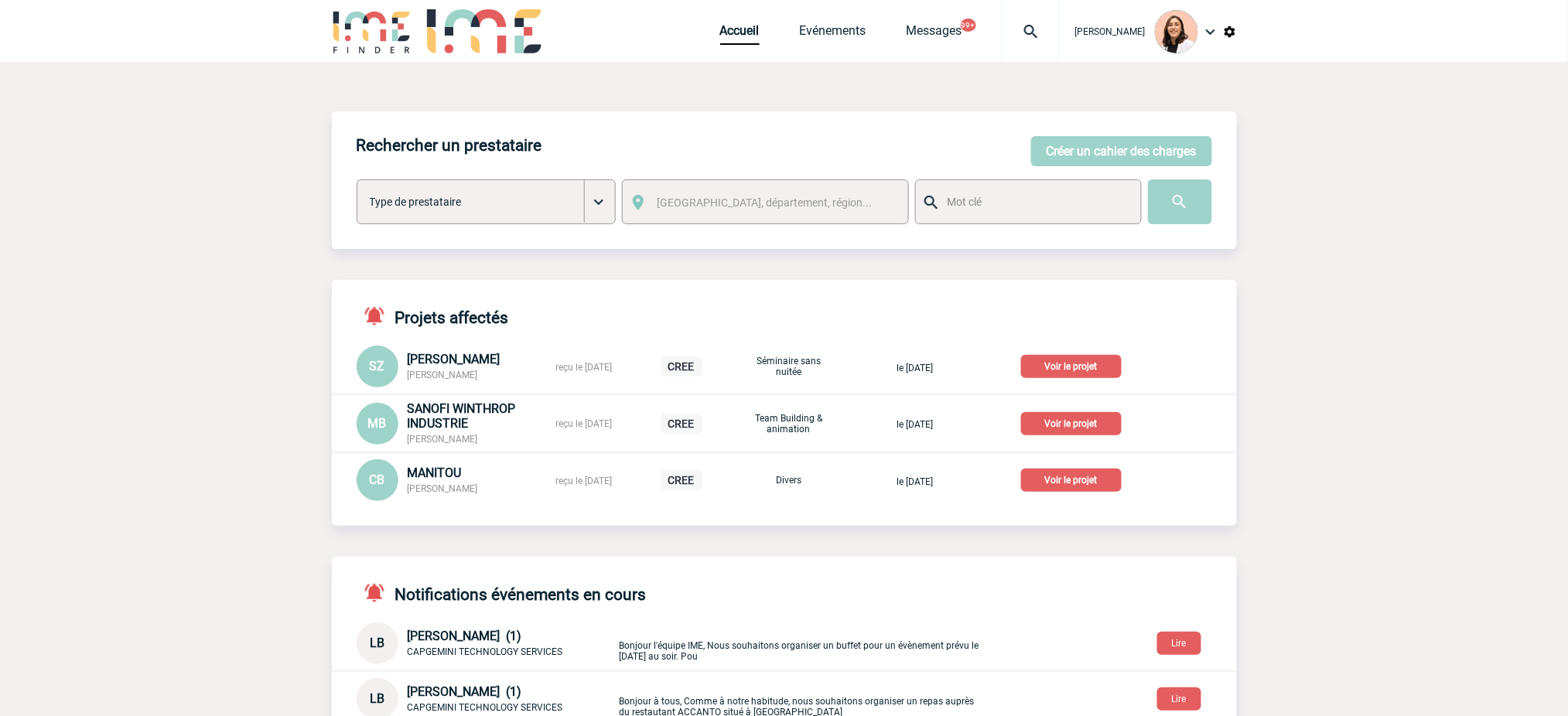
click at [1019, 25] on img at bounding box center [1031, 31] width 55 height 19
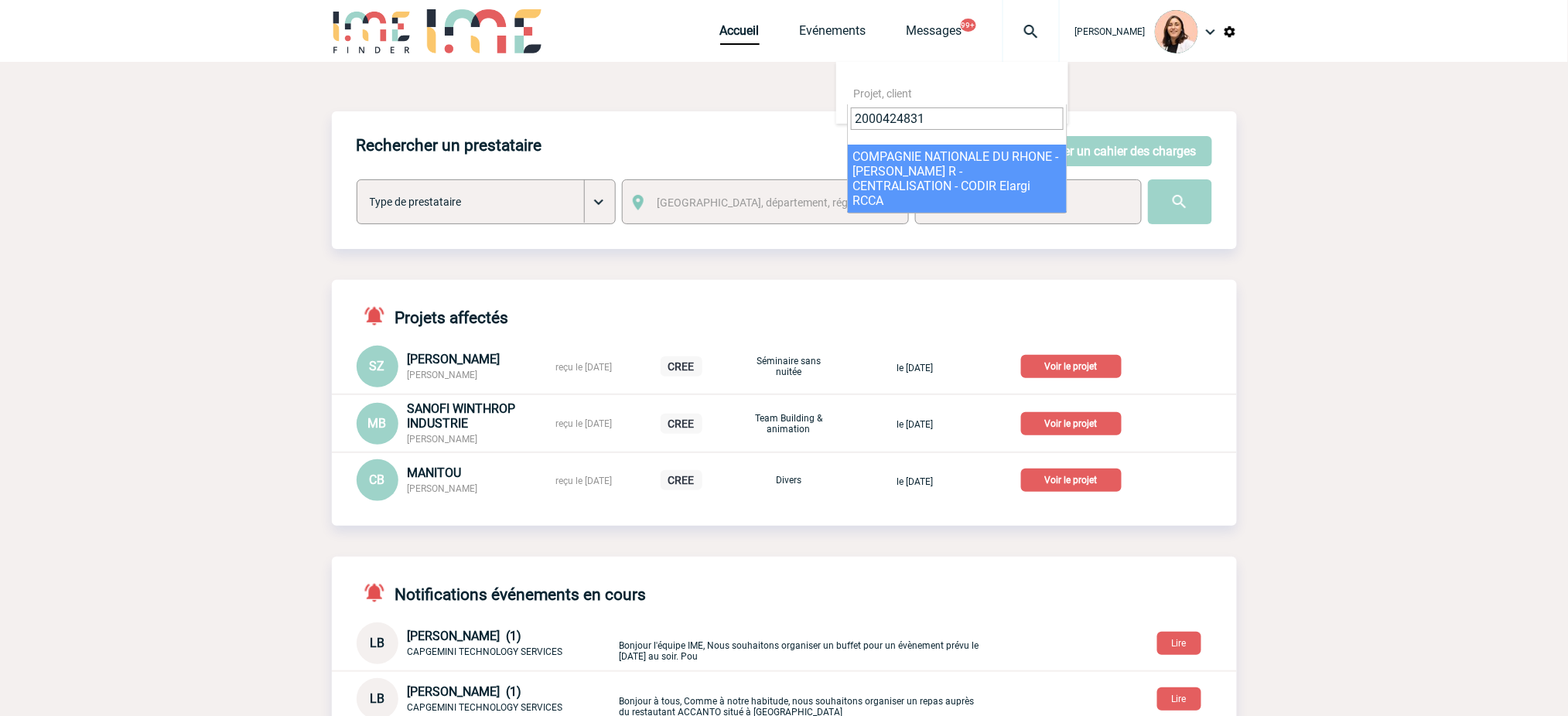
type input "2000424831"
select select "24332"
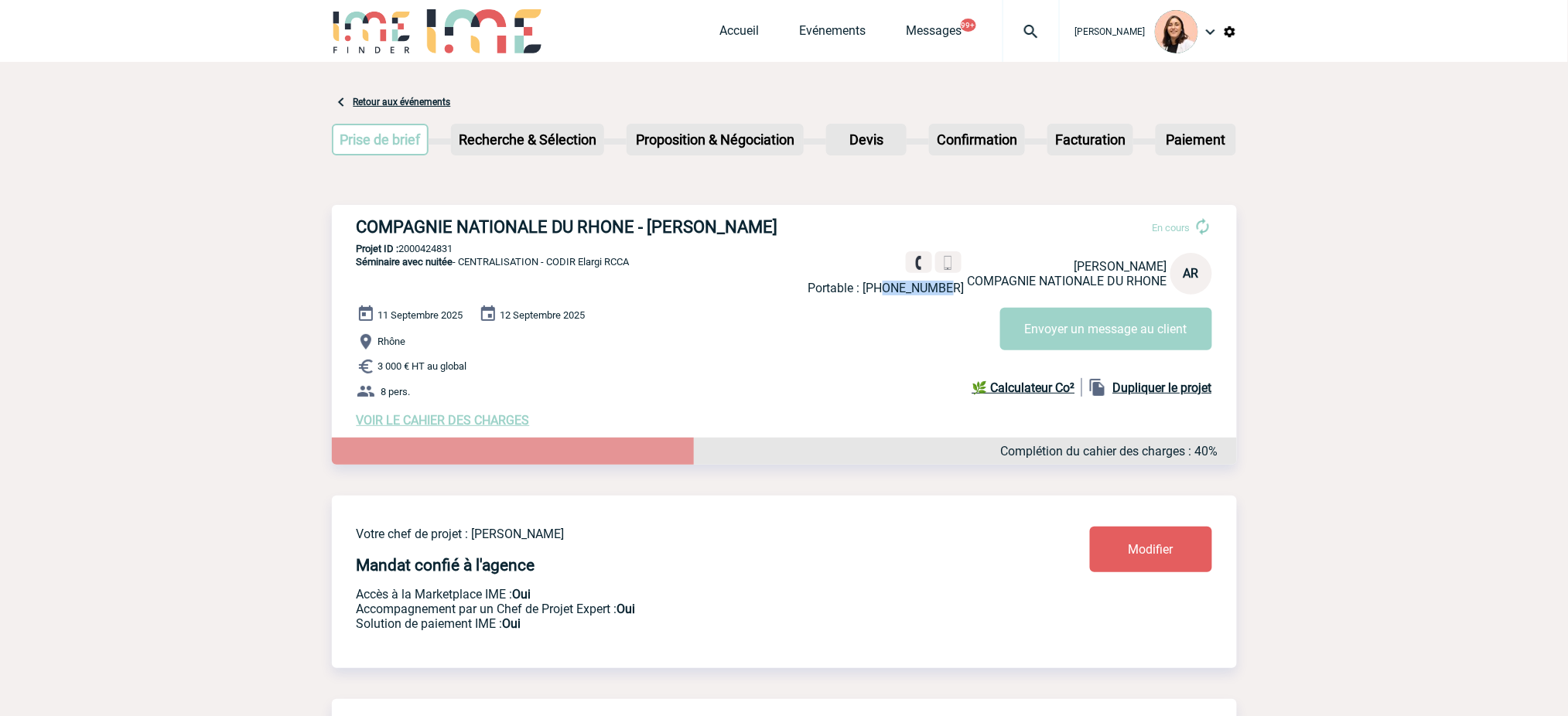
drag, startPoint x: 960, startPoint y: 286, endPoint x: 900, endPoint y: 280, distance: 60.3
click at [900, 281] on p "Portable : [PHONE_NUMBER]" at bounding box center [886, 288] width 157 height 14
copy p "640933254"
